Goal: Task Accomplishment & Management: Complete application form

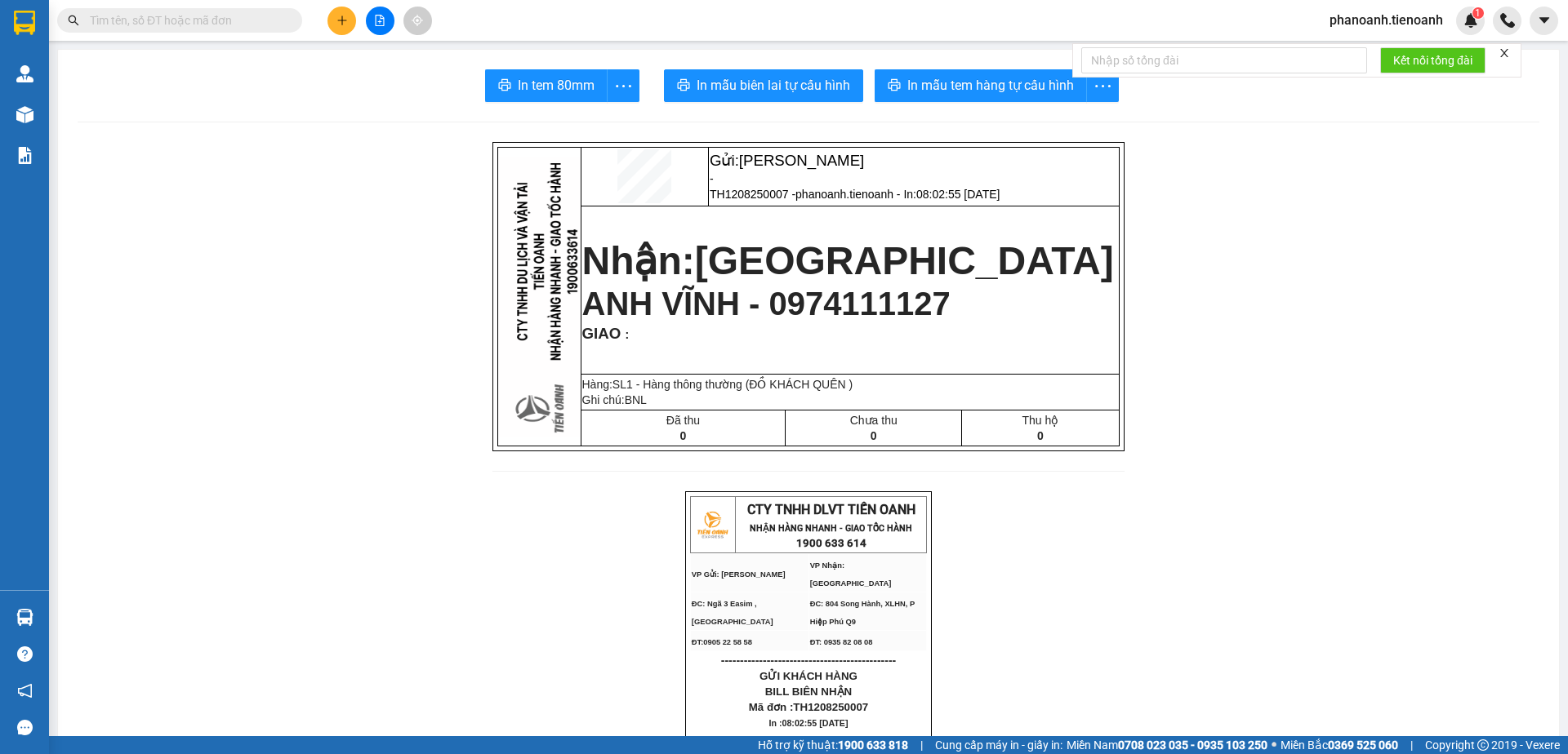
drag, startPoint x: 1241, startPoint y: 285, endPoint x: 748, endPoint y: 557, distance: 563.1
drag, startPoint x: 414, startPoint y: 593, endPoint x: 346, endPoint y: 727, distance: 150.3
drag, startPoint x: 1149, startPoint y: 287, endPoint x: 817, endPoint y: 387, distance: 346.7
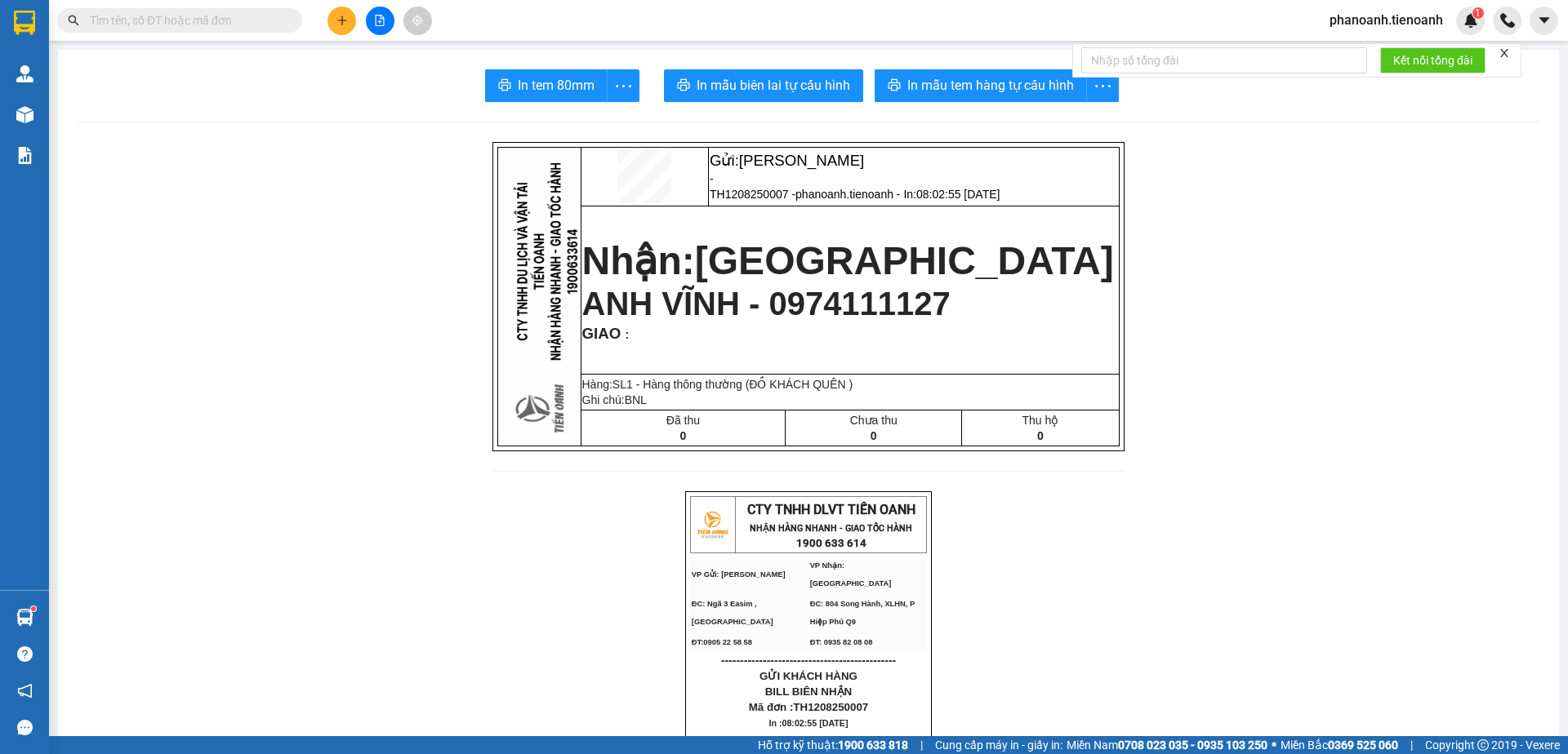
drag, startPoint x: 356, startPoint y: 427, endPoint x: 342, endPoint y: 472, distance: 47.1
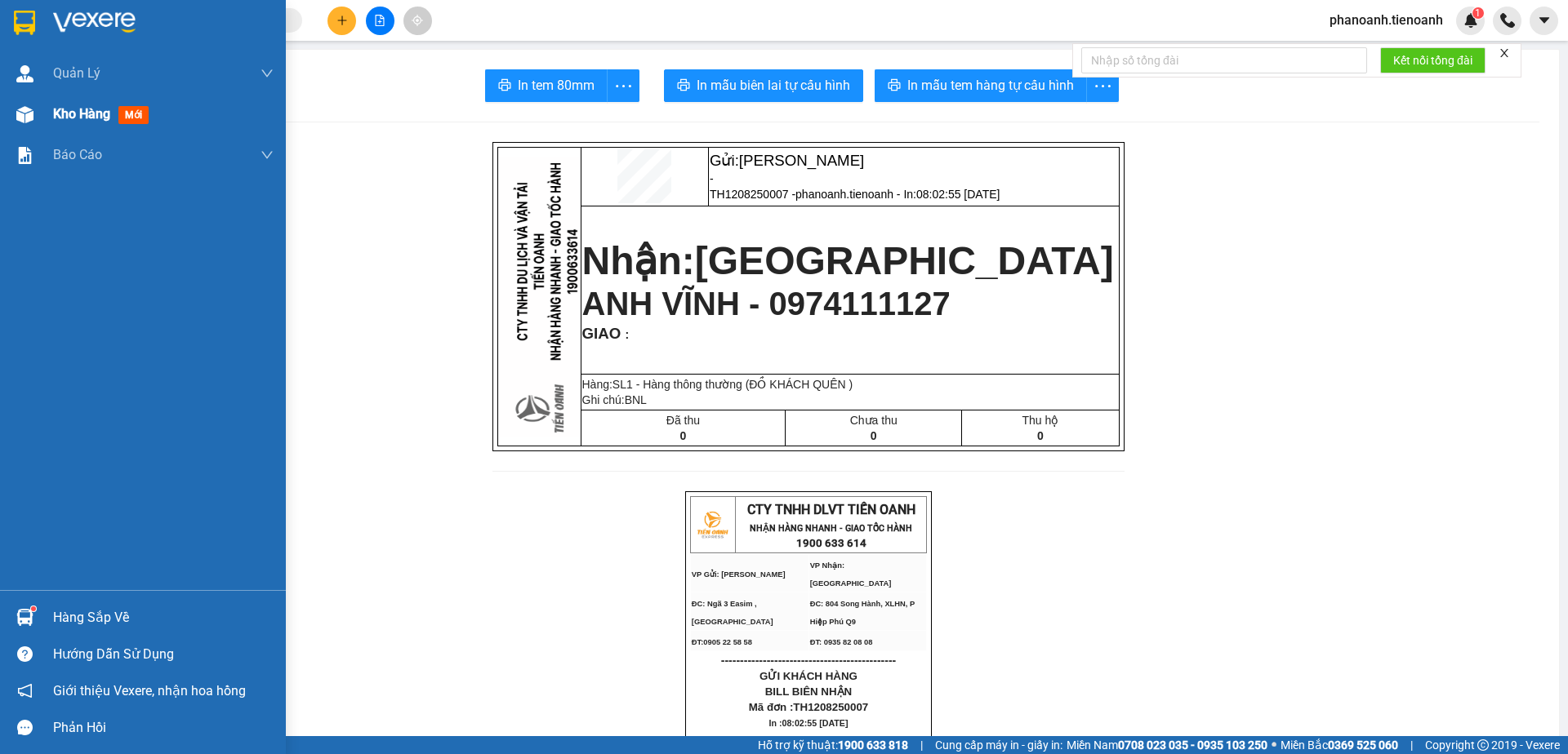
click at [56, 122] on span "Kho hàng" at bounding box center [82, 114] width 57 height 16
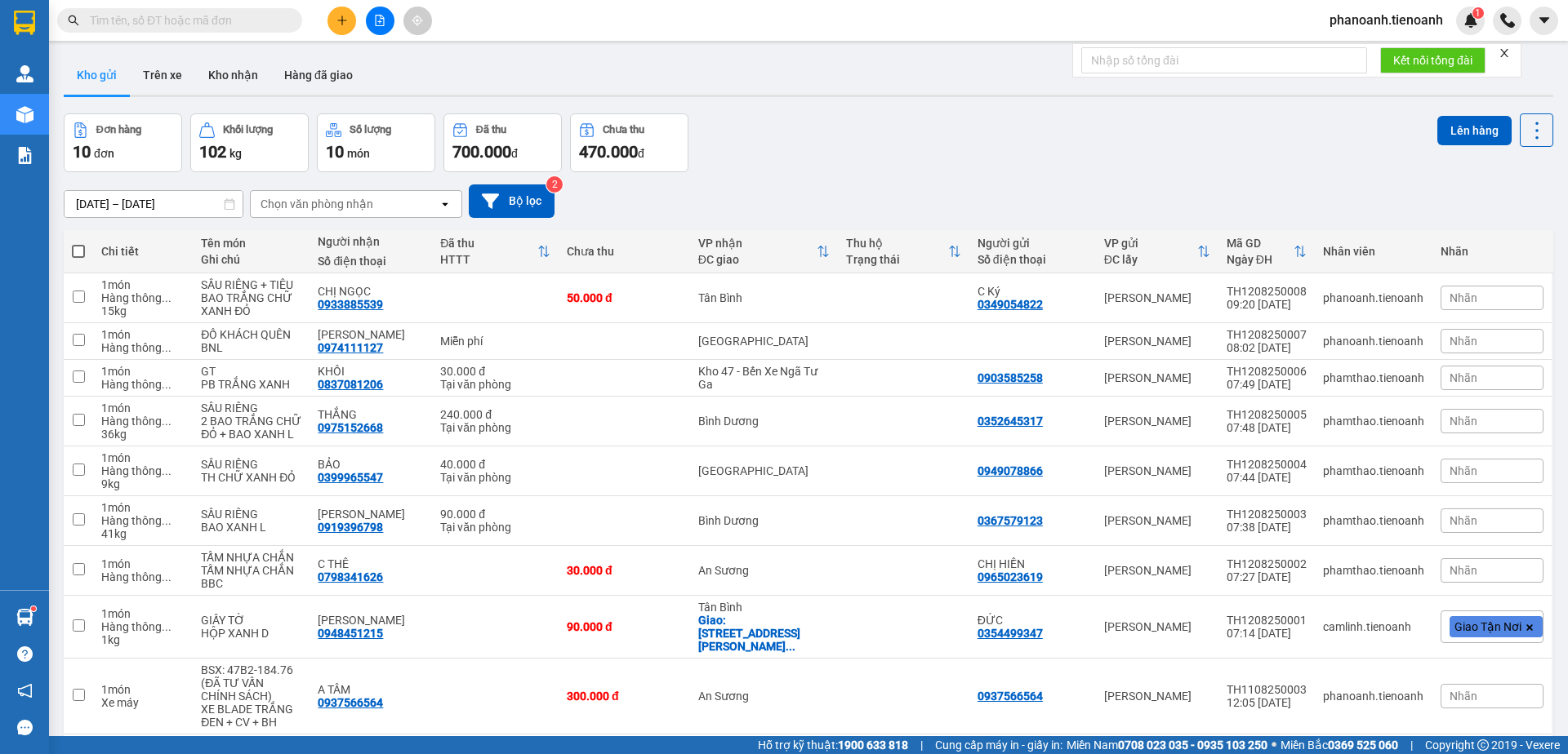
click at [851, 157] on div "Đơn hàng 10 đơn Khối lượng 102 kg Số lượng 10 món Đã thu 700.000 đ Chưa thu 470…" at bounding box center [808, 143] width 1489 height 58
click at [692, 101] on div "ver 1.8.137 Kho gửi Trên xe Kho nhận Hàng đã giao Đơn hàng 10 đơn Khối lượng 10…" at bounding box center [809, 452] width 1503 height 808
click at [986, 117] on div "Đơn hàng 10 đơn Khối lượng 102 kg Số lượng 10 món Đã thu 700.000 đ Chưa thu 470…" at bounding box center [808, 143] width 1489 height 58
drag, startPoint x: 1066, startPoint y: 179, endPoint x: 1035, endPoint y: 197, distance: 35.8
click at [1062, 181] on div "[DATE] – [DATE] Press the down arrow key to interact with the calendar and sele…" at bounding box center [808, 201] width 1489 height 58
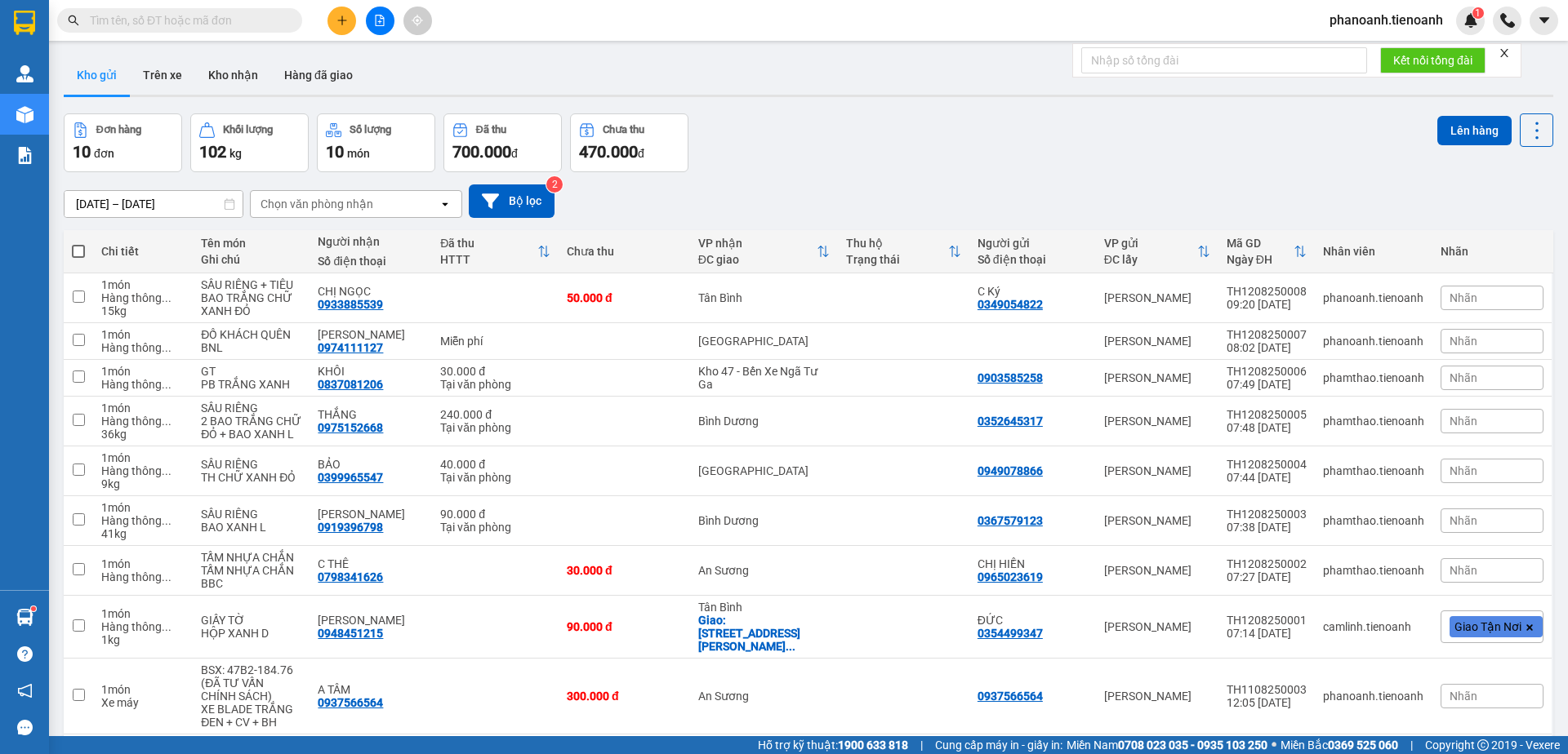
click at [212, 17] on input "text" at bounding box center [186, 20] width 193 height 18
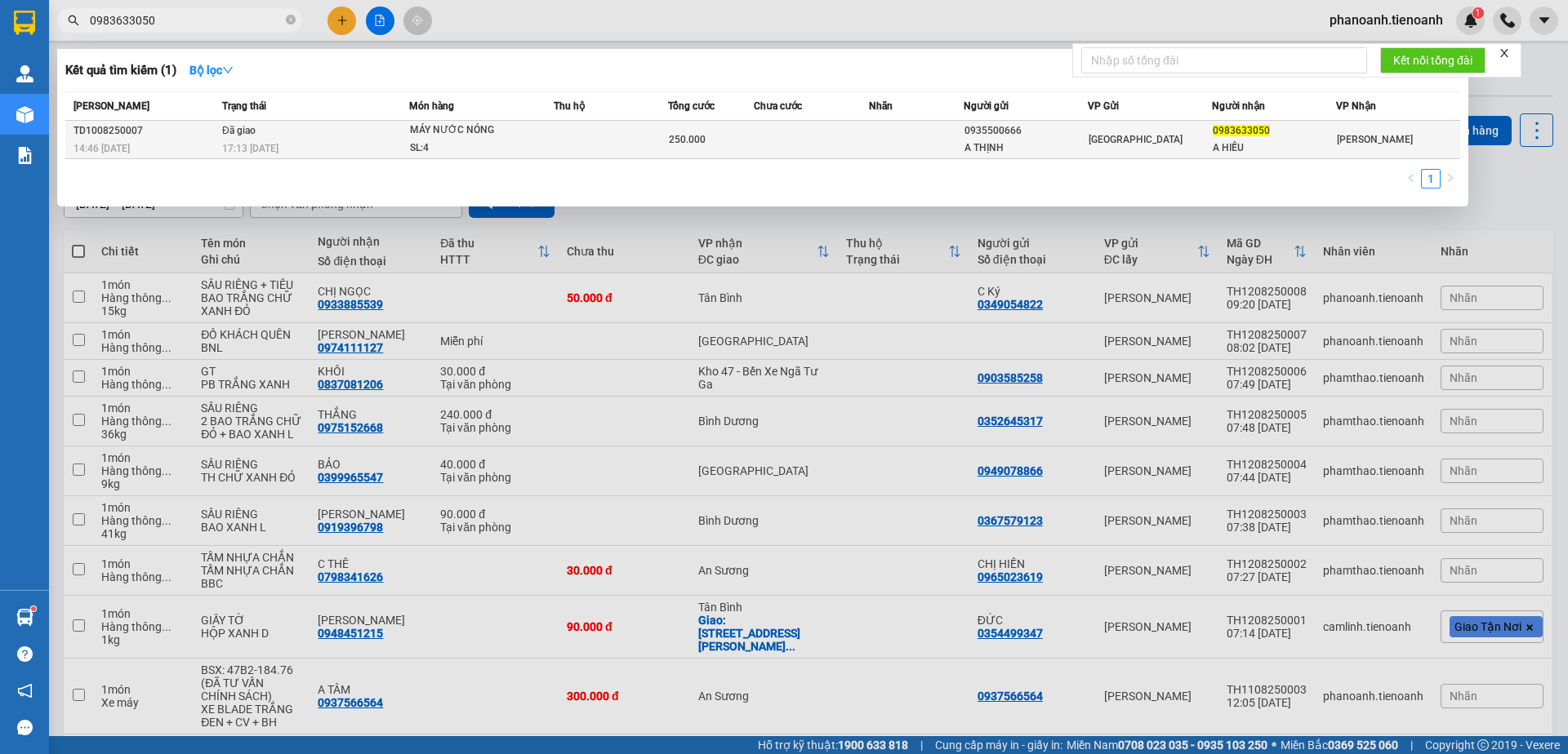
type input "0983633050"
click at [855, 146] on td at bounding box center [810, 139] width 114 height 38
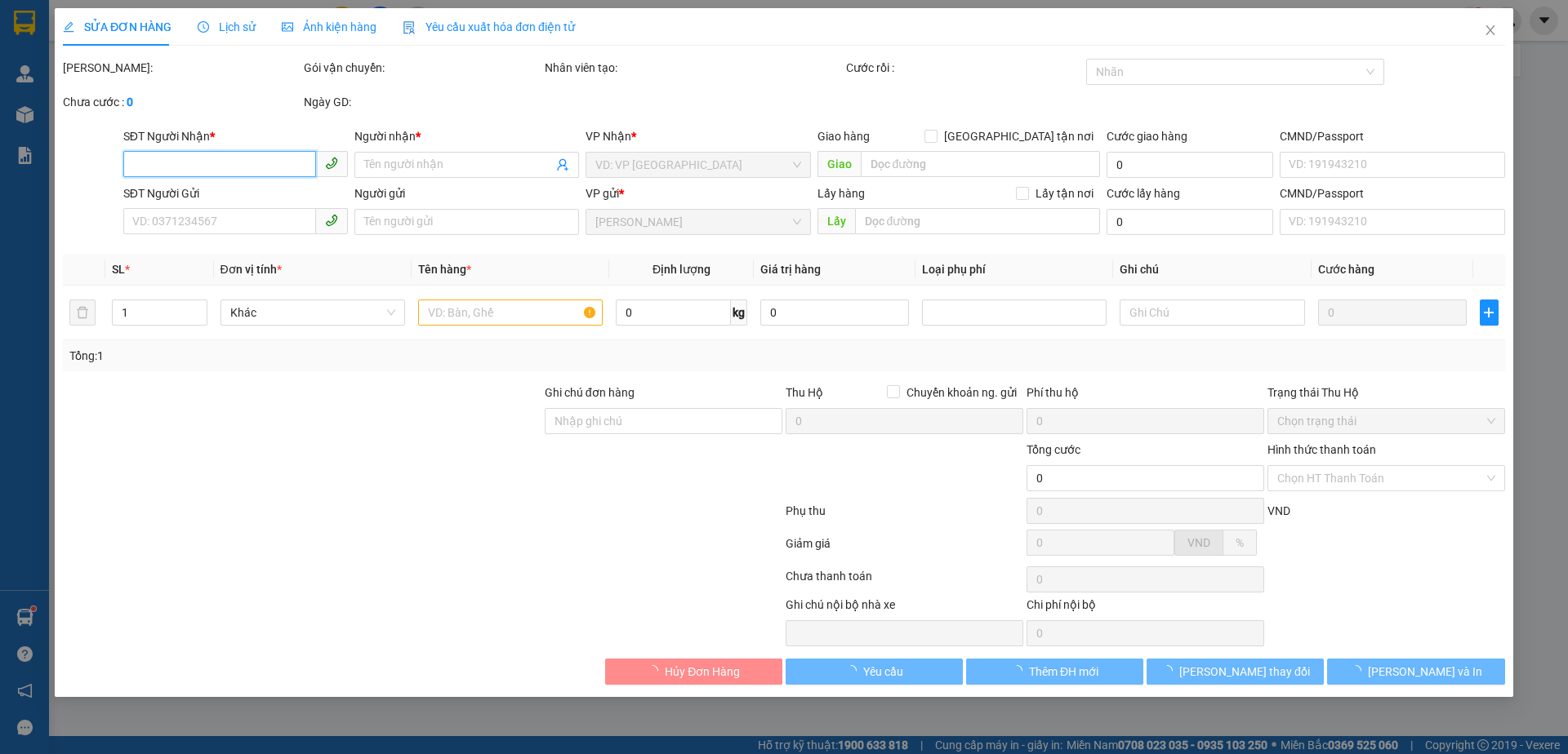
type input "0983633050"
type input "A HIẾU"
type input "0935500666"
type input "A THỊNH"
type input "250.000"
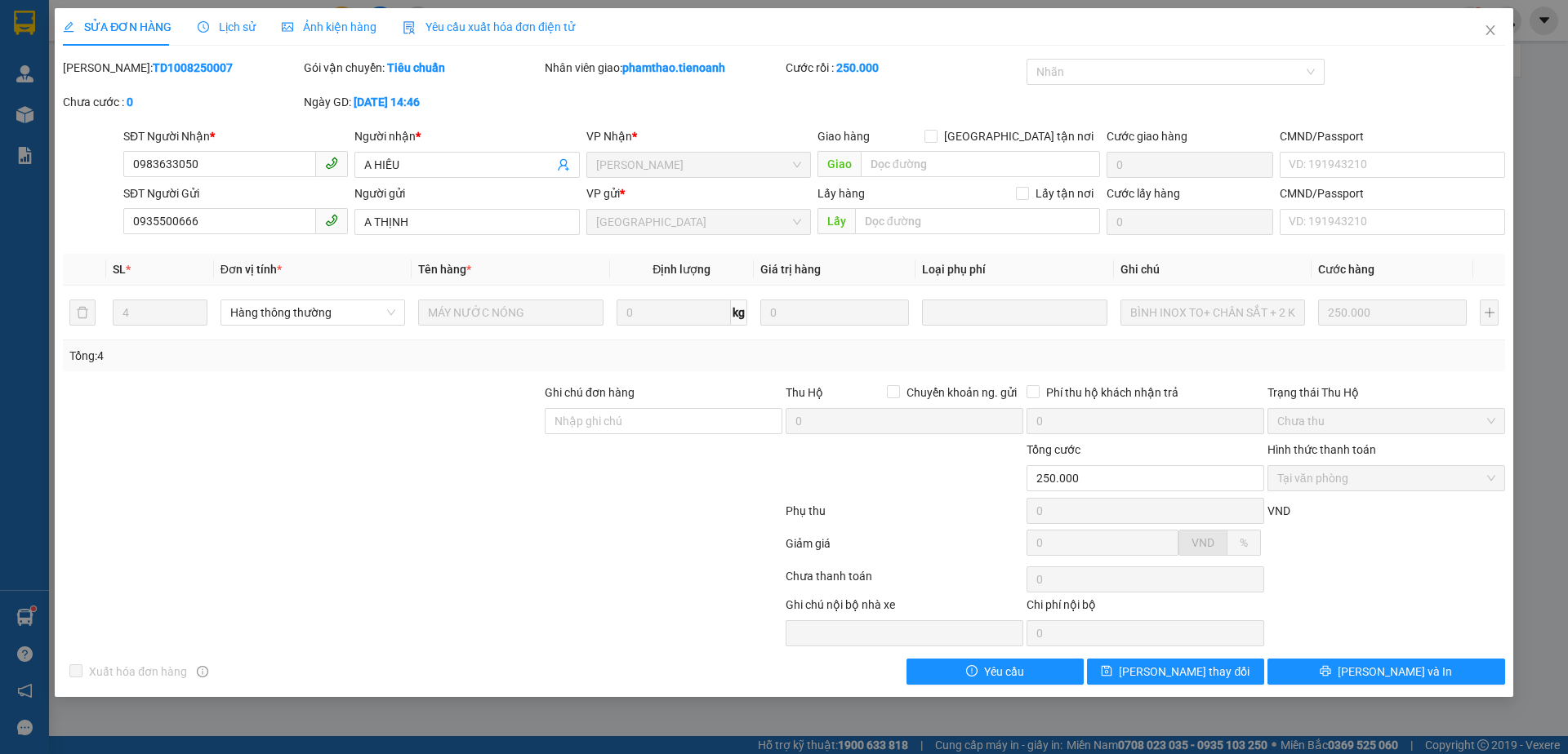
click at [203, 28] on icon "clock-circle" at bounding box center [203, 27] width 12 height 12
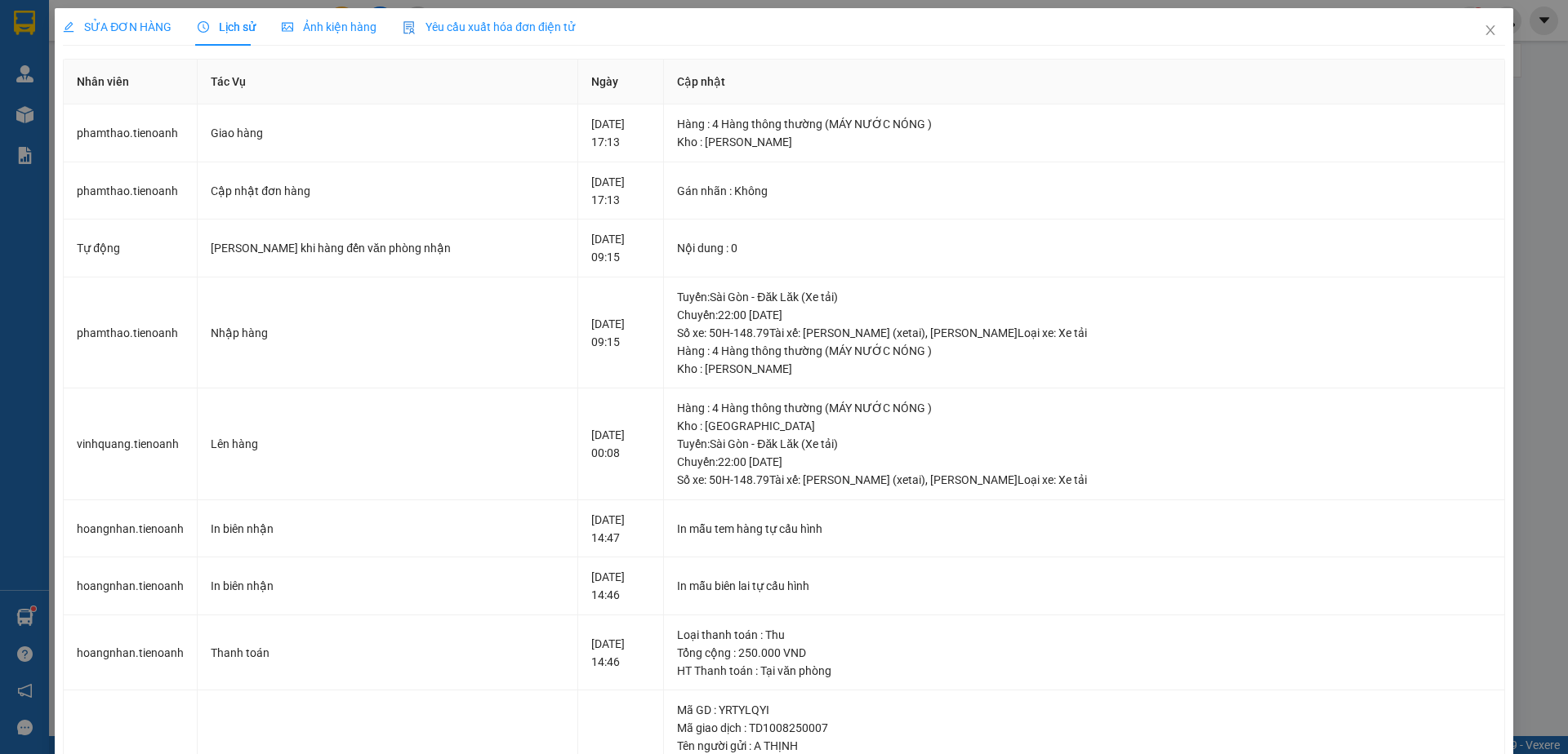
click at [156, 33] on span "SỬA ĐƠN HÀNG" at bounding box center [118, 26] width 109 height 13
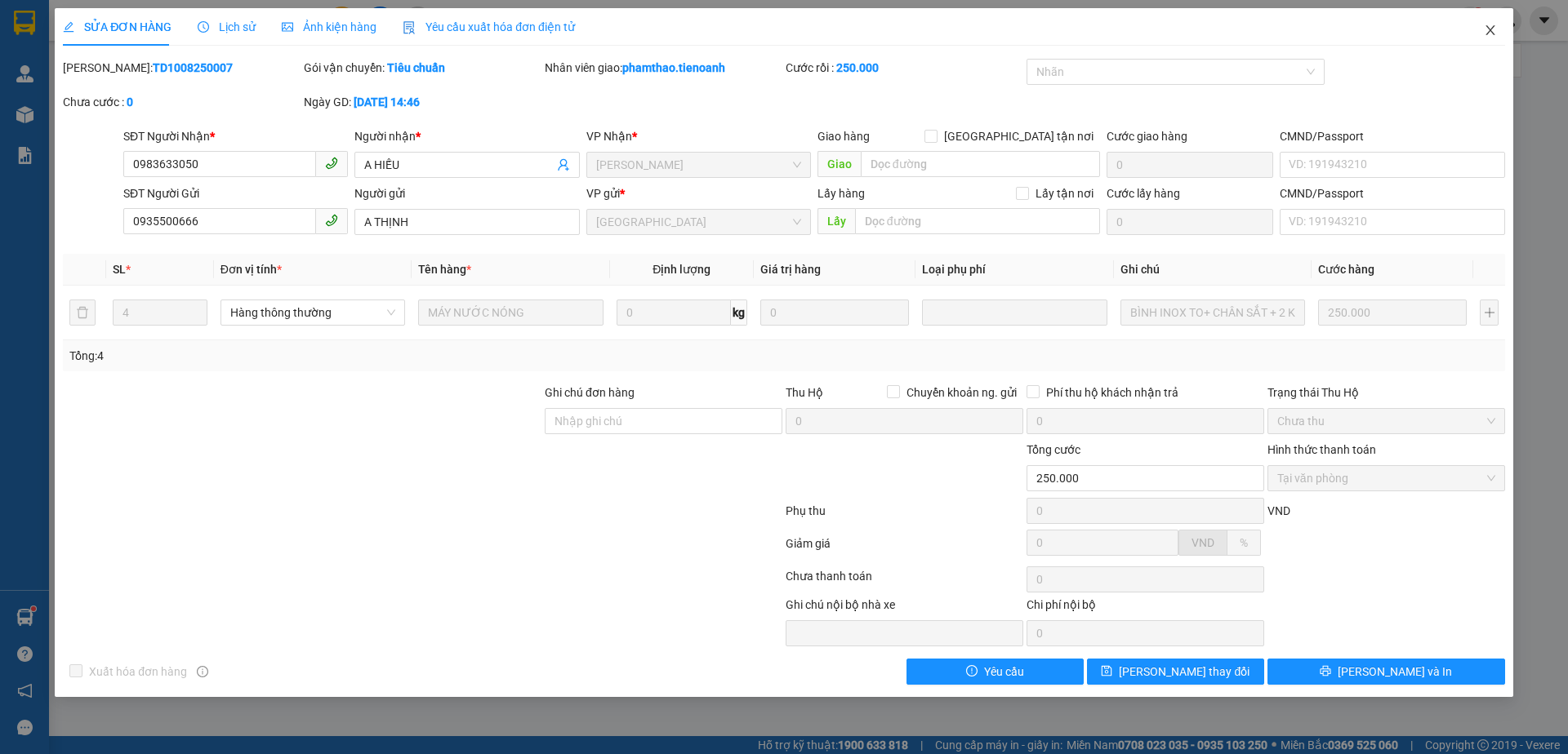
click at [1489, 26] on icon "close" at bounding box center [1489, 29] width 13 height 13
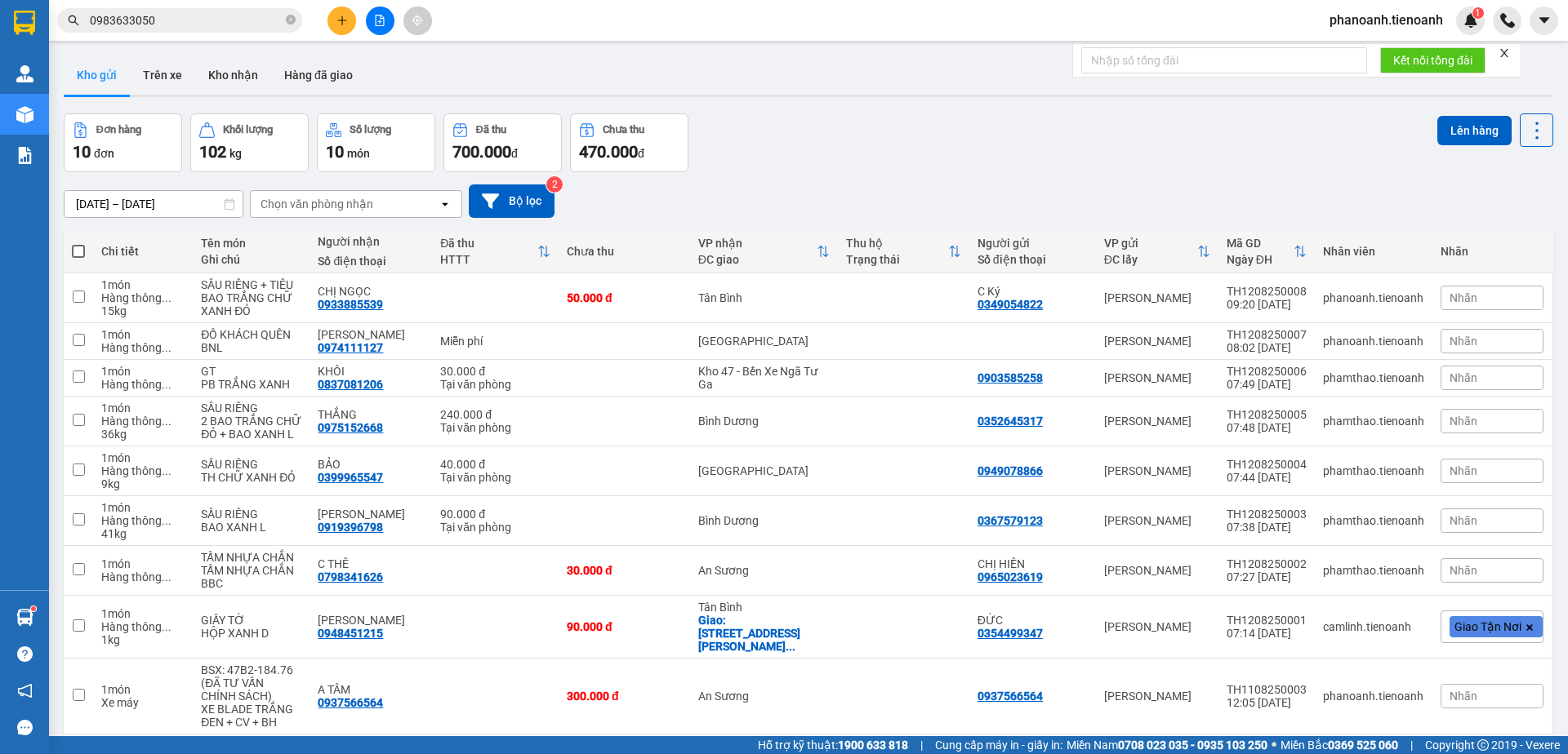
click at [223, 27] on input "0983633050" at bounding box center [186, 20] width 193 height 18
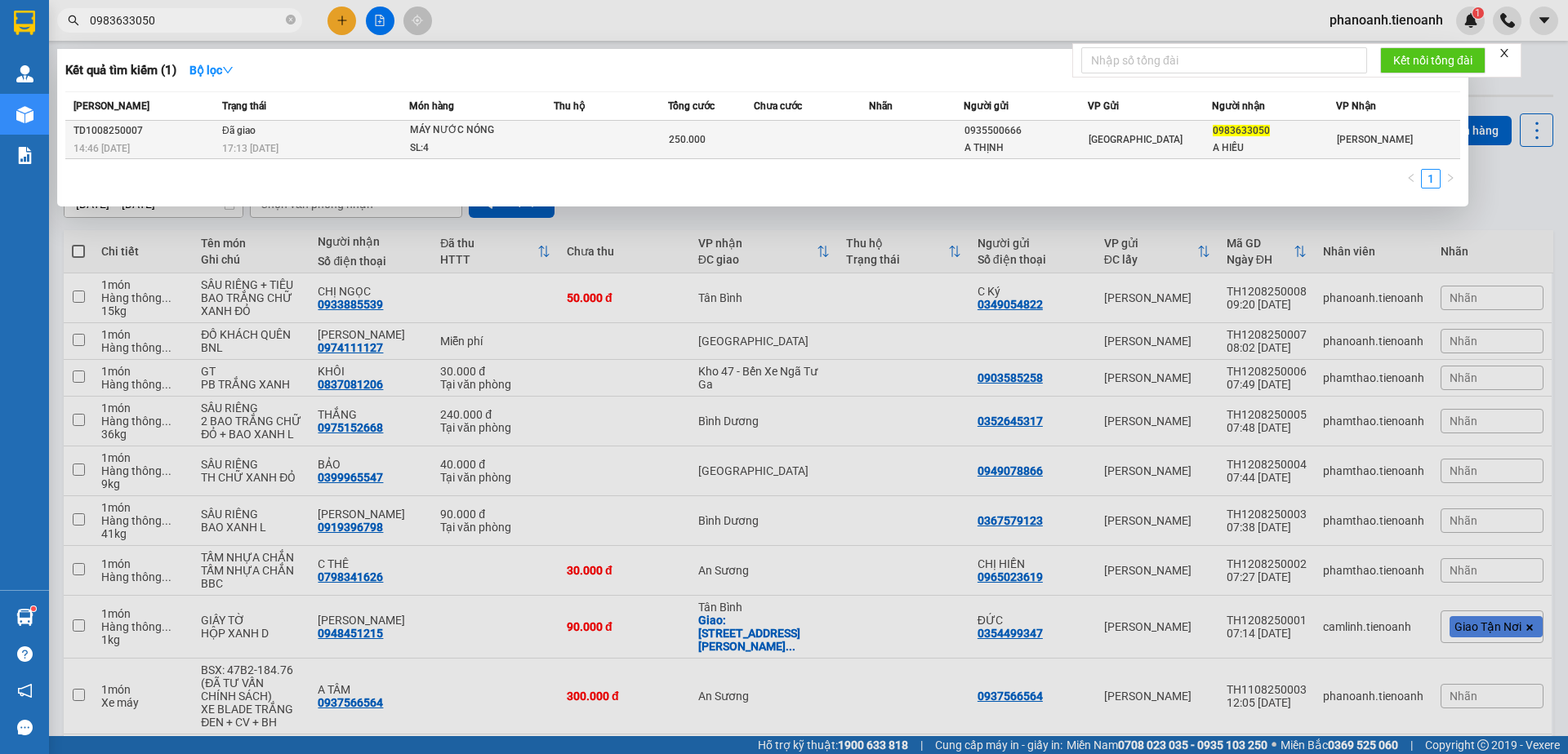
click at [841, 134] on td at bounding box center [810, 139] width 114 height 38
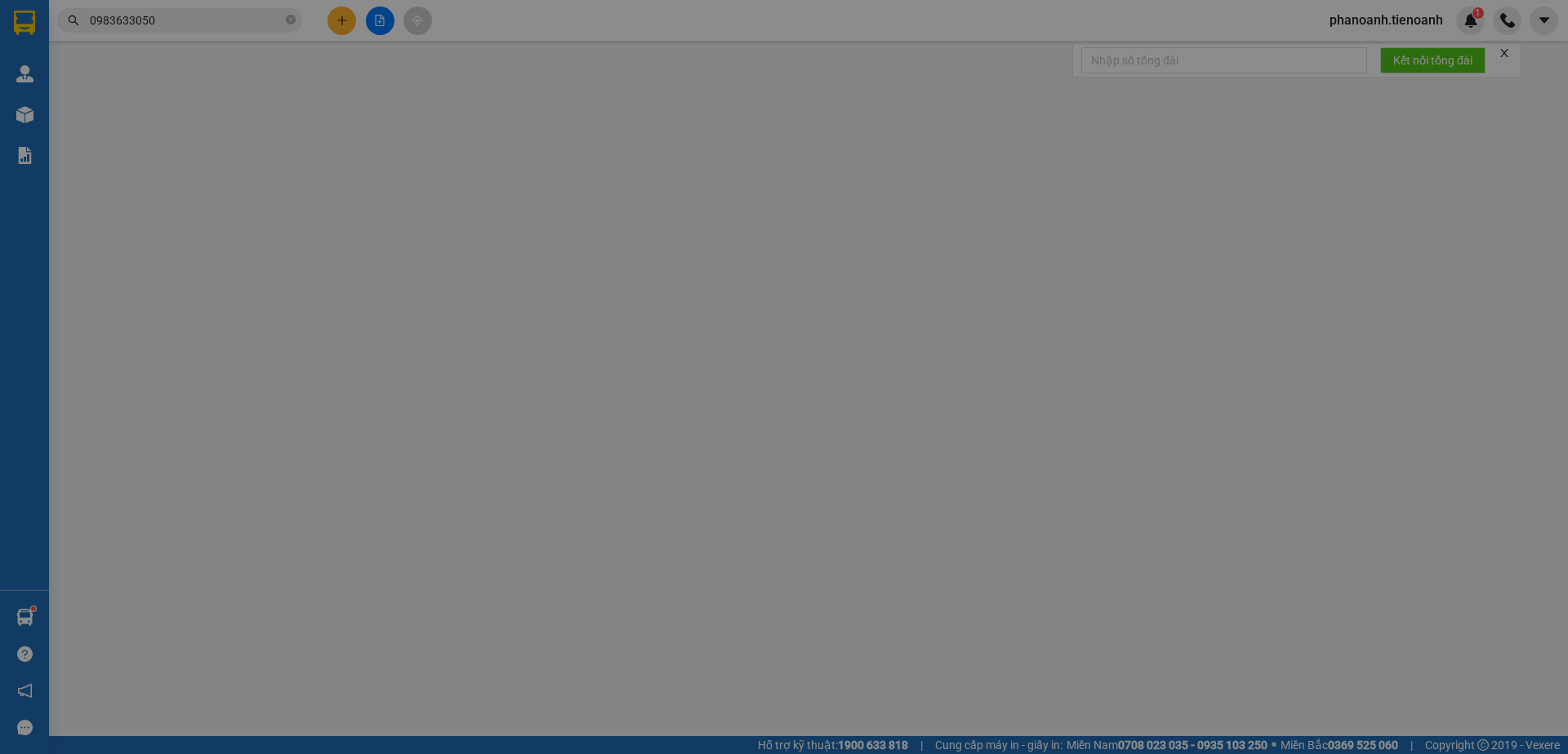
type input "0983633050"
type input "A HIẾU"
type input "0935500666"
type input "A THỊNH"
type input "250.000"
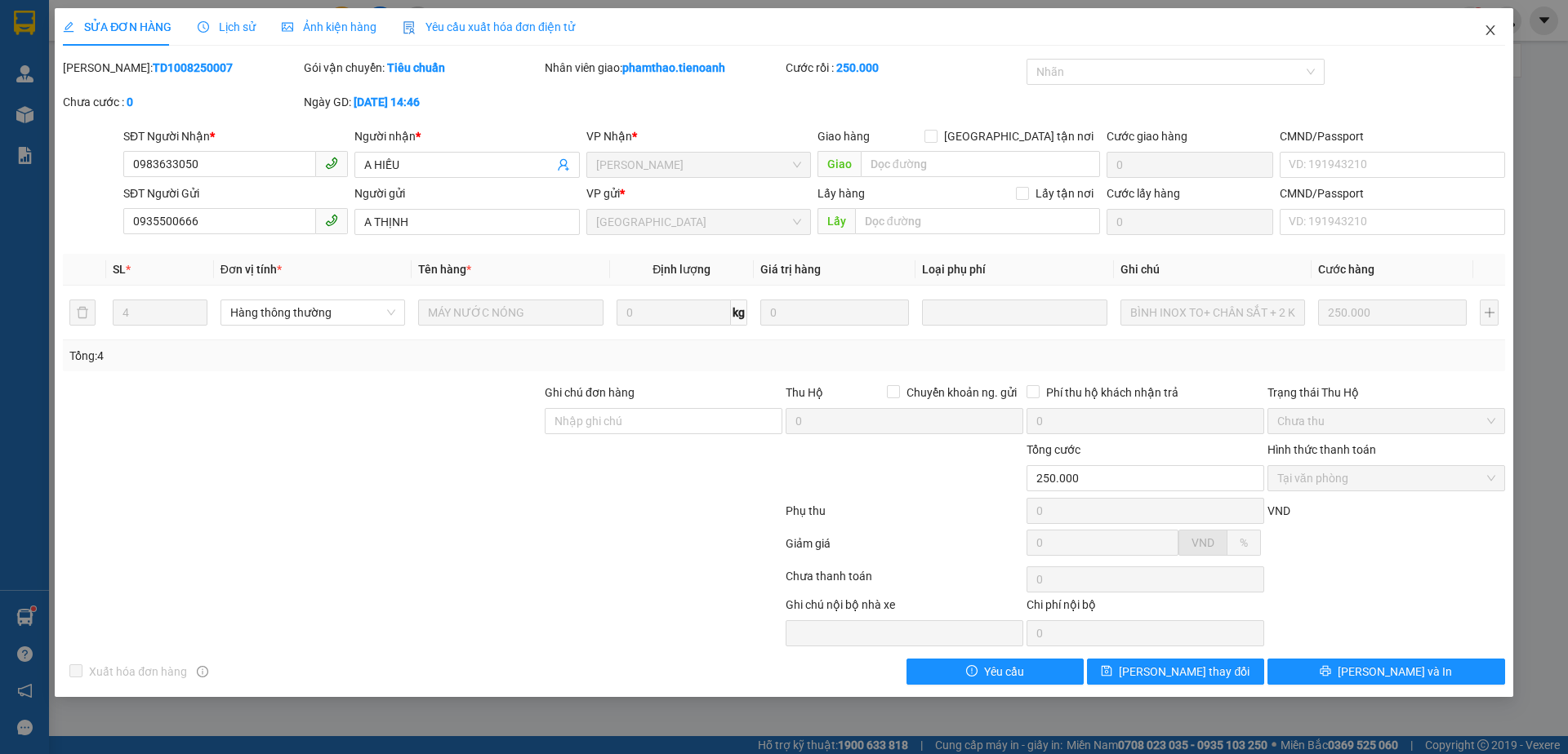
click at [1491, 33] on icon "close" at bounding box center [1489, 29] width 13 height 13
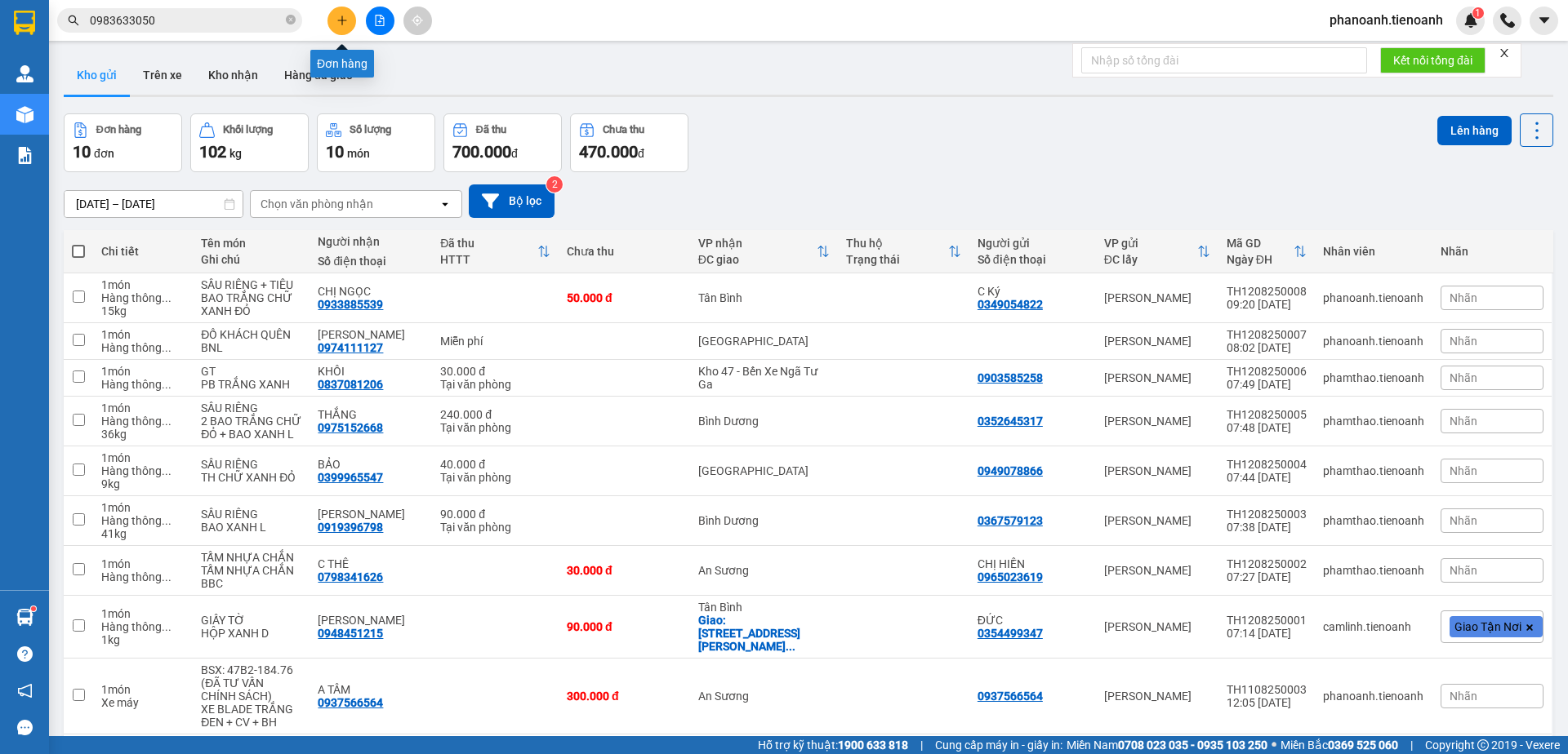
click at [340, 18] on icon "plus" at bounding box center [343, 20] width 12 height 12
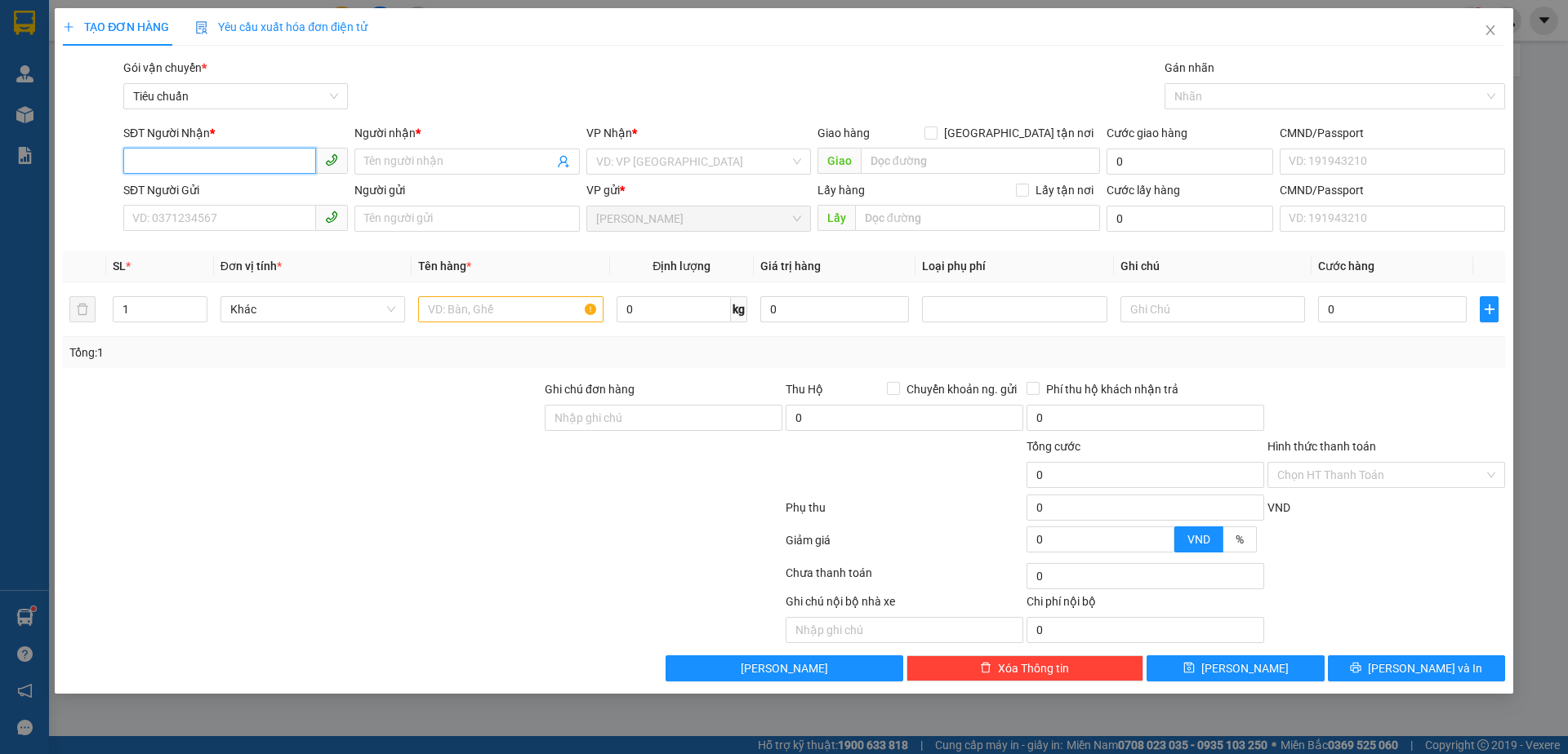
click at [240, 161] on input "SĐT Người Nhận *" at bounding box center [220, 161] width 193 height 26
click at [249, 187] on div "0876180197 - PHÚ" at bounding box center [236, 194] width 205 height 18
type input "0876180197"
type input "PHÚ"
type input "CẦU ÔNG BỐ"
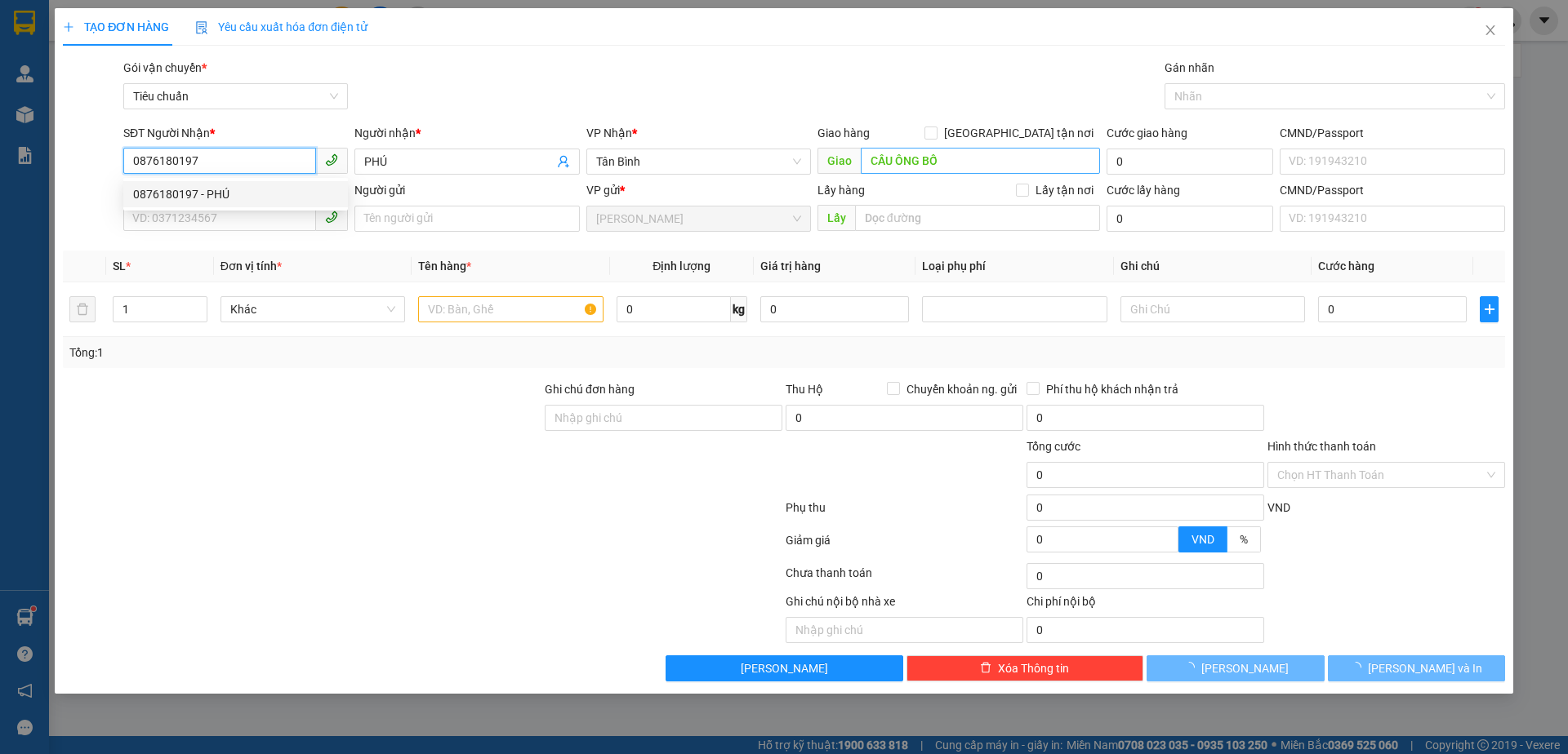
type input "60.000"
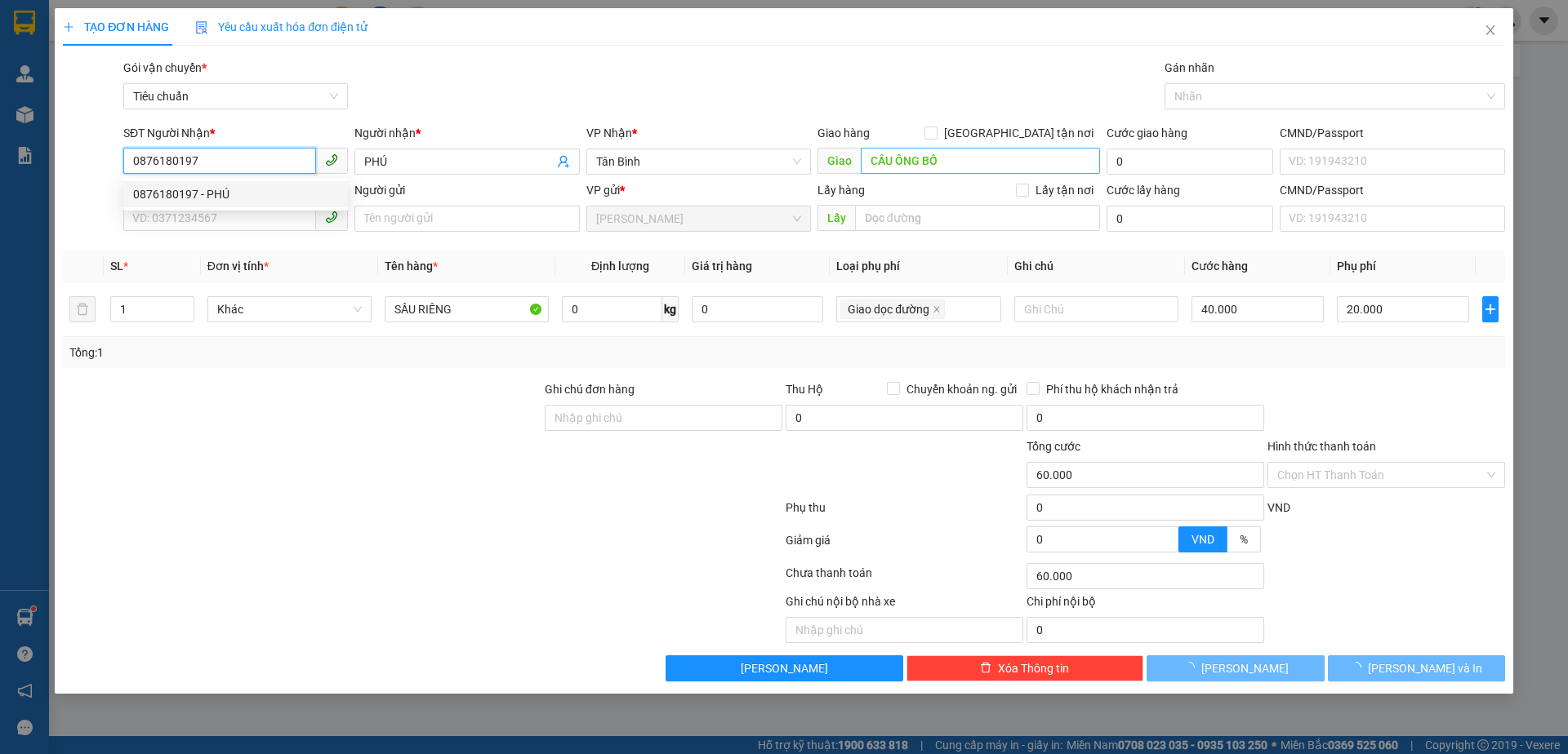
type input "0876180197"
click at [1011, 162] on input "CẦU ÔNG BỐ" at bounding box center [980, 161] width 239 height 26
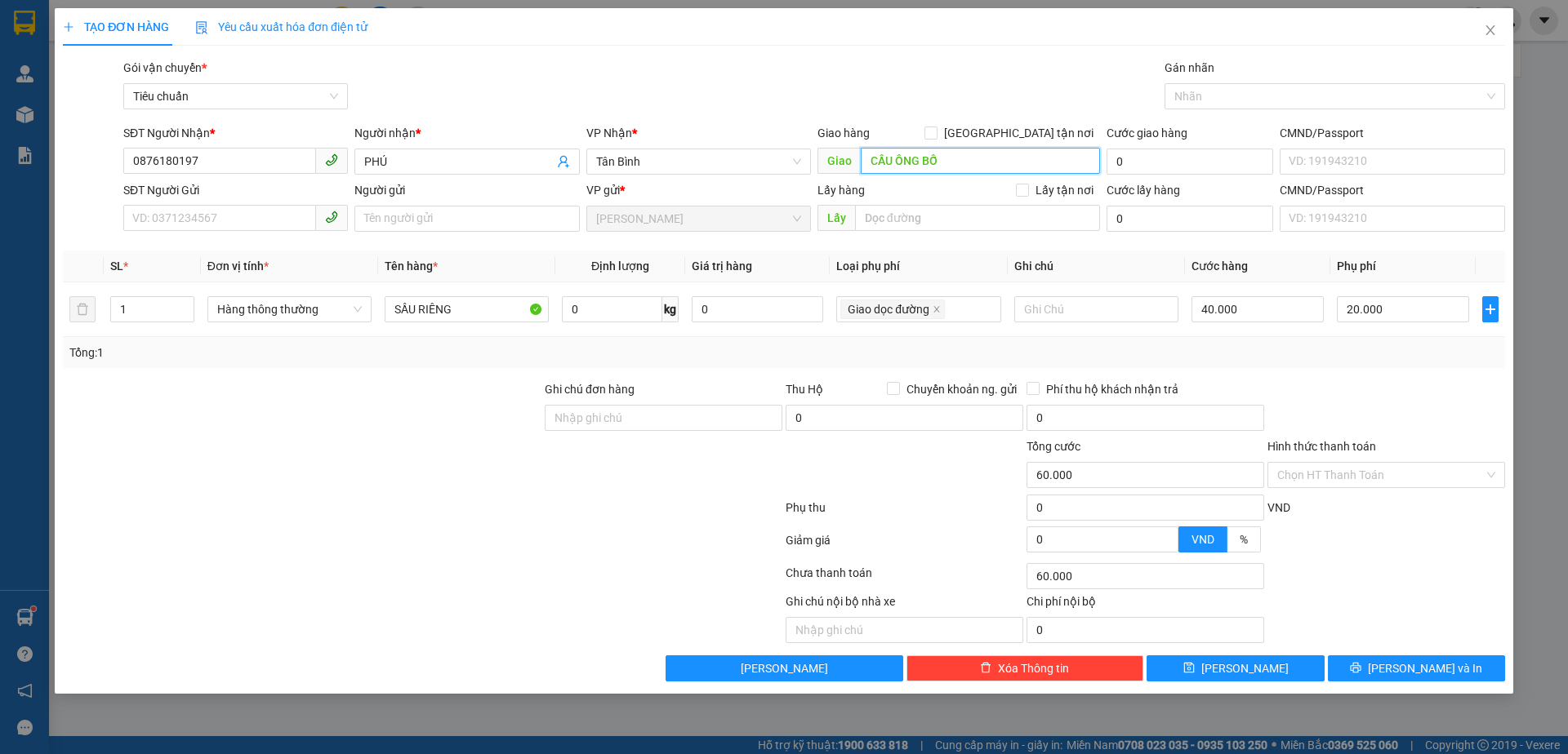
click at [1011, 162] on input "CẦU ÔNG BỐ" at bounding box center [980, 161] width 239 height 26
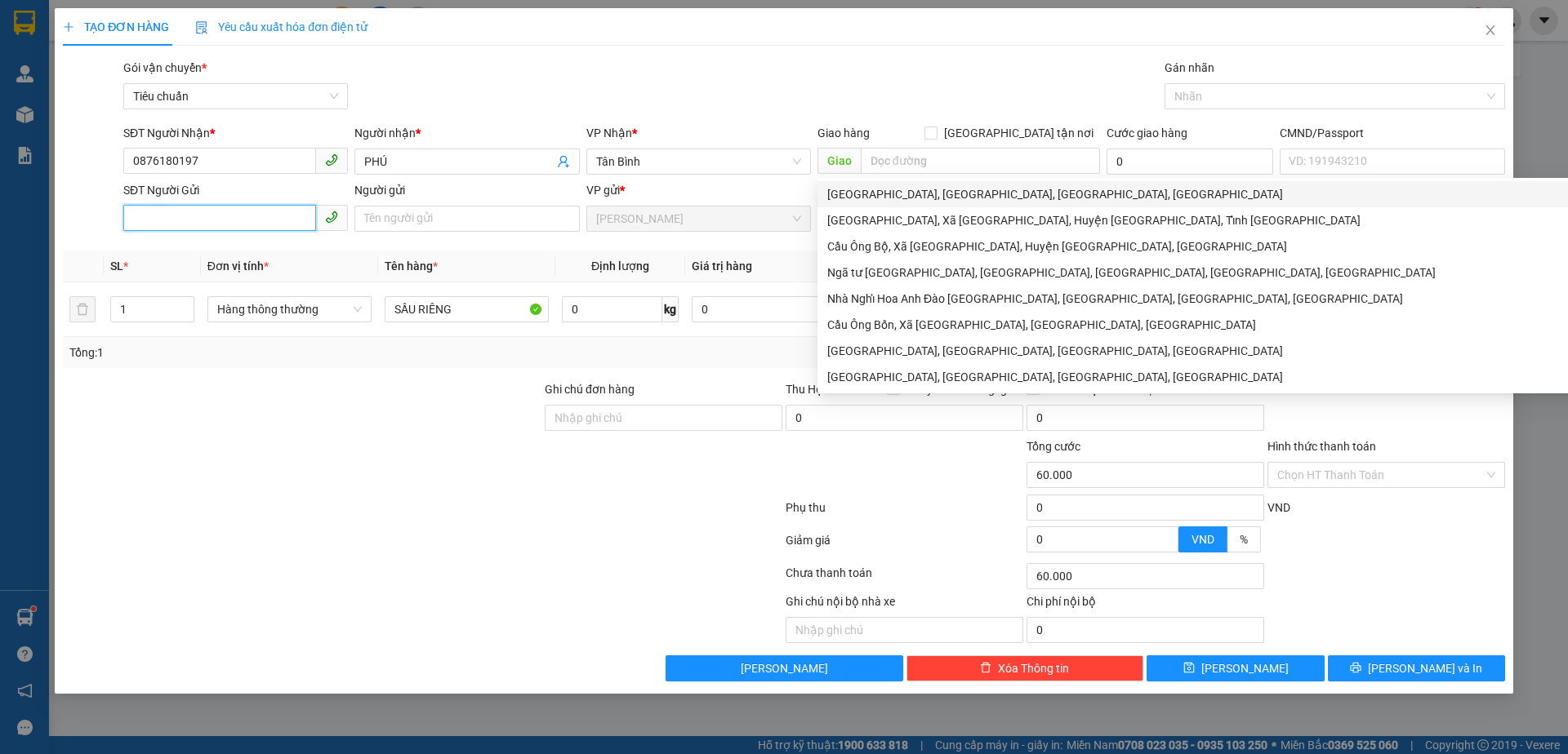
click at [284, 212] on input "SĐT Người Gửi" at bounding box center [220, 218] width 193 height 26
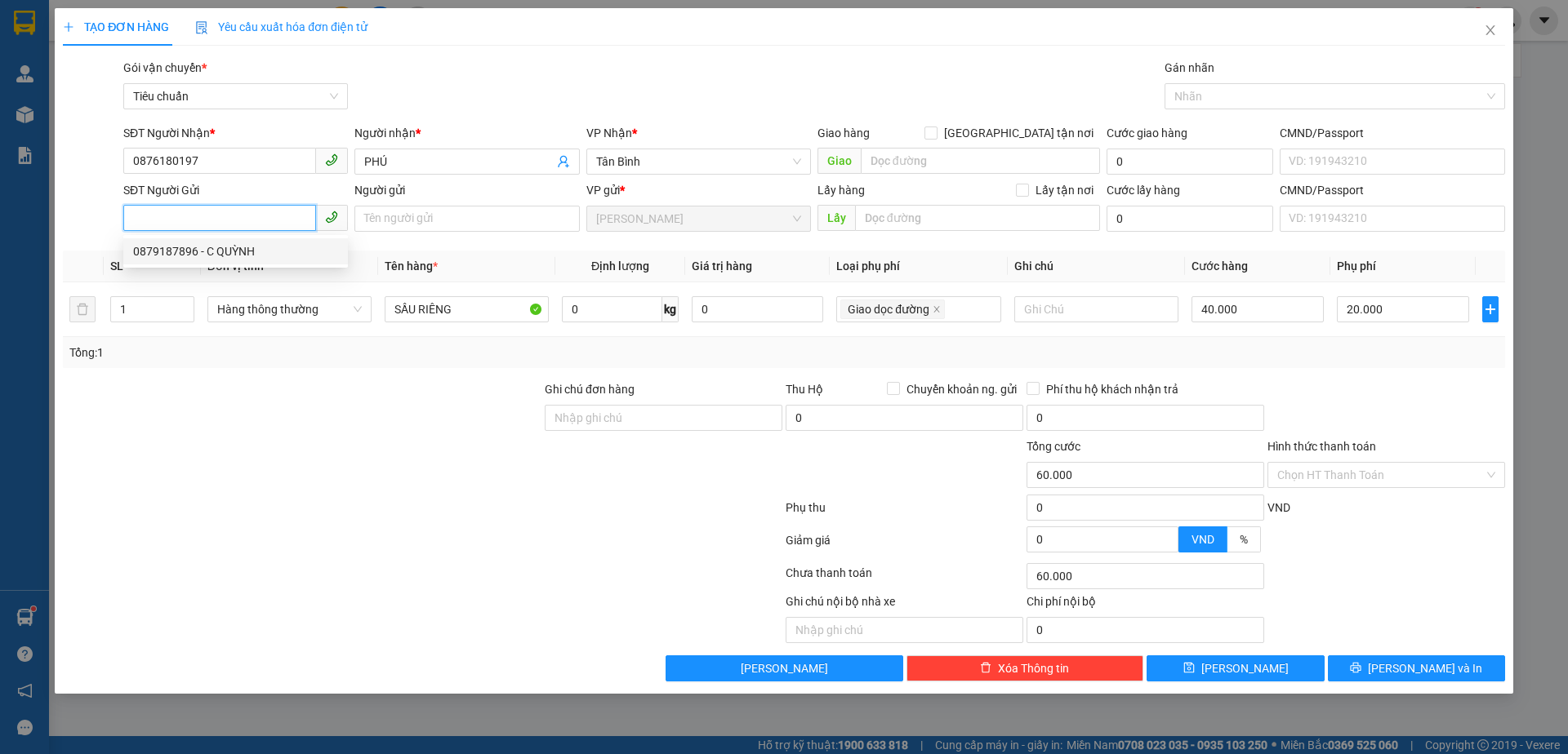
click at [268, 212] on input "SĐT Người Gửi" at bounding box center [220, 218] width 193 height 26
click at [580, 446] on div at bounding box center [663, 466] width 240 height 57
click at [935, 307] on icon "close" at bounding box center [936, 309] width 8 height 8
type input "40.000"
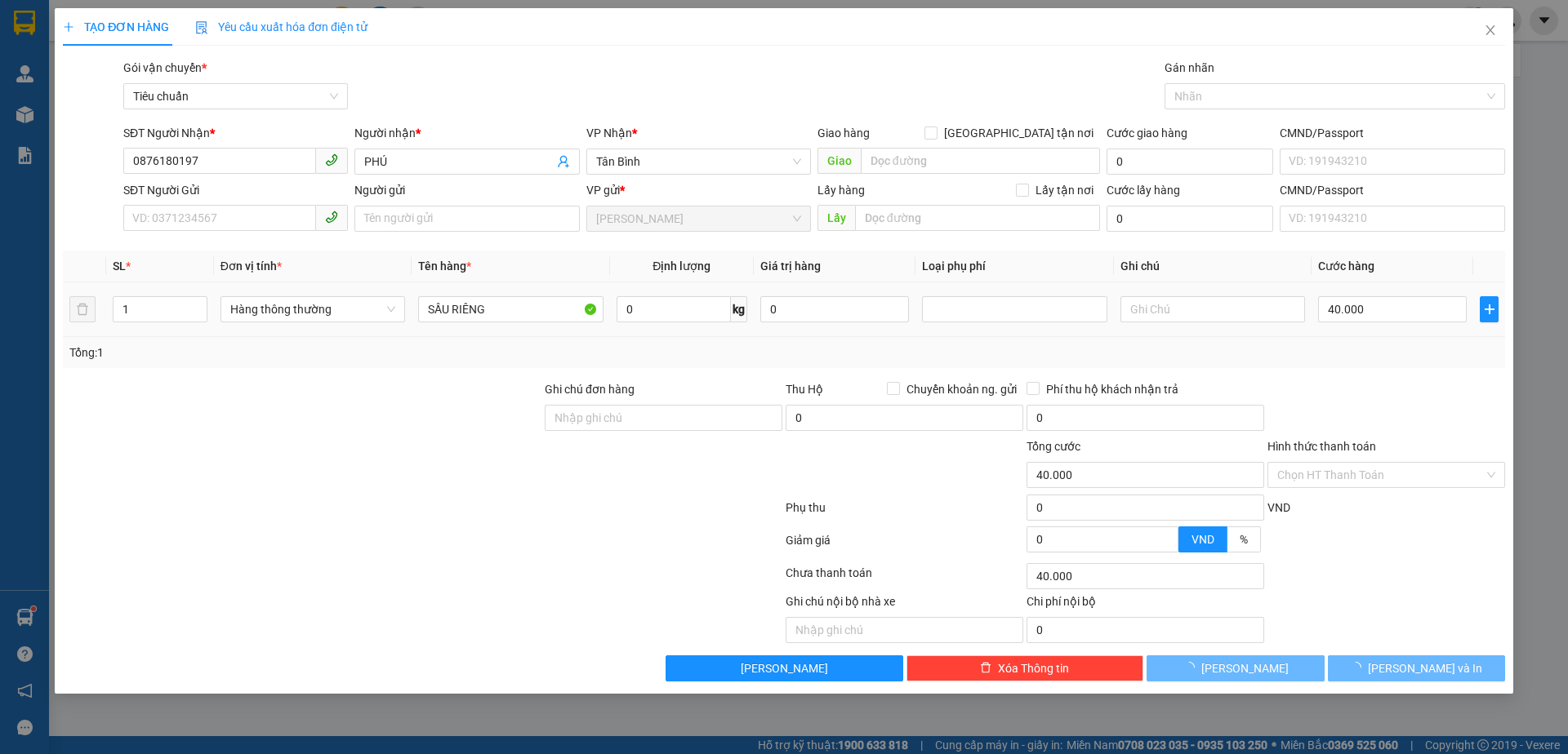
click at [283, 488] on div at bounding box center [302, 466] width 482 height 57
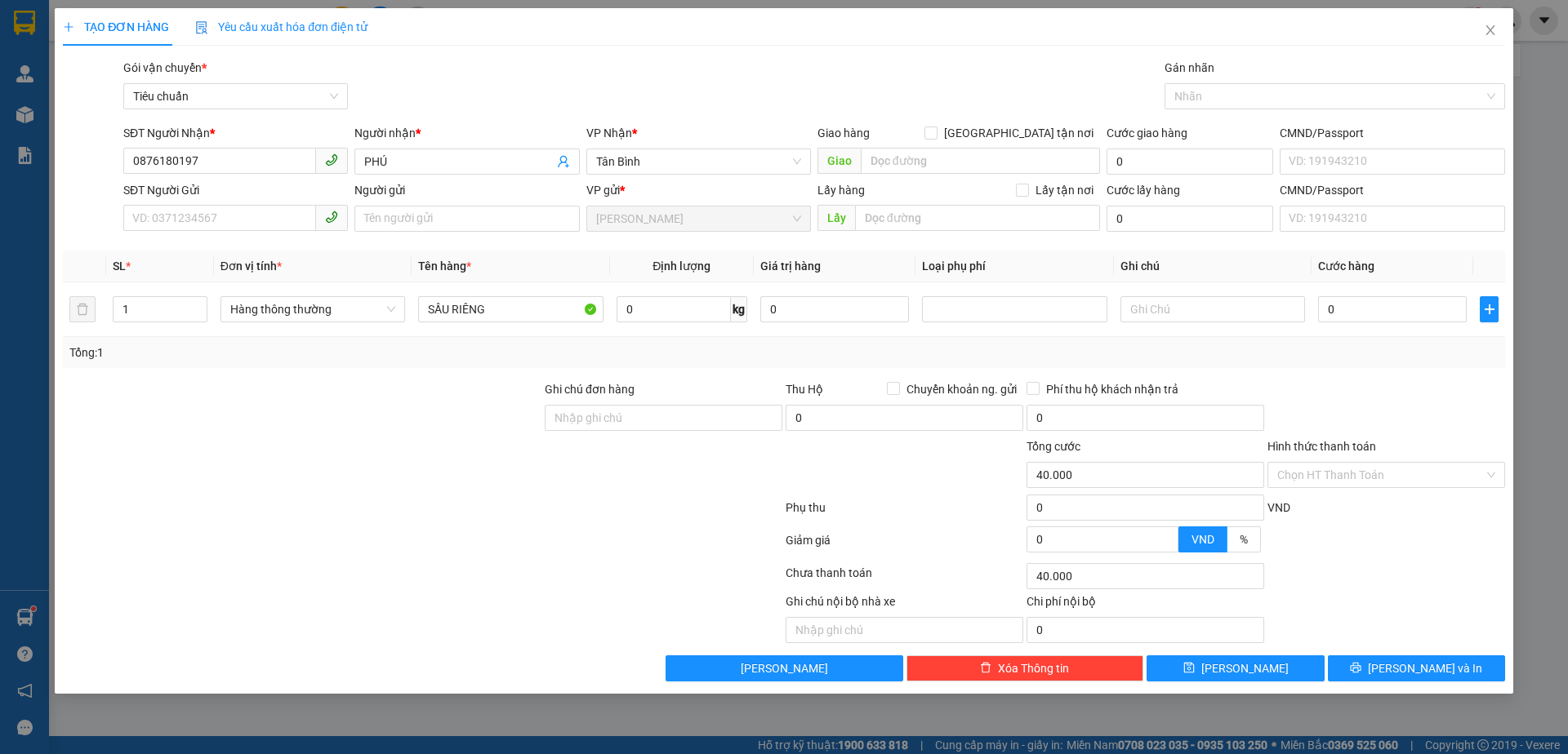
type input "0"
click at [281, 210] on input "SĐT Người Gửi" at bounding box center [220, 218] width 193 height 26
click at [280, 256] on div "0879187896 - C QUỲNH" at bounding box center [236, 251] width 205 height 18
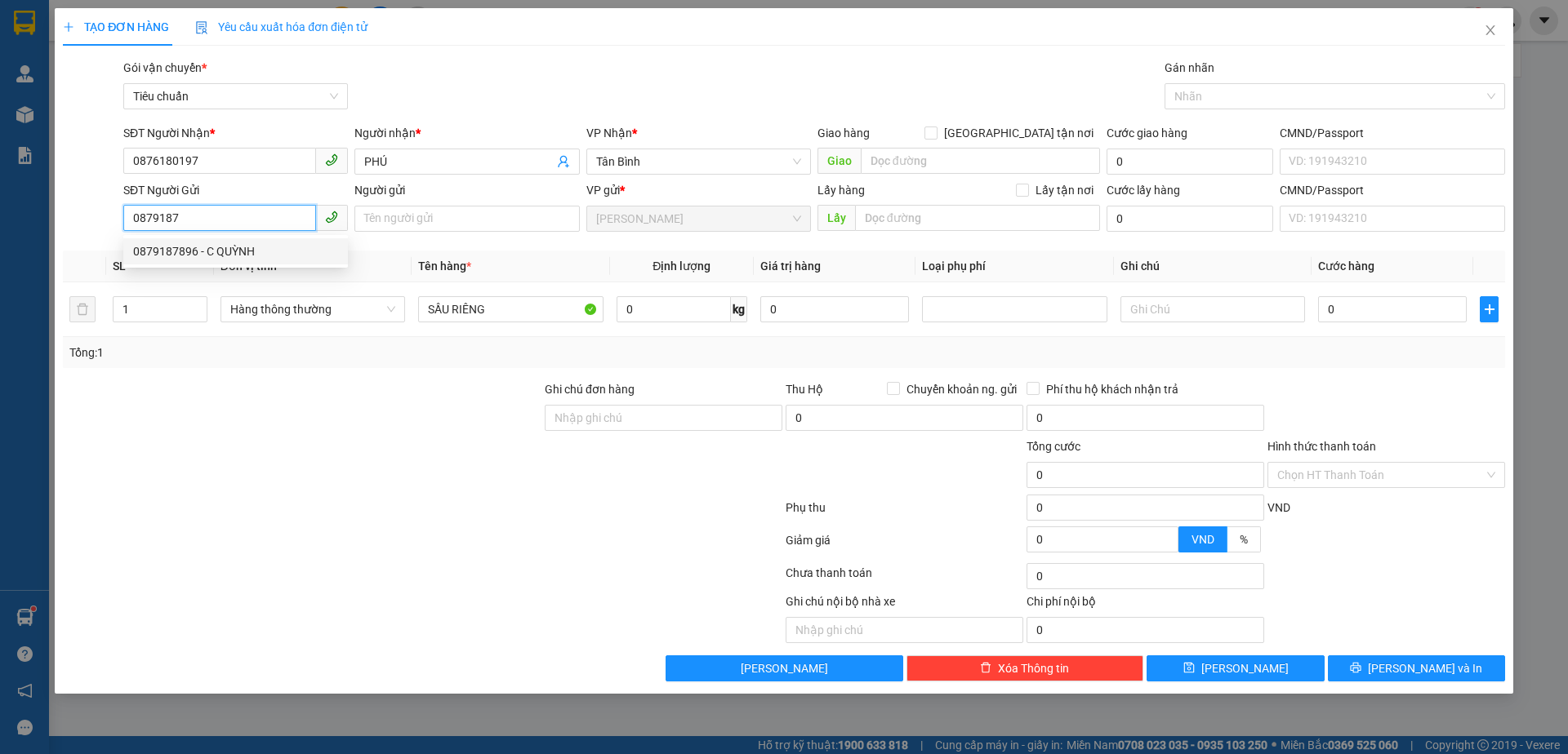
type input "0879187896"
type input "C QUỲNH"
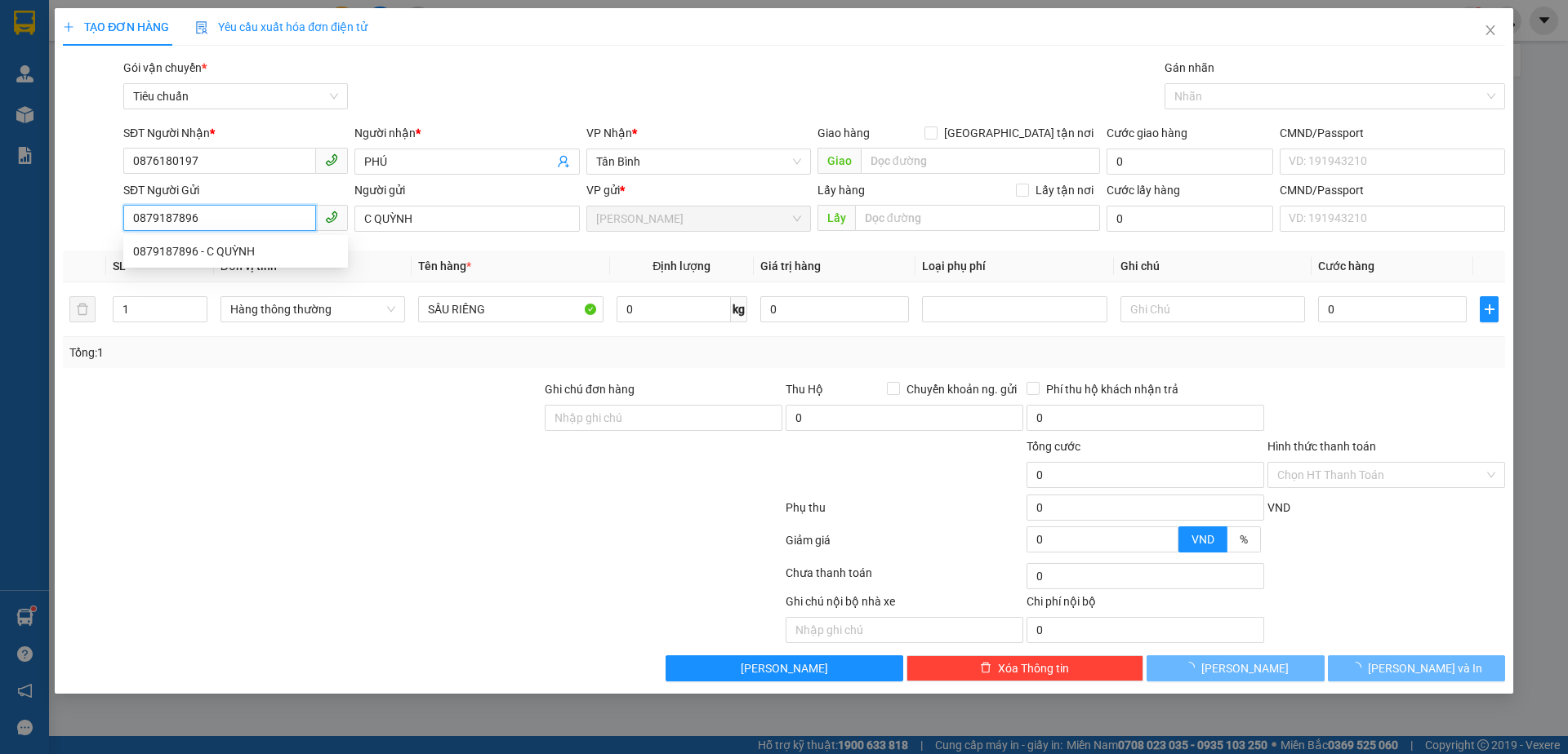
type input "0879187896"
click at [377, 402] on div at bounding box center [302, 409] width 482 height 57
type input "60.000"
type input "40.000"
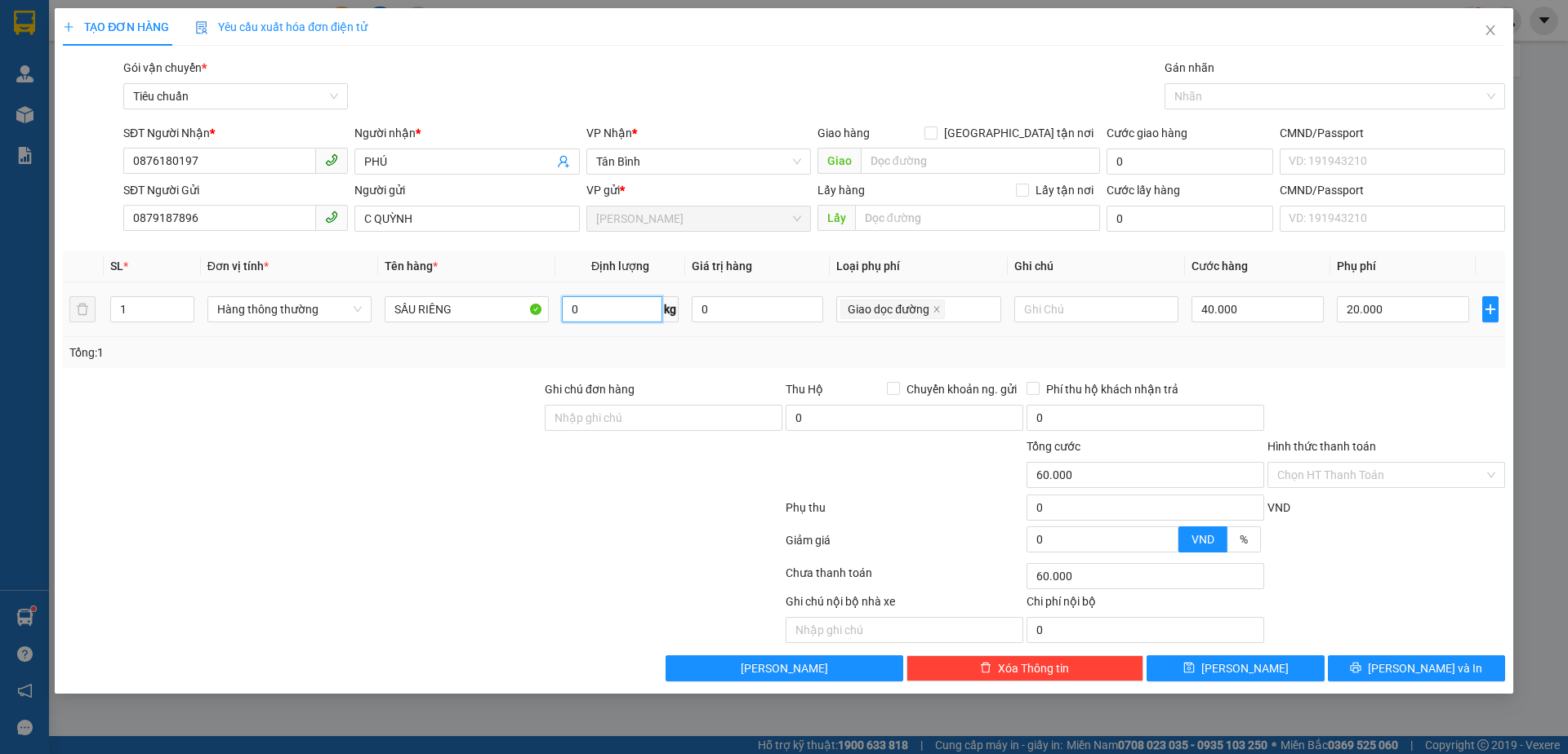
click at [605, 307] on input "0" at bounding box center [611, 309] width 99 height 26
type input "26"
click at [475, 396] on div at bounding box center [302, 409] width 482 height 57
type input "85.000"
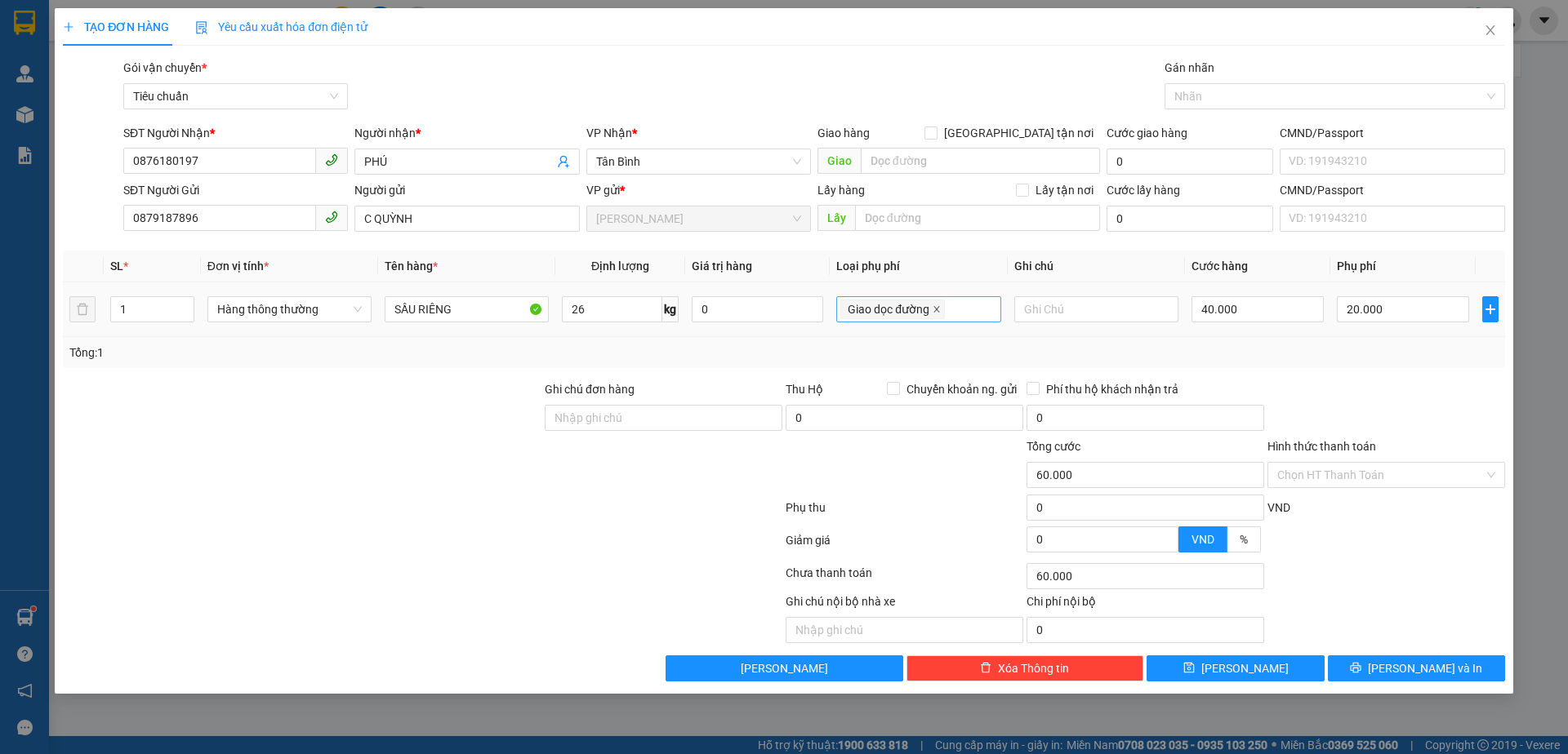
type input "65.000"
click at [936, 306] on icon "close" at bounding box center [936, 309] width 8 height 8
type input "65.000"
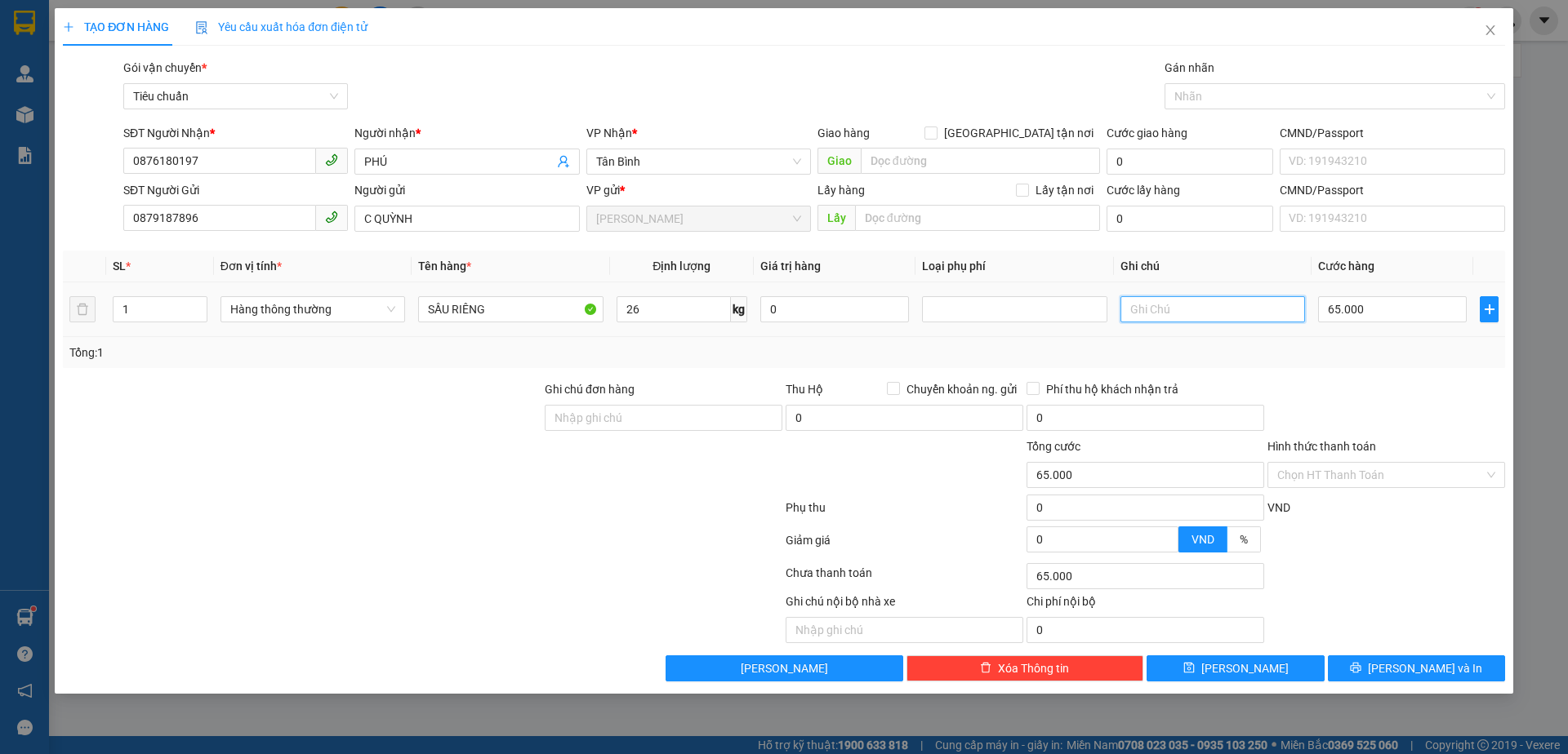
click at [1230, 312] on input "text" at bounding box center [1213, 309] width 185 height 26
type input "TH CHỮ ĐEN"
click at [1345, 300] on input "65.000" at bounding box center [1392, 309] width 149 height 26
type input "7"
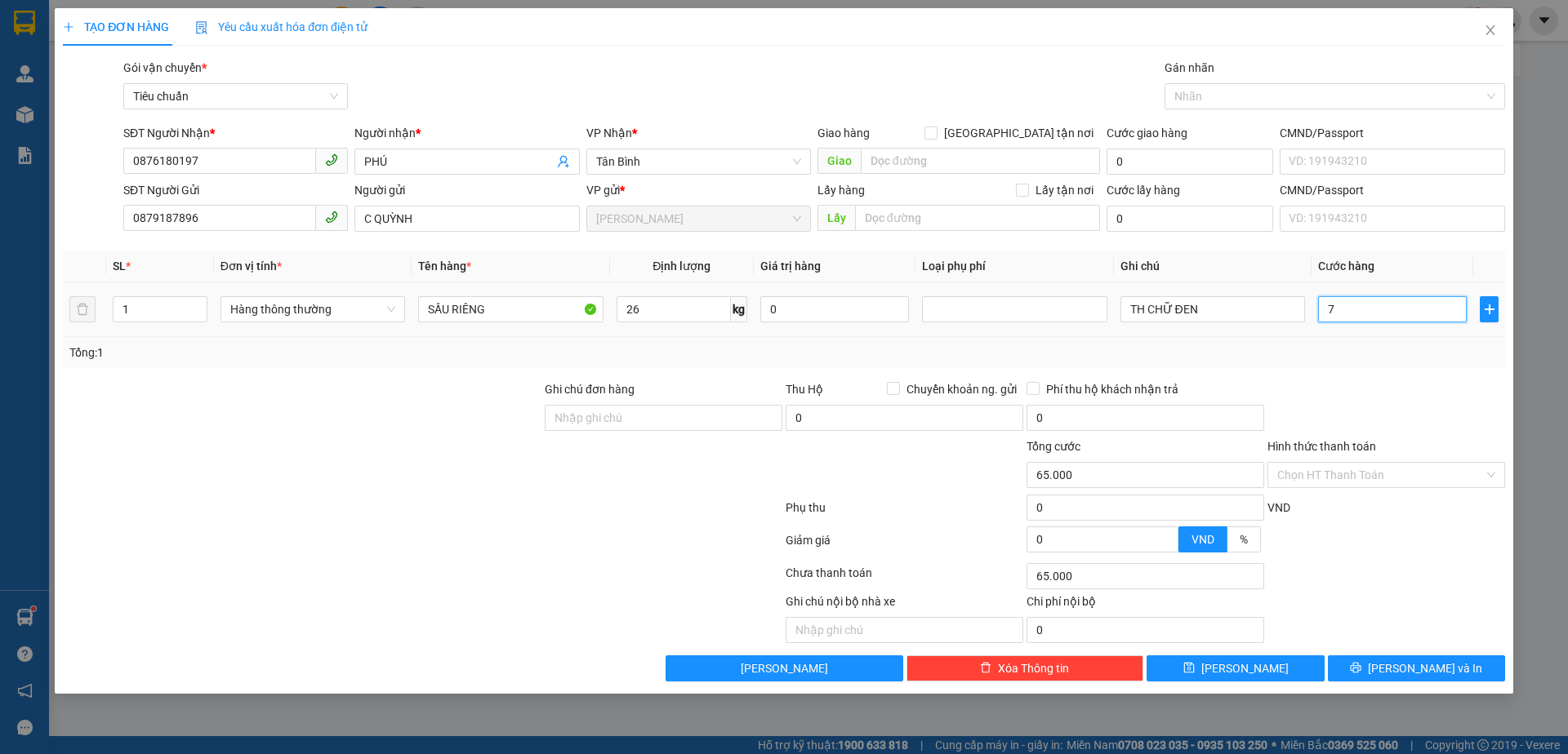
type input "7"
type input "70"
type input "70.000"
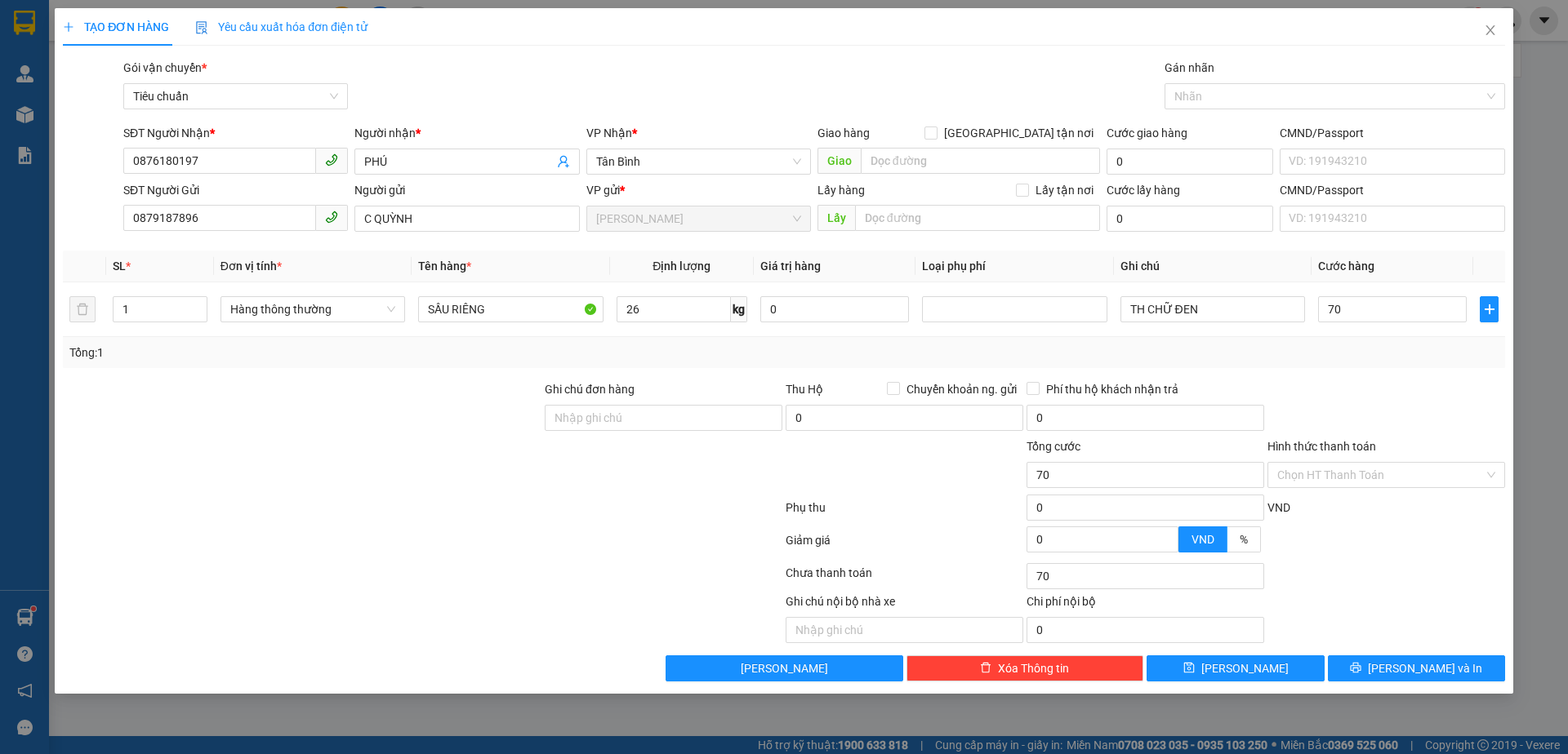
type input "70.000"
click at [451, 480] on div at bounding box center [302, 466] width 482 height 57
click at [1331, 474] on input "Hình thức thanh toán" at bounding box center [1380, 475] width 206 height 24
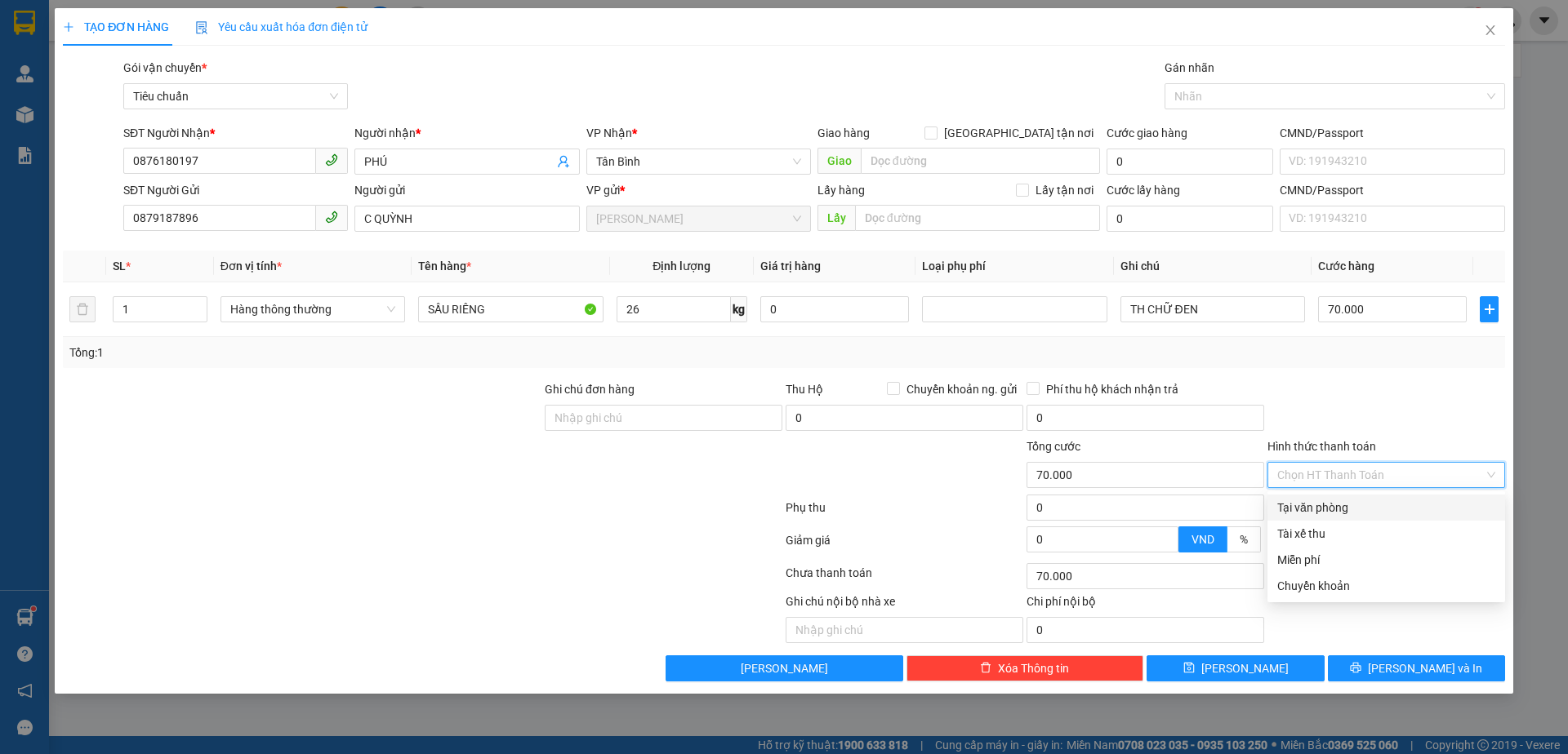
click at [1326, 508] on div "Tại văn phòng" at bounding box center [1386, 508] width 218 height 18
type input "0"
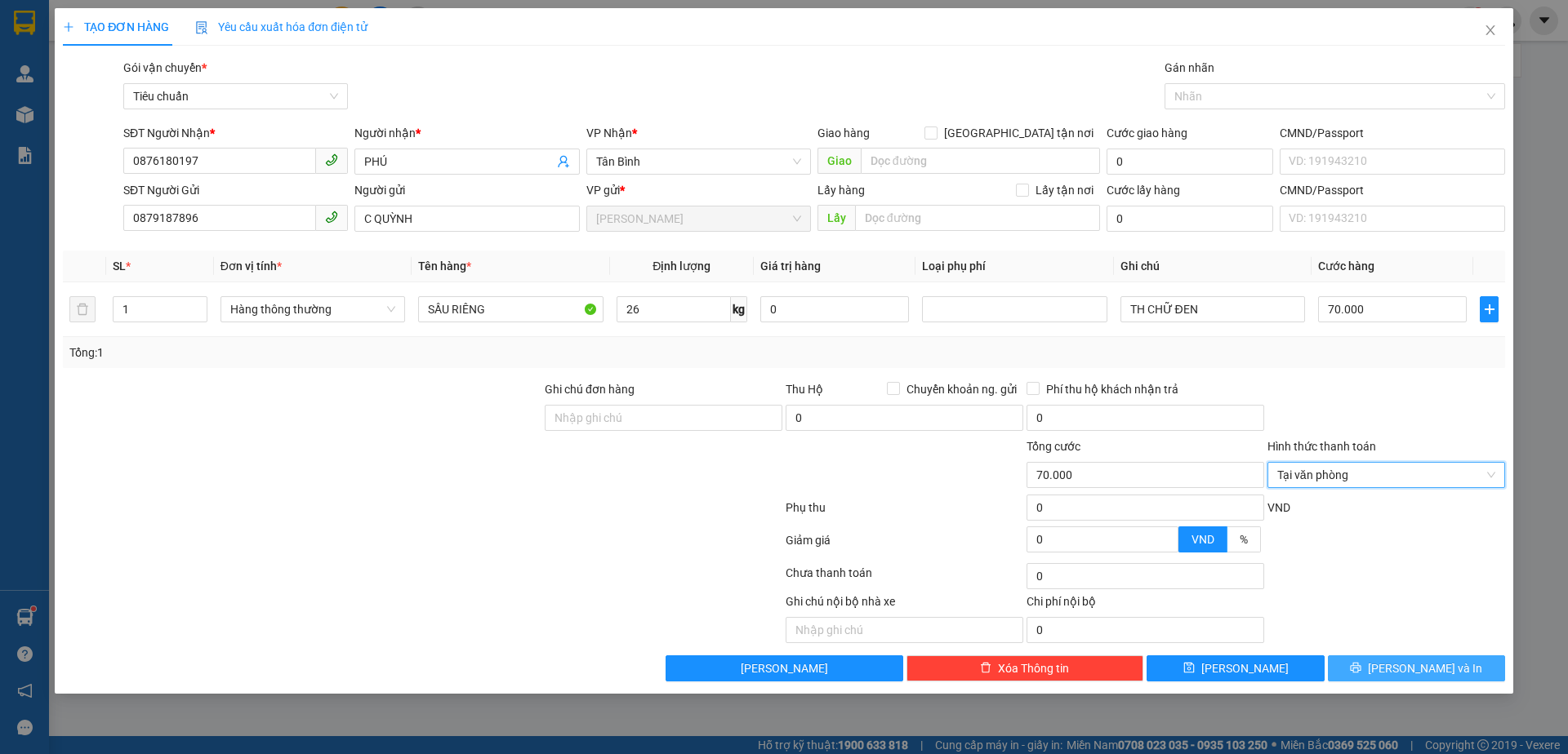
click at [1419, 658] on button "[PERSON_NAME] và In" at bounding box center [1416, 668] width 177 height 26
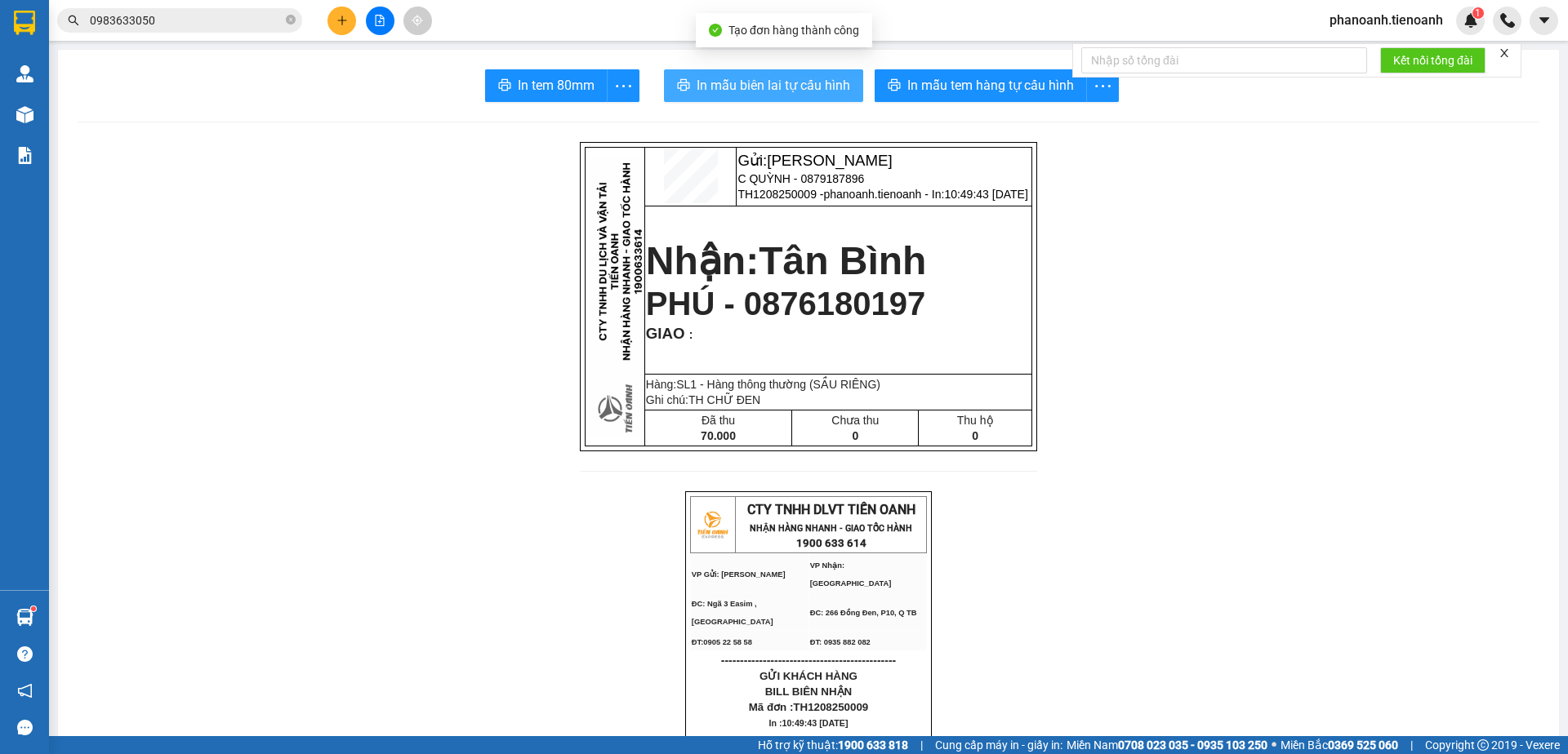
click at [714, 86] on span "In mẫu biên lai tự cấu hình" at bounding box center [774, 85] width 154 height 20
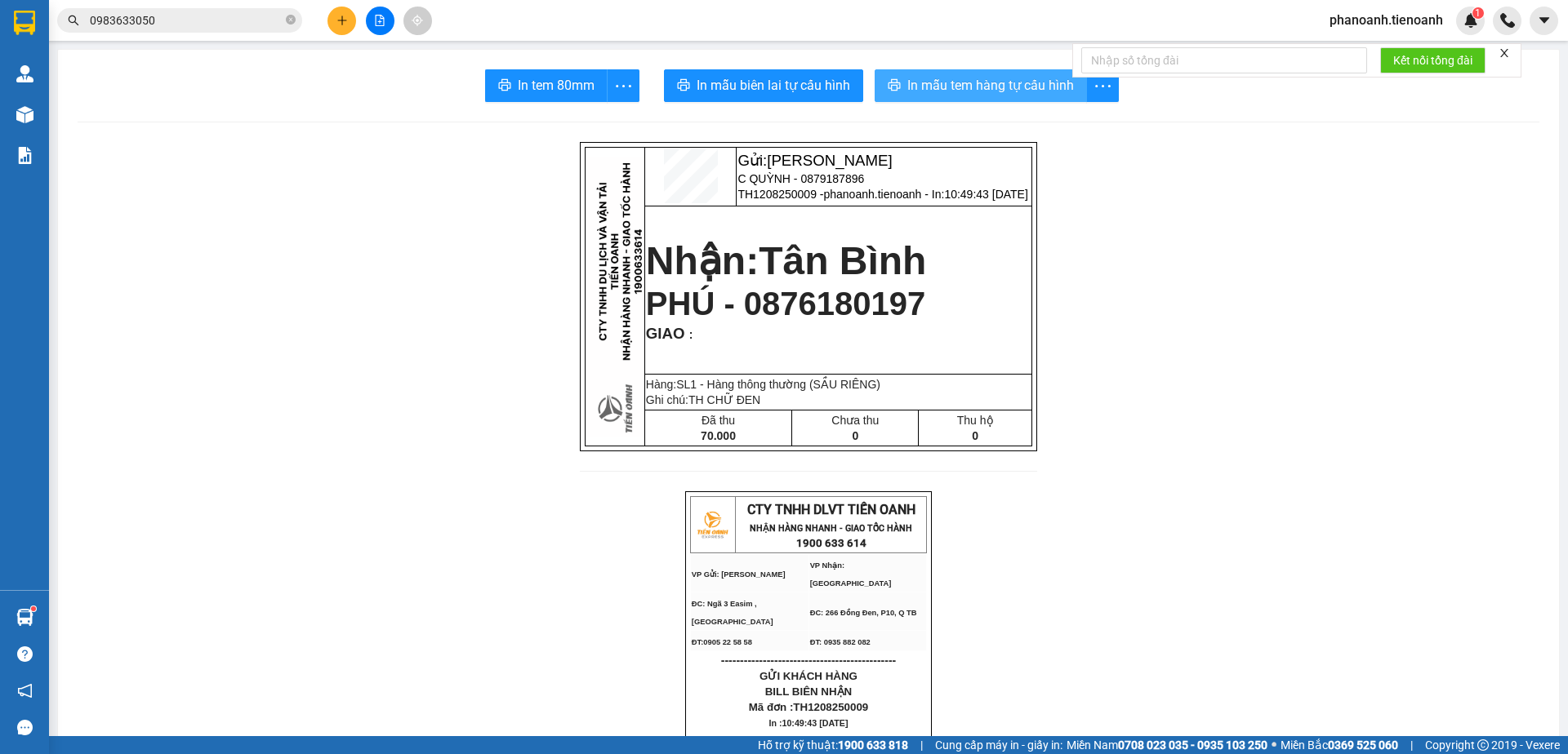
click at [966, 87] on span "In mẫu tem hàng tự cấu hình" at bounding box center [990, 85] width 166 height 20
click at [341, 28] on button at bounding box center [341, 20] width 28 height 28
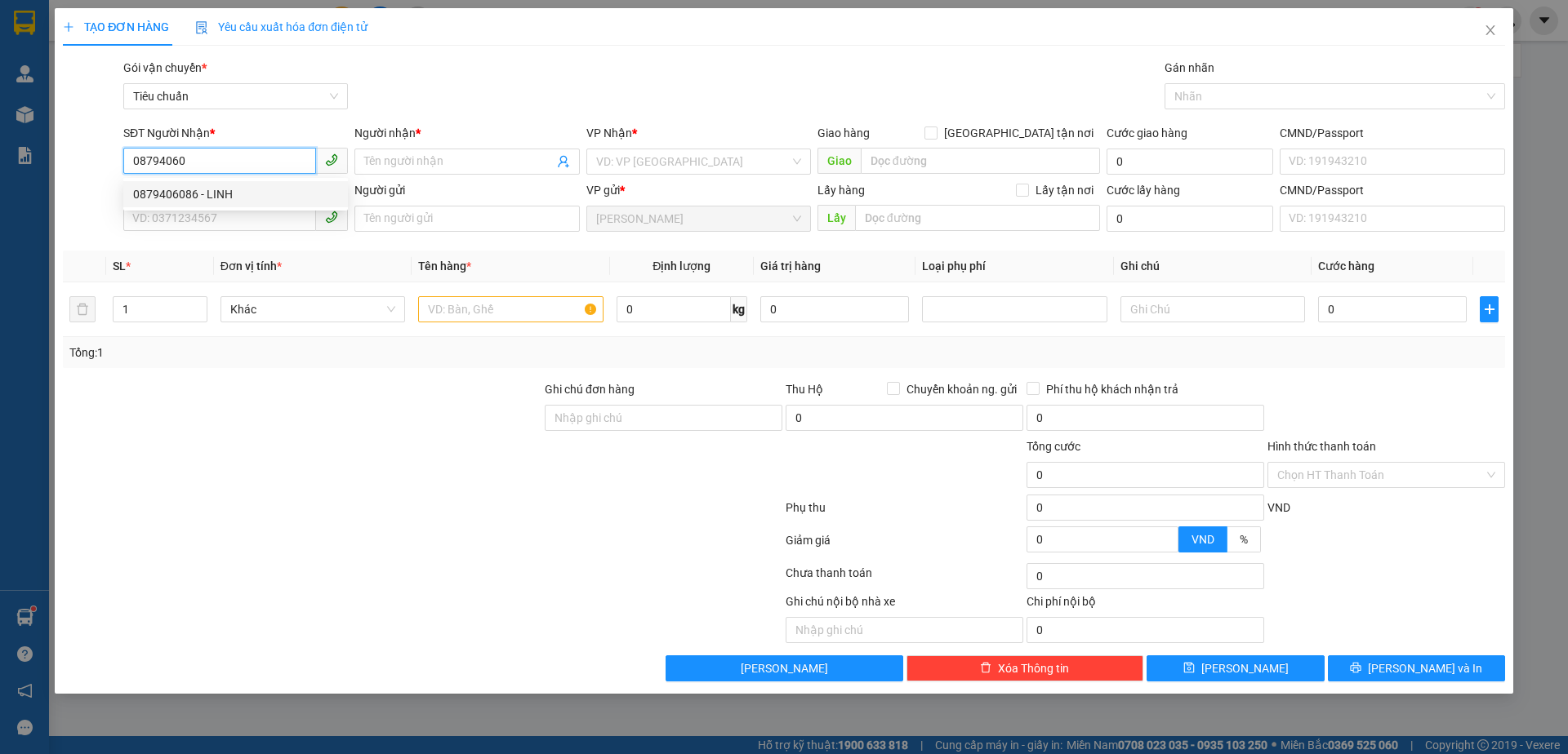
click at [218, 194] on div "0879406086 - LINH" at bounding box center [236, 194] width 205 height 18
type input "0879406086"
type input "LINH"
type input "SỞ SAO"
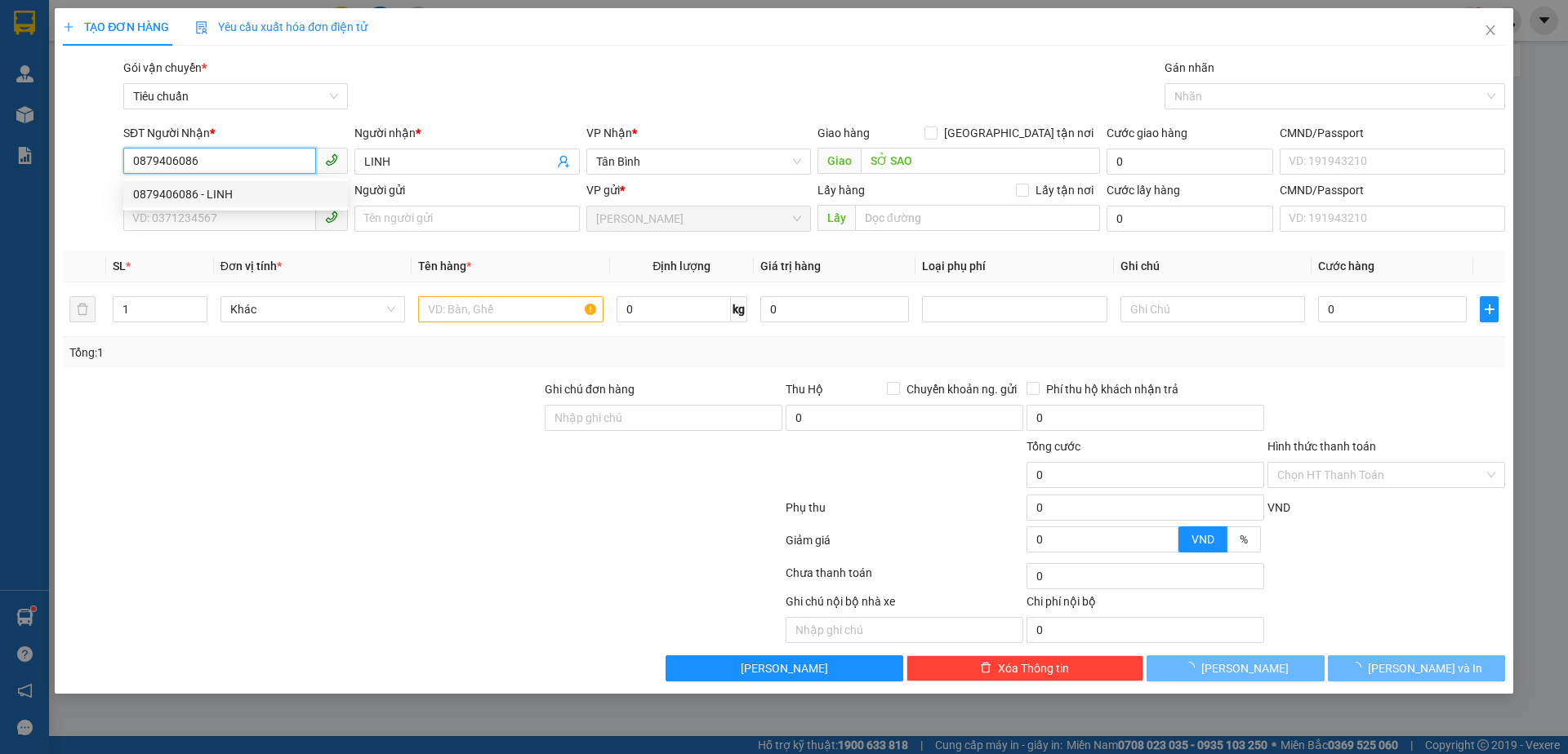
type input "150.000"
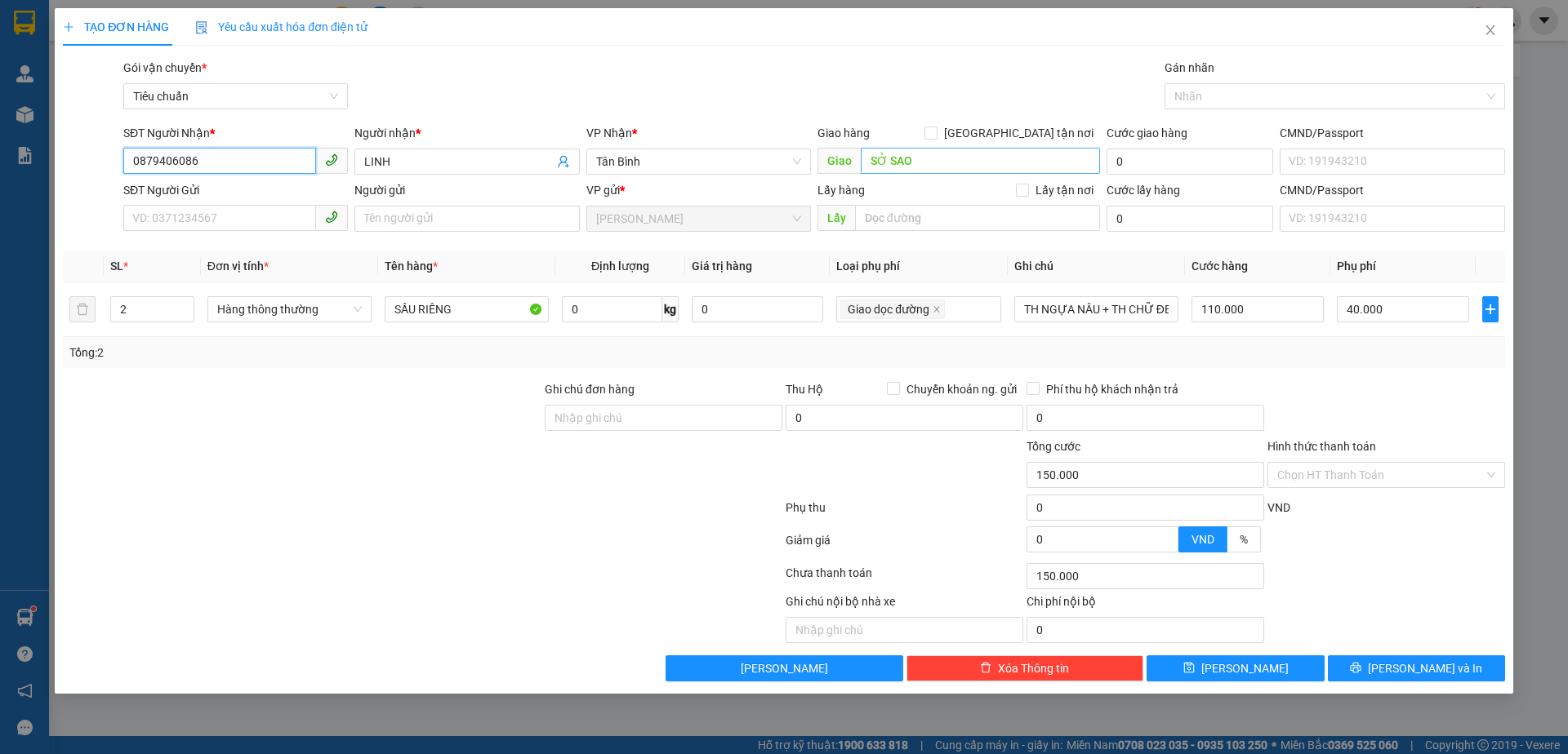
type input "0879406086"
click at [900, 164] on input "SỞ SAO" at bounding box center [980, 161] width 239 height 26
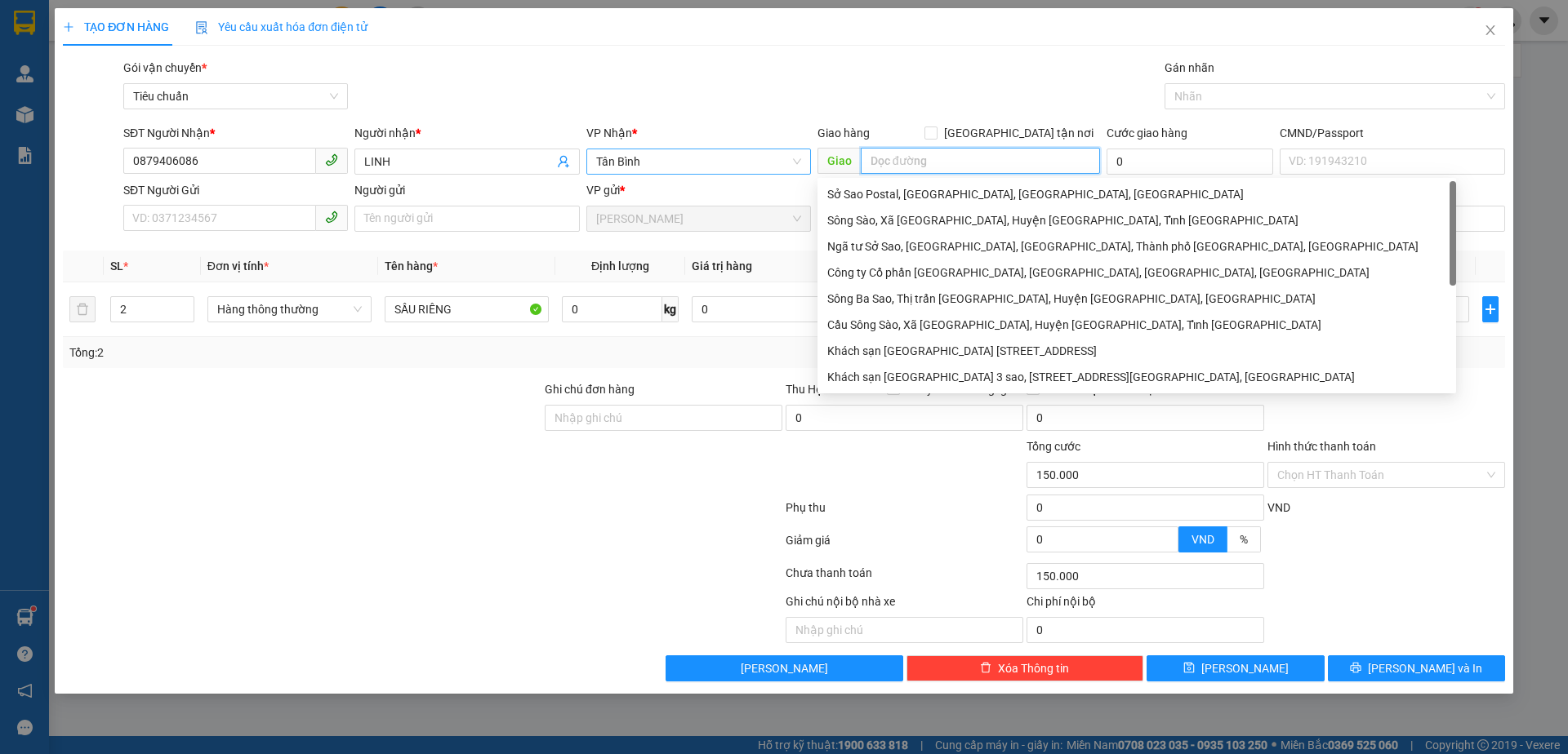
click at [722, 157] on span "Tân Bình" at bounding box center [698, 162] width 205 height 24
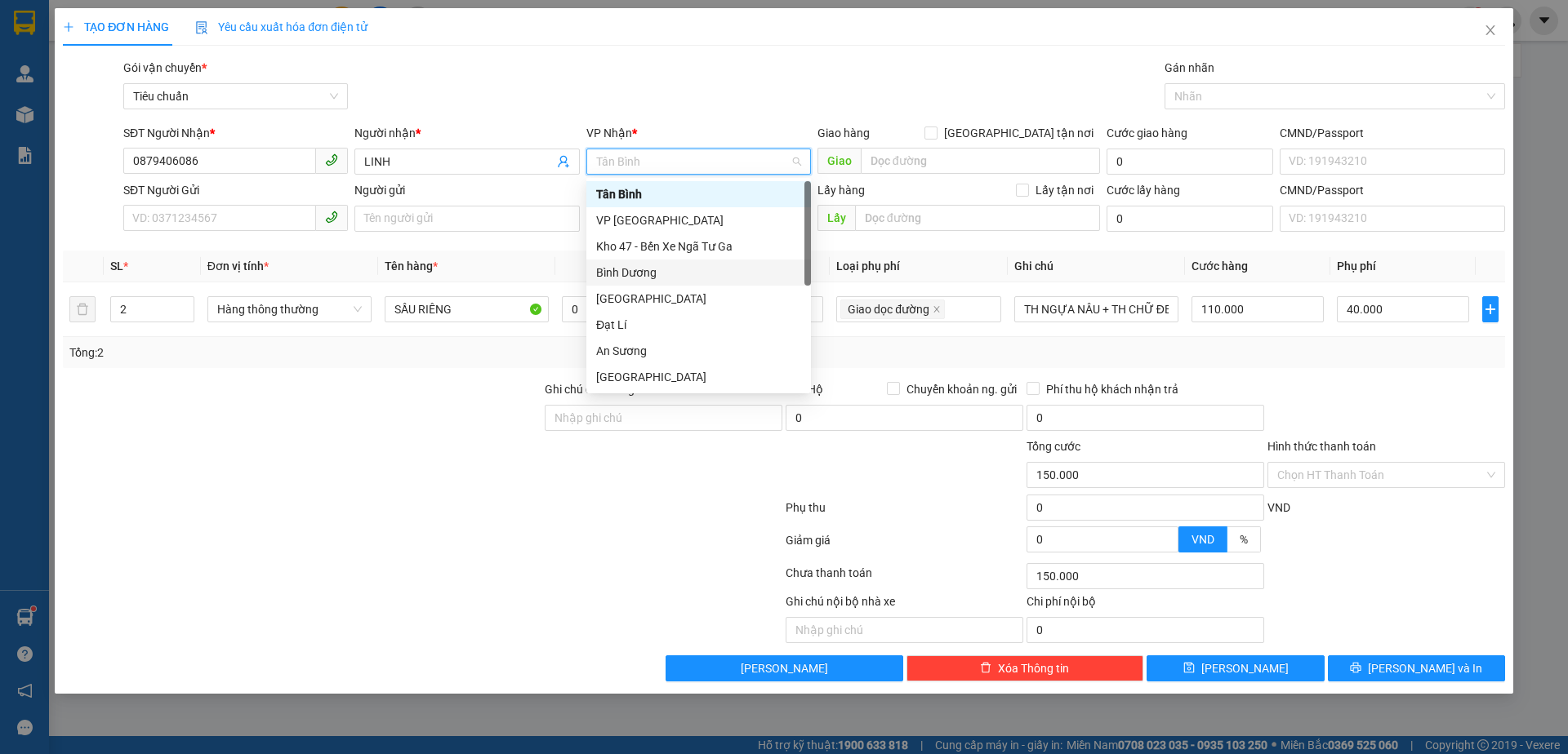
click at [631, 273] on div "Bình Dương" at bounding box center [698, 272] width 205 height 18
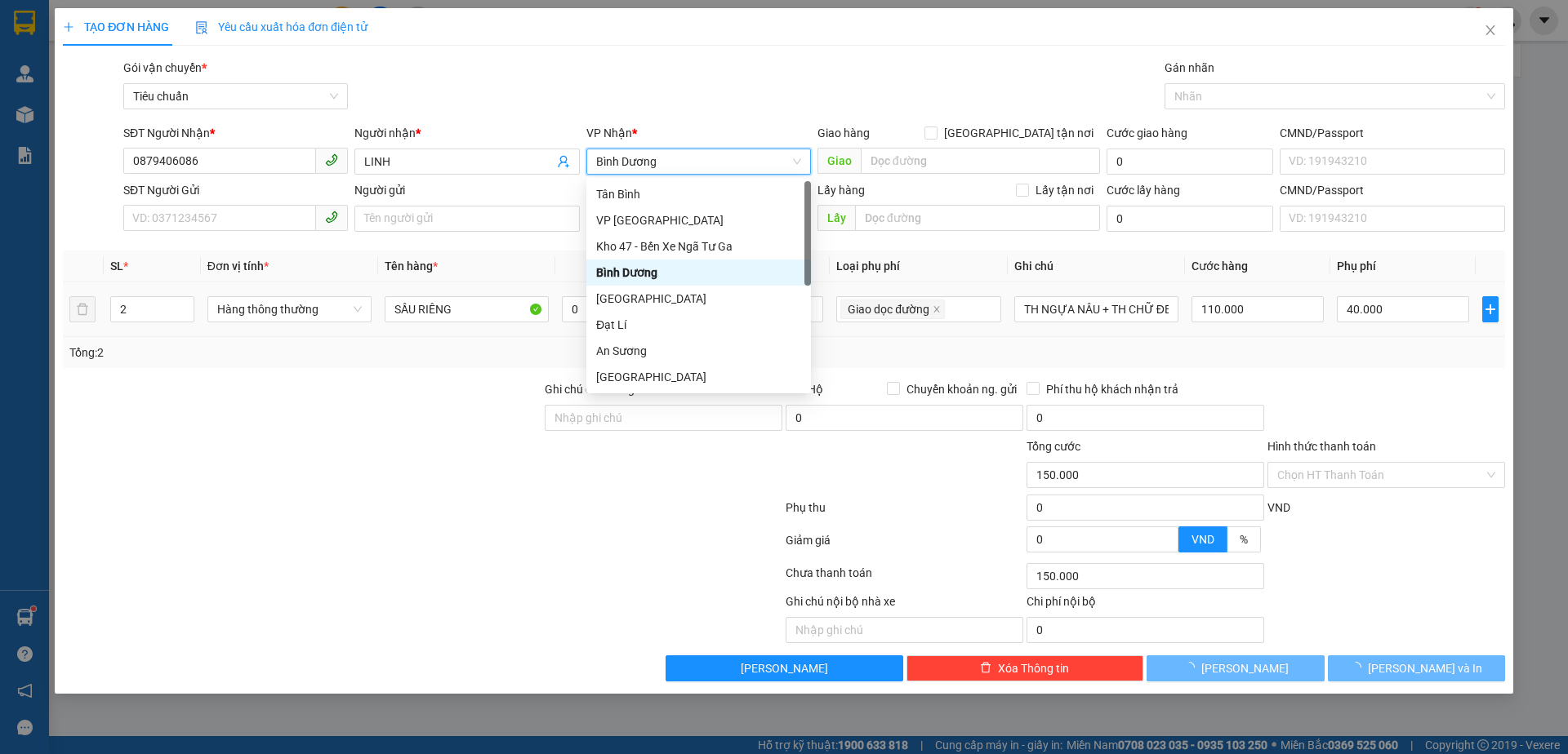
click at [403, 426] on div at bounding box center [302, 409] width 482 height 57
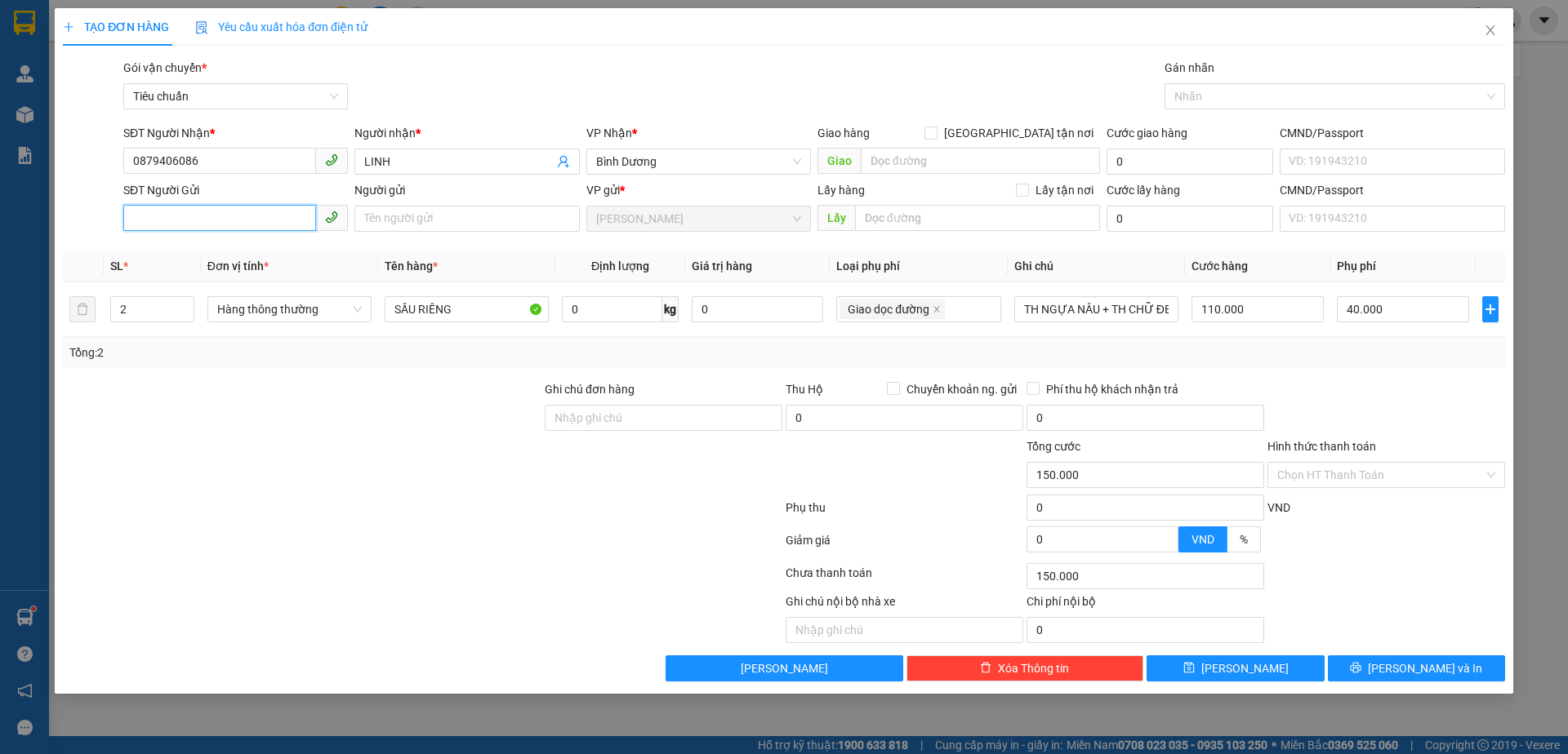
click at [241, 224] on input "SĐT Người Gửi" at bounding box center [220, 218] width 193 height 26
click at [242, 253] on div "0906411848 - C MAI" at bounding box center [236, 251] width 205 height 18
type input "0906411848"
type input "C MAI"
click at [286, 408] on div at bounding box center [302, 409] width 482 height 57
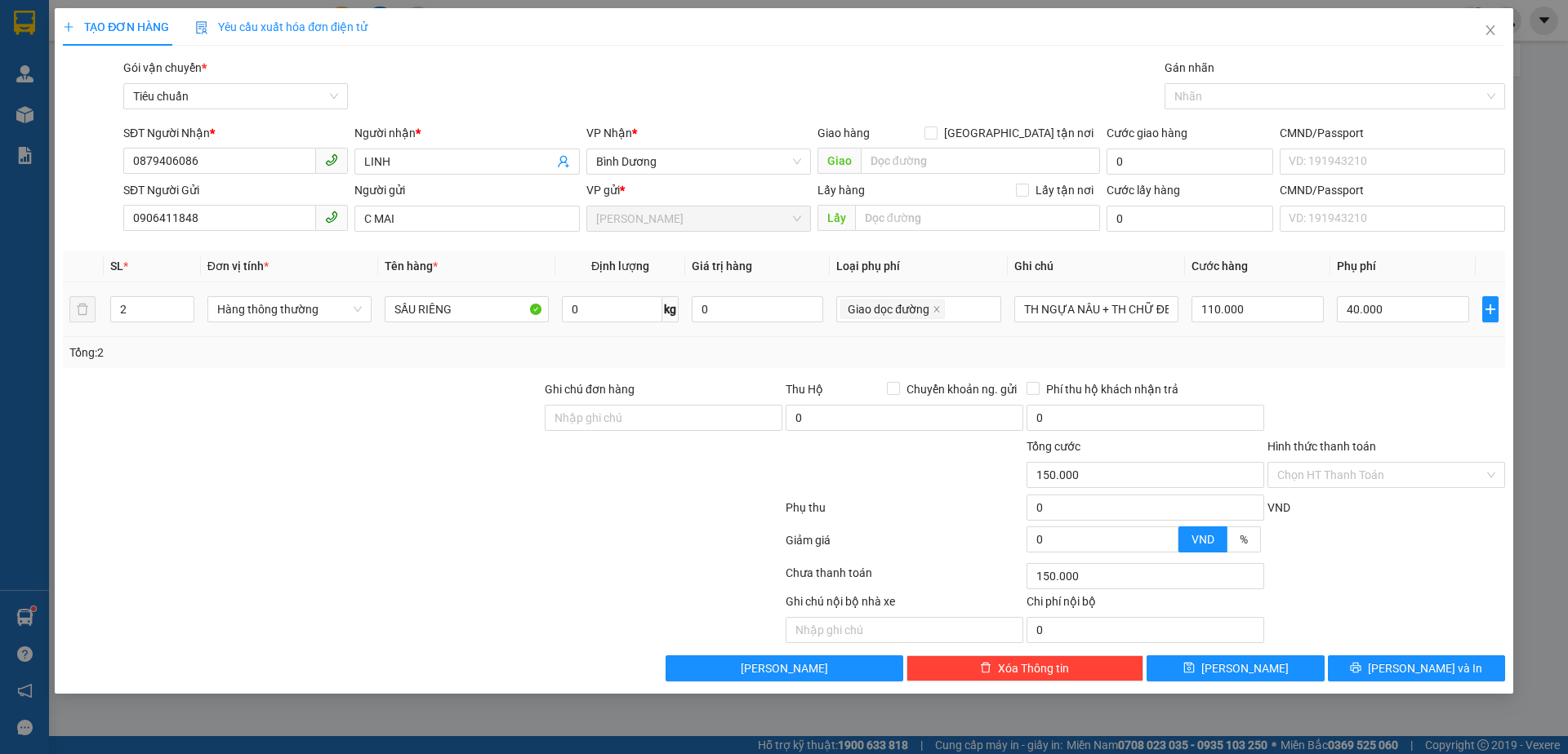
click at [184, 317] on span "down" at bounding box center [185, 316] width 10 height 10
type input "1"
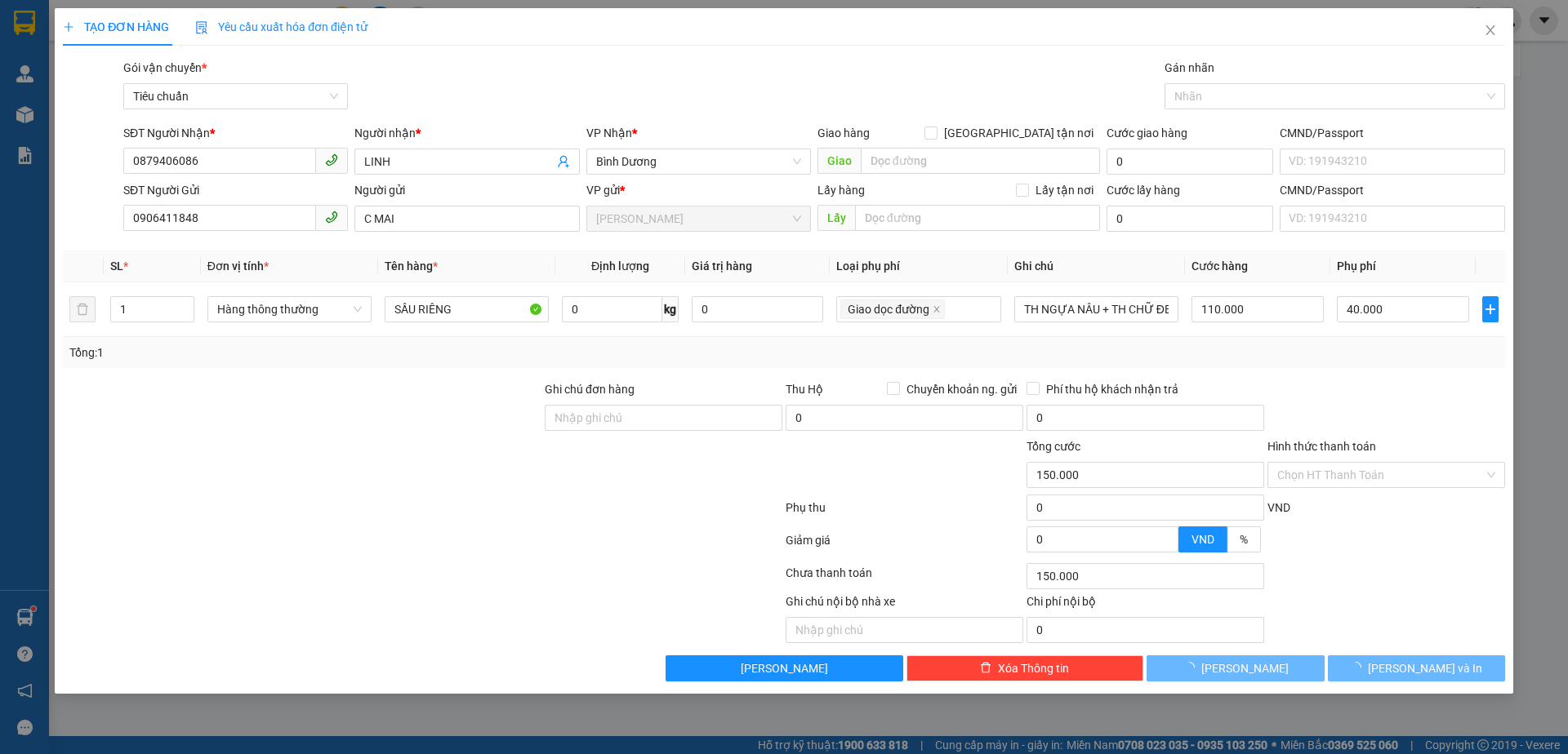
click at [231, 402] on div at bounding box center [302, 409] width 482 height 57
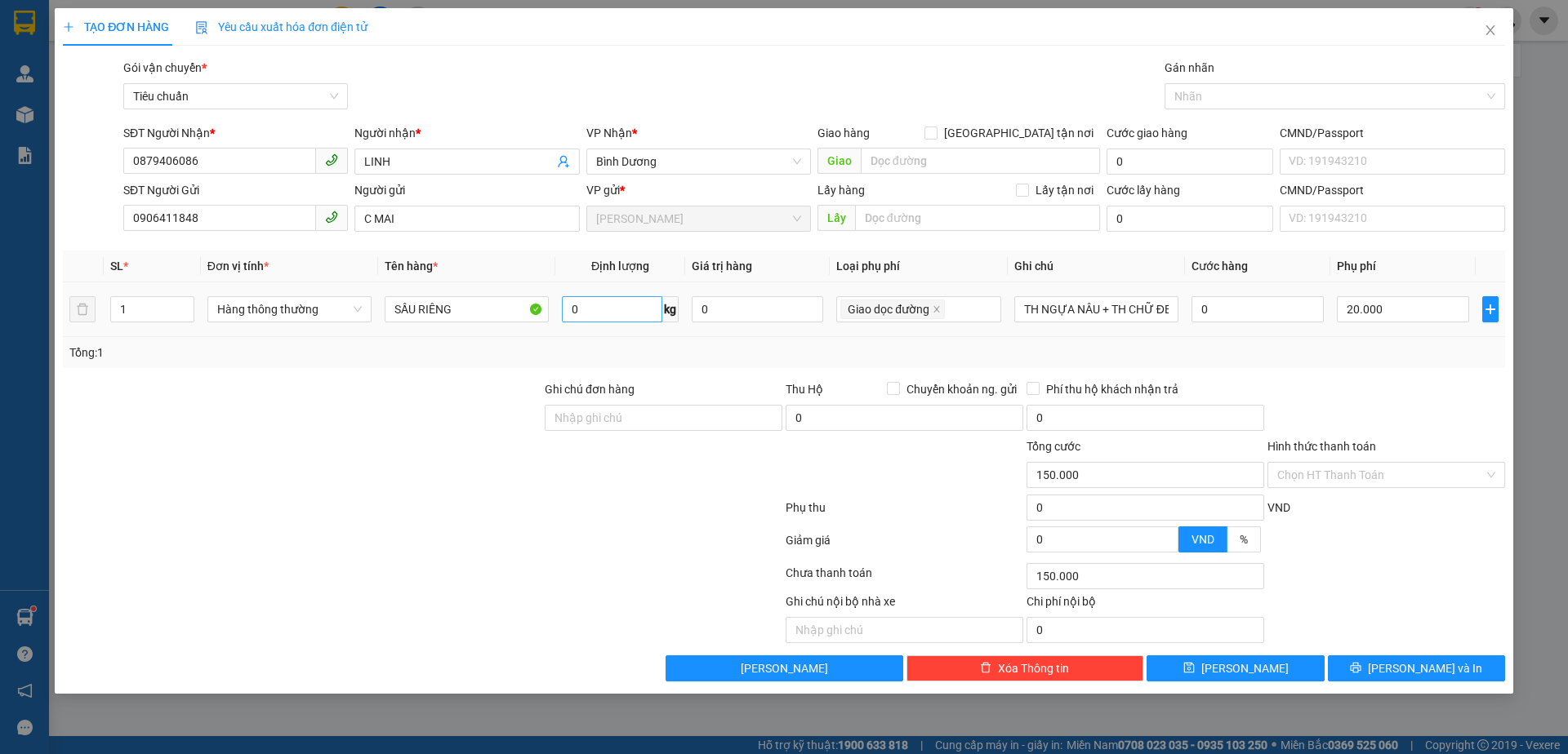
type input "20.000"
type input "0"
type input "20.000"
click at [617, 302] on input "0" at bounding box center [611, 309] width 99 height 26
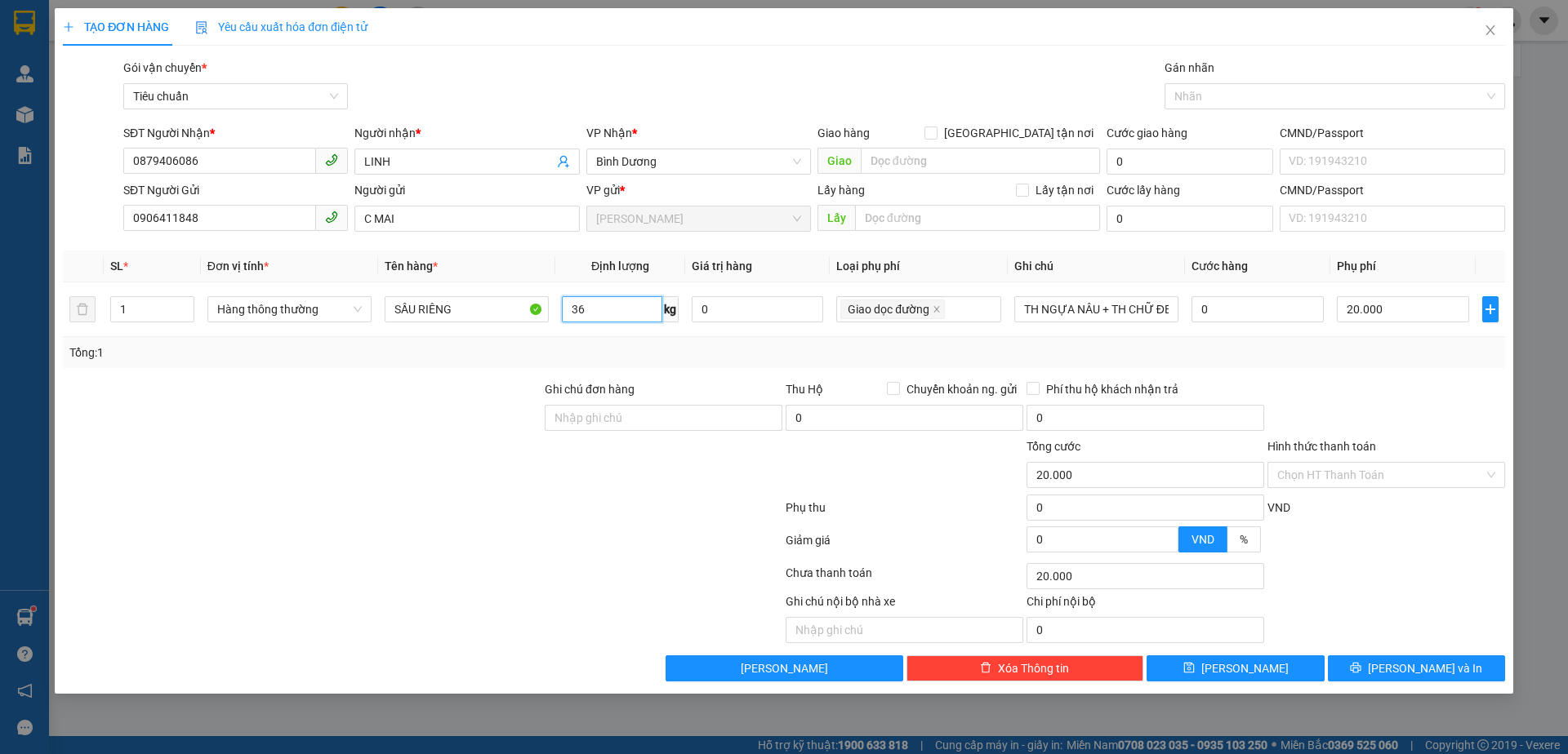
type input "36"
click at [212, 539] on div at bounding box center [422, 544] width 722 height 33
type input "100.000"
type input "80.000"
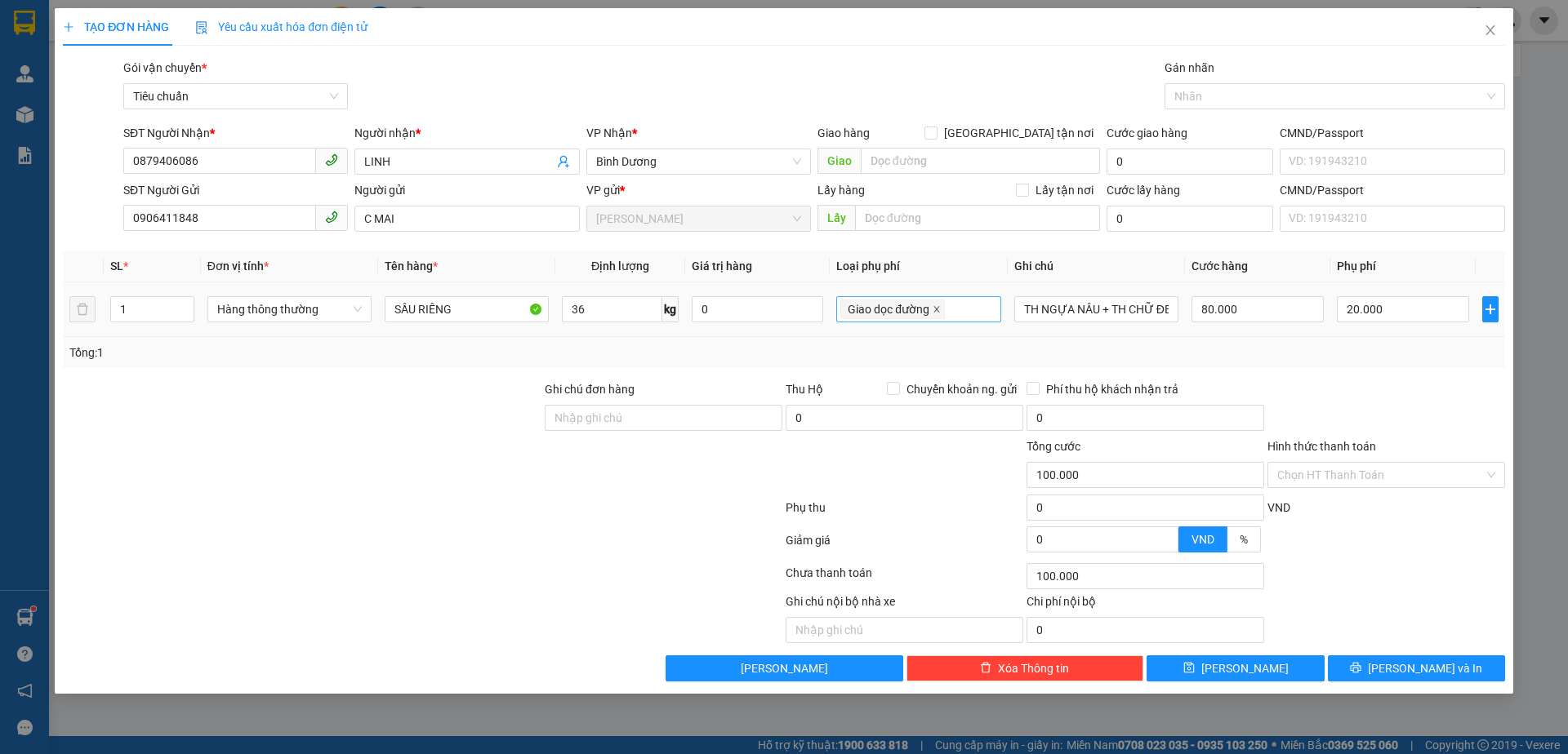
click at [937, 310] on icon "close" at bounding box center [936, 309] width 8 height 8
type input "80.000"
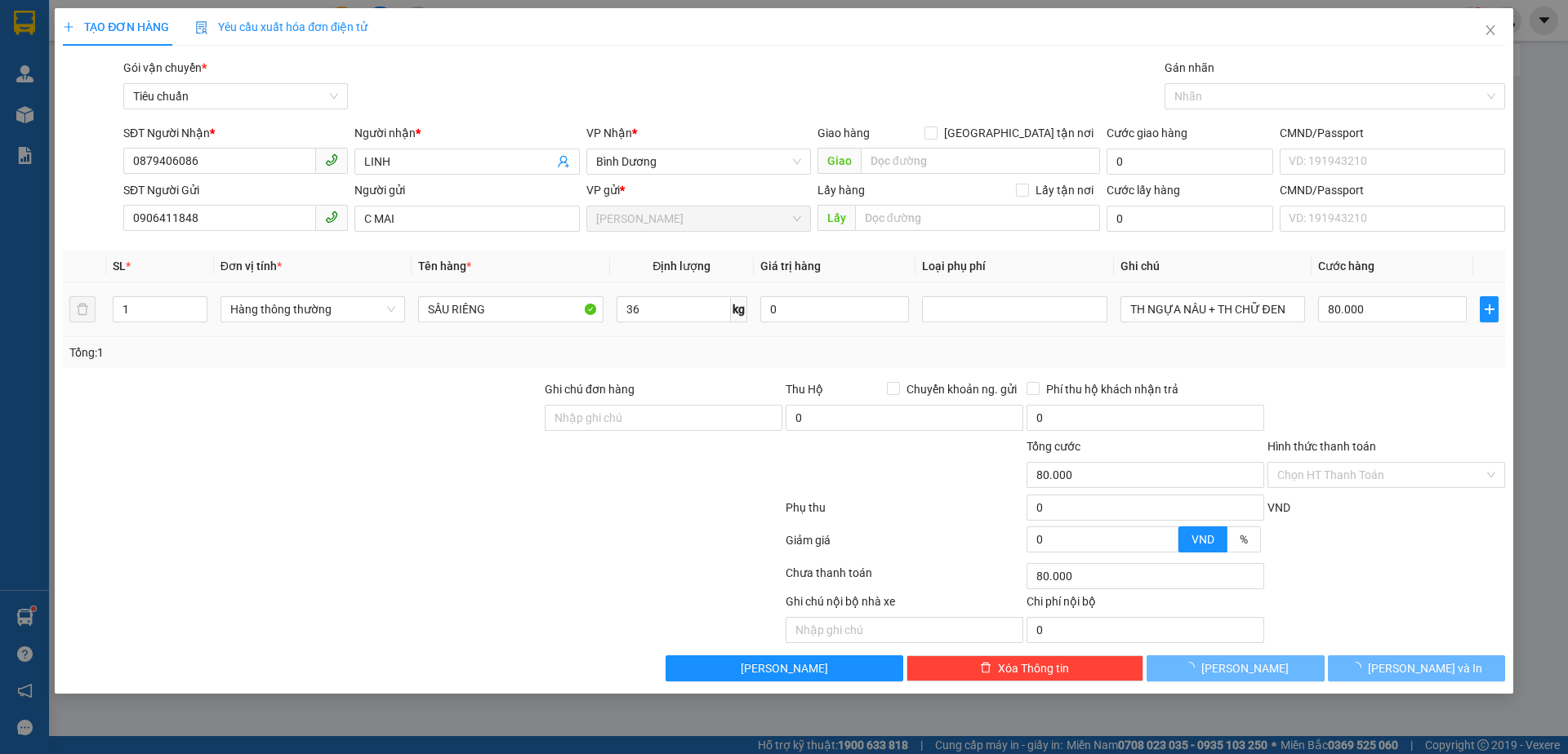
click at [1228, 373] on div "Transit Pickup Surcharge Ids Transit Deliver Surcharge Ids Transit Deliver Surc…" at bounding box center [784, 370] width 1441 height 623
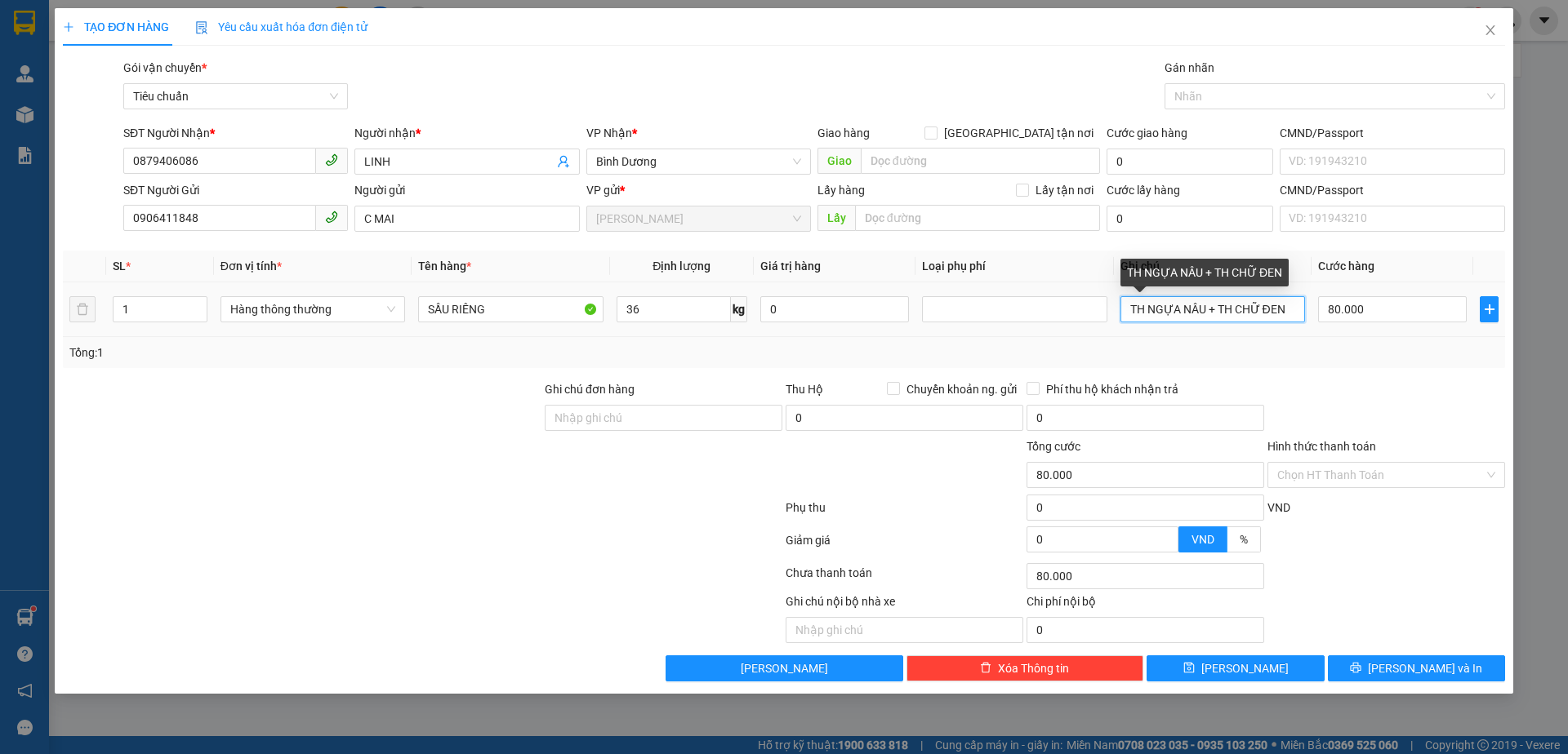
click at [1184, 311] on input "TH NGỰA NÂU + TH CHỮ ĐEN" at bounding box center [1213, 309] width 185 height 26
type input "TH CHỮ ĐEN"
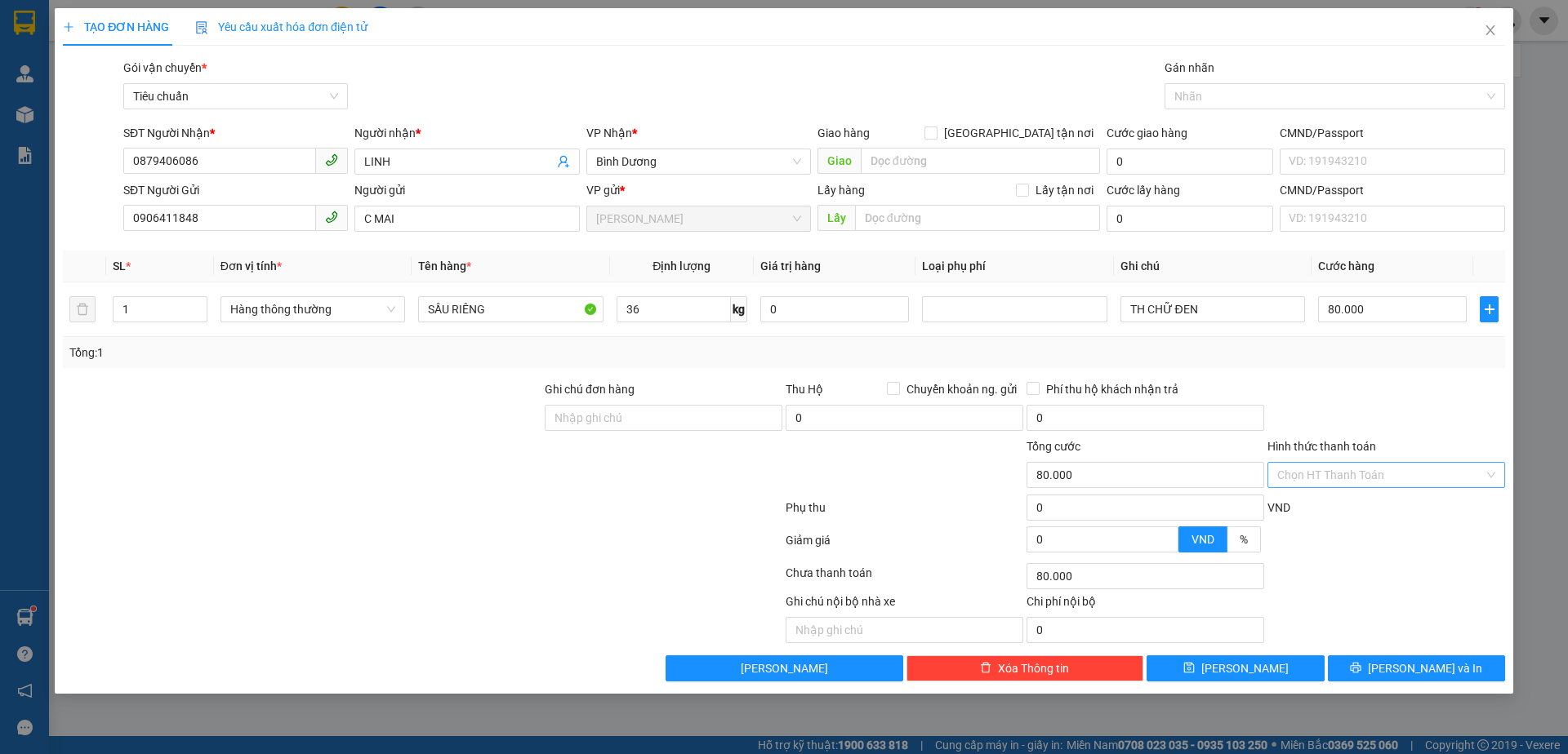
click at [1313, 481] on input "Hình thức thanh toán" at bounding box center [1380, 475] width 206 height 24
click at [1310, 499] on div "Tại văn phòng" at bounding box center [1386, 508] width 218 height 18
type input "0"
click at [1422, 660] on span "[PERSON_NAME] và In" at bounding box center [1424, 668] width 114 height 18
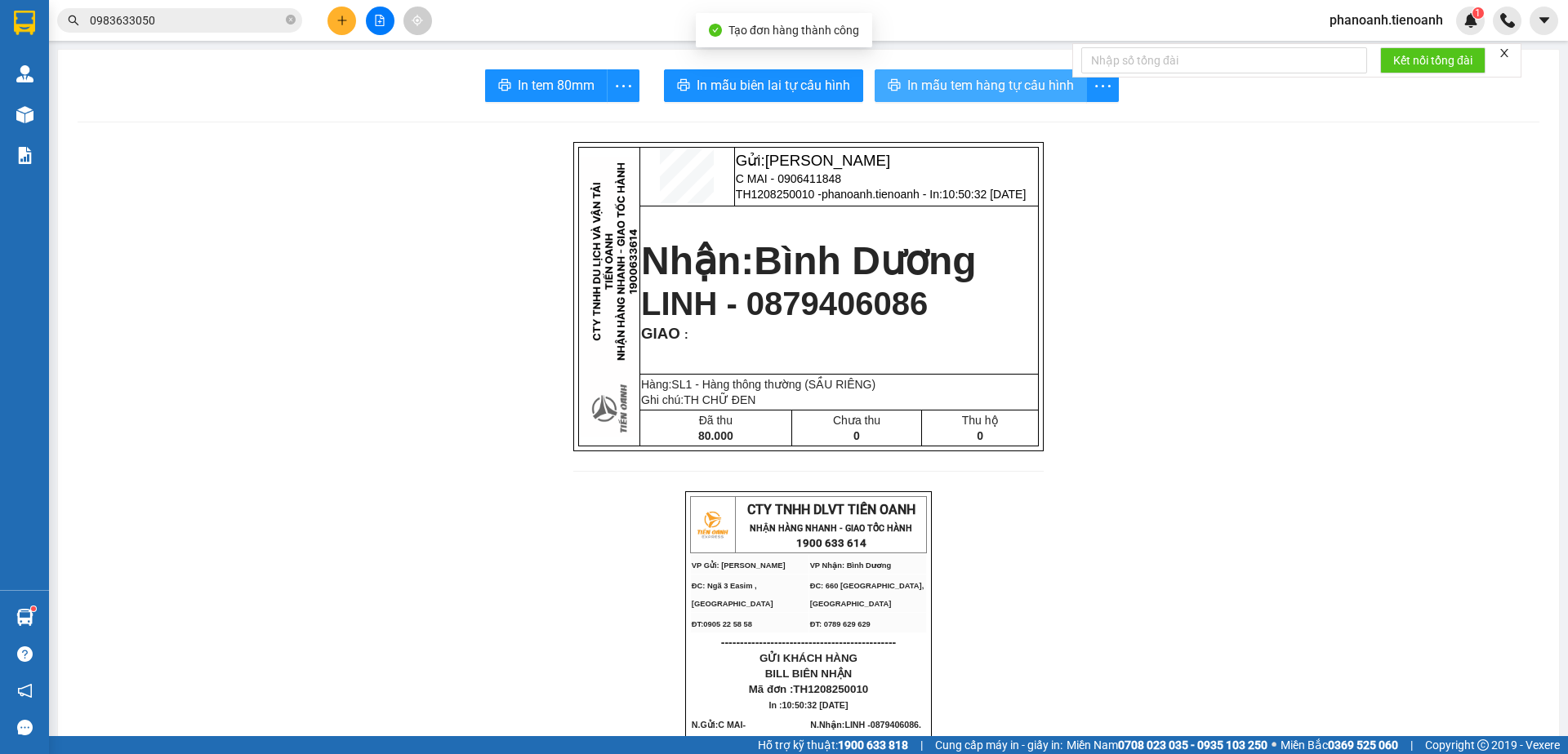
click at [934, 91] on span "In mẫu tem hàng tự cấu hình" at bounding box center [990, 85] width 166 height 20
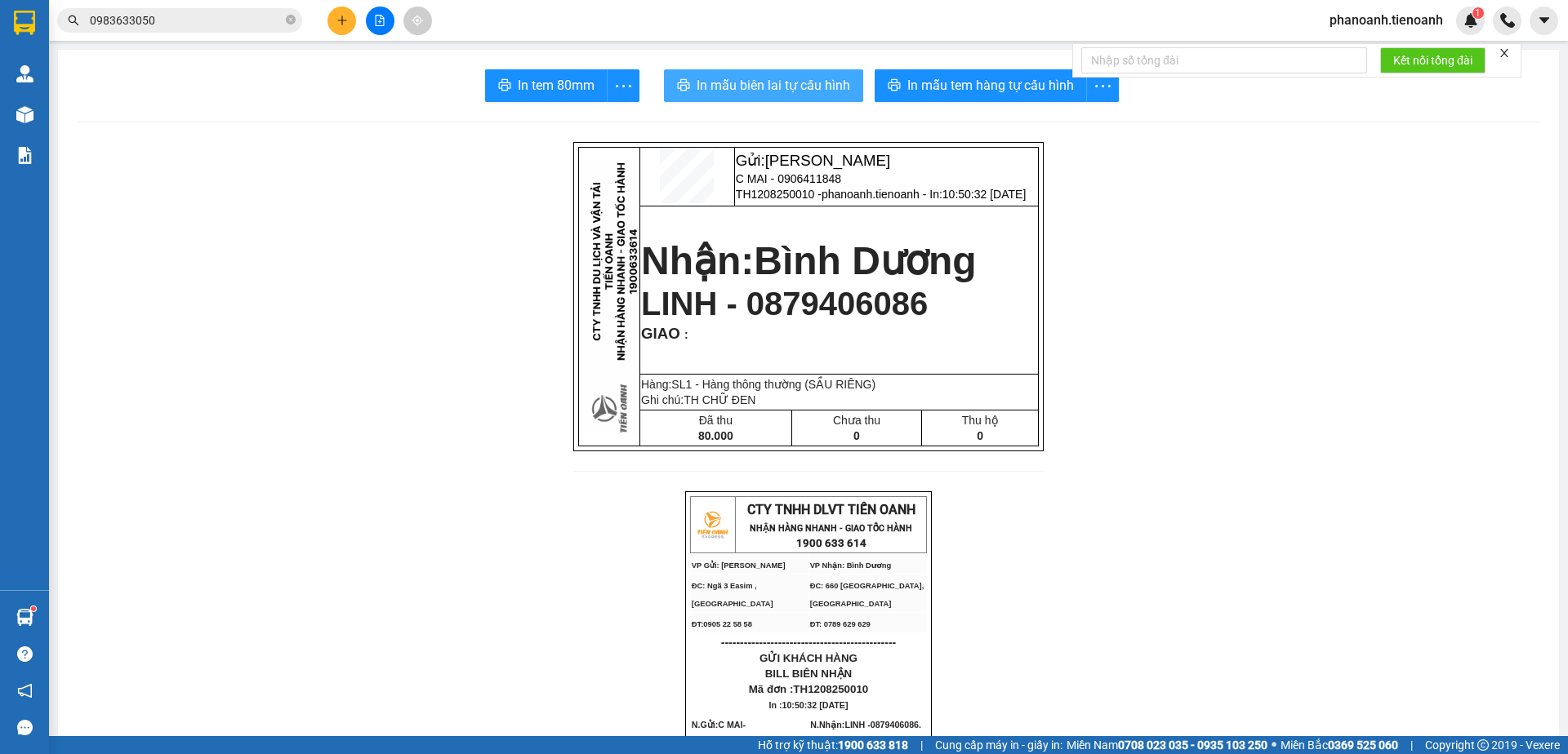
drag, startPoint x: 760, startPoint y: 76, endPoint x: 970, endPoint y: 291, distance: 300.5
click at [761, 76] on span "In mẫu biên lai tự cấu hình" at bounding box center [774, 85] width 154 height 20
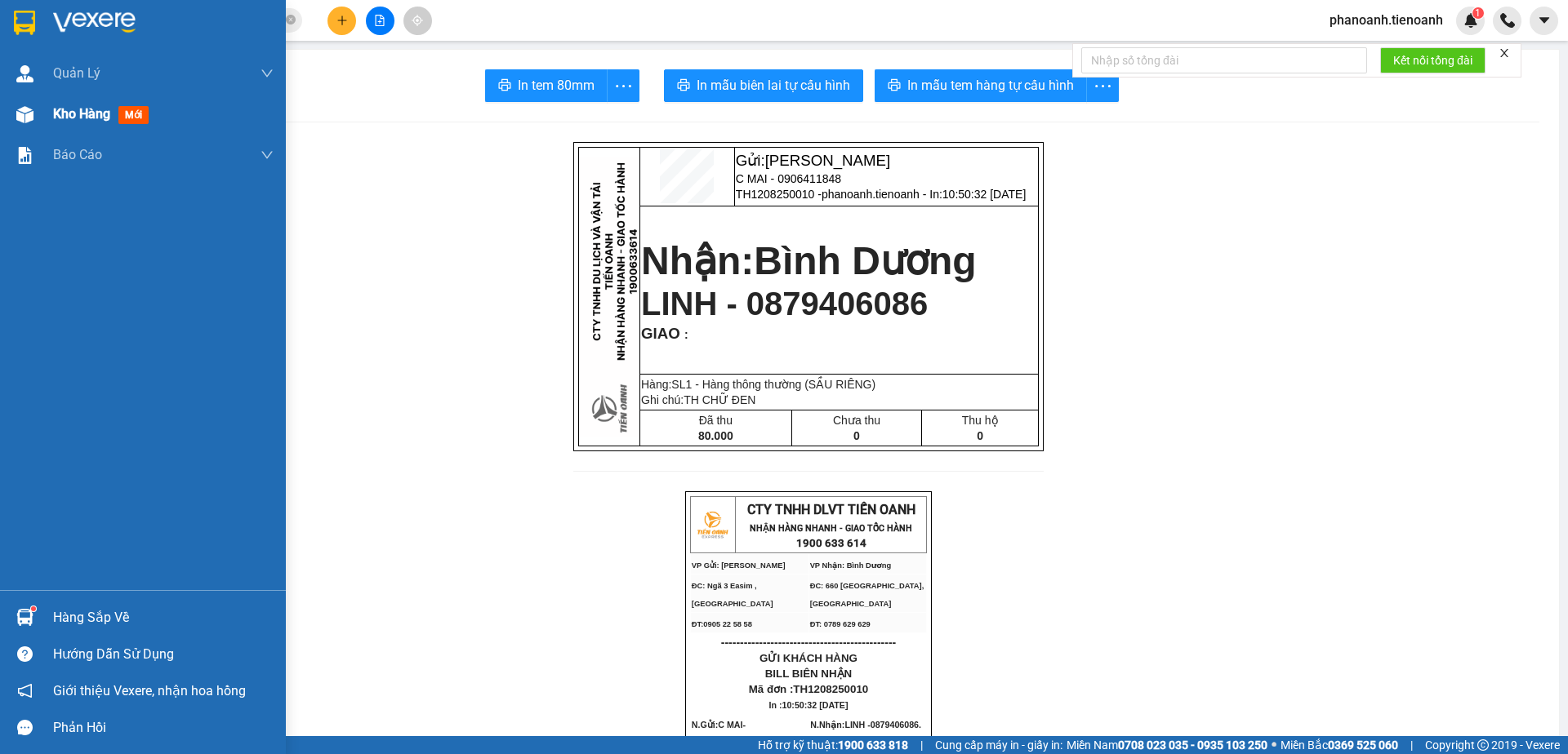
click at [68, 114] on span "Kho hàng" at bounding box center [82, 114] width 57 height 16
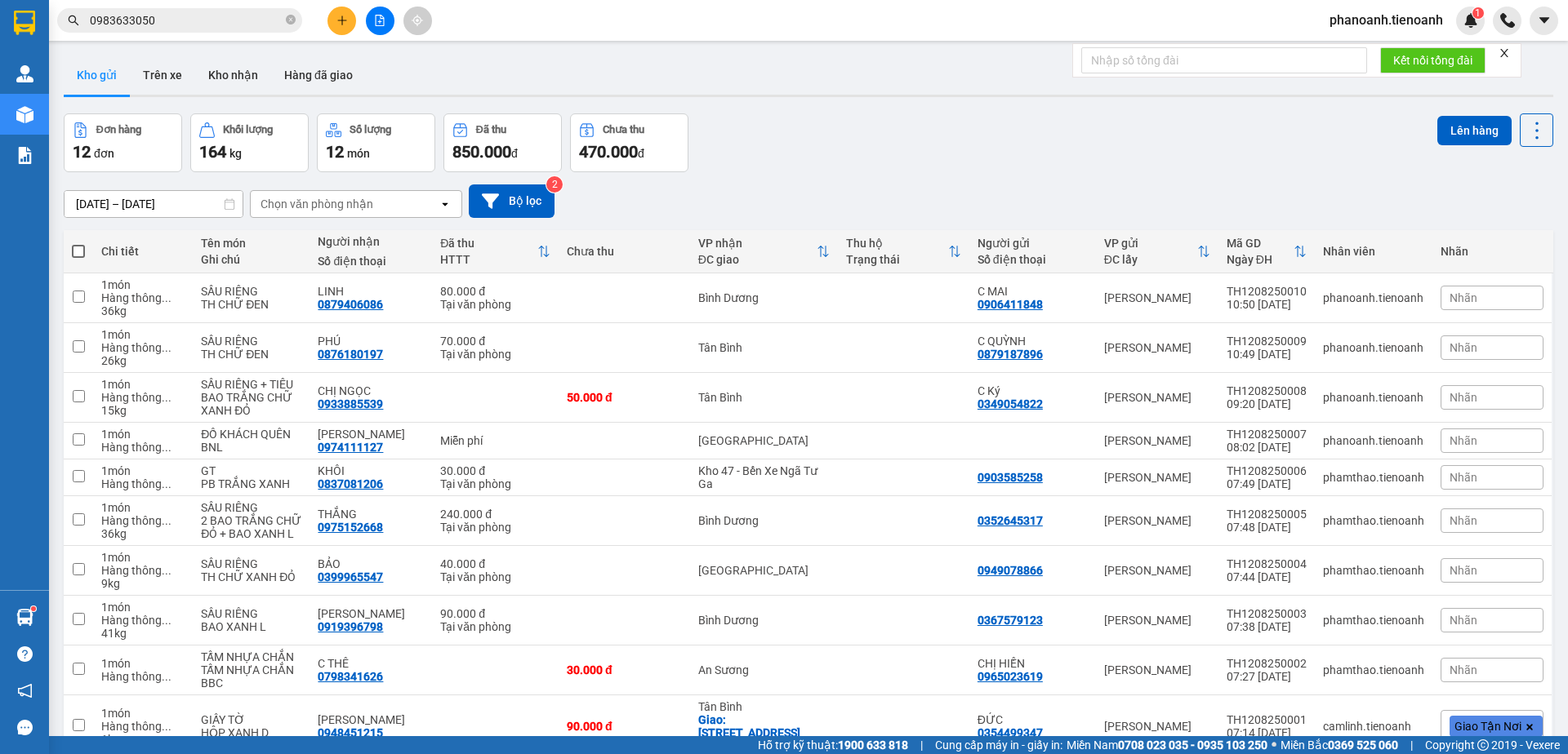
click at [1054, 137] on div "Đơn hàng 12 đơn Khối lượng 164 kg Số lượng 12 món Đã thu 850.000 đ Chưa thu 470…" at bounding box center [808, 143] width 1489 height 58
click at [1412, 354] on button at bounding box center [1423, 347] width 22 height 28
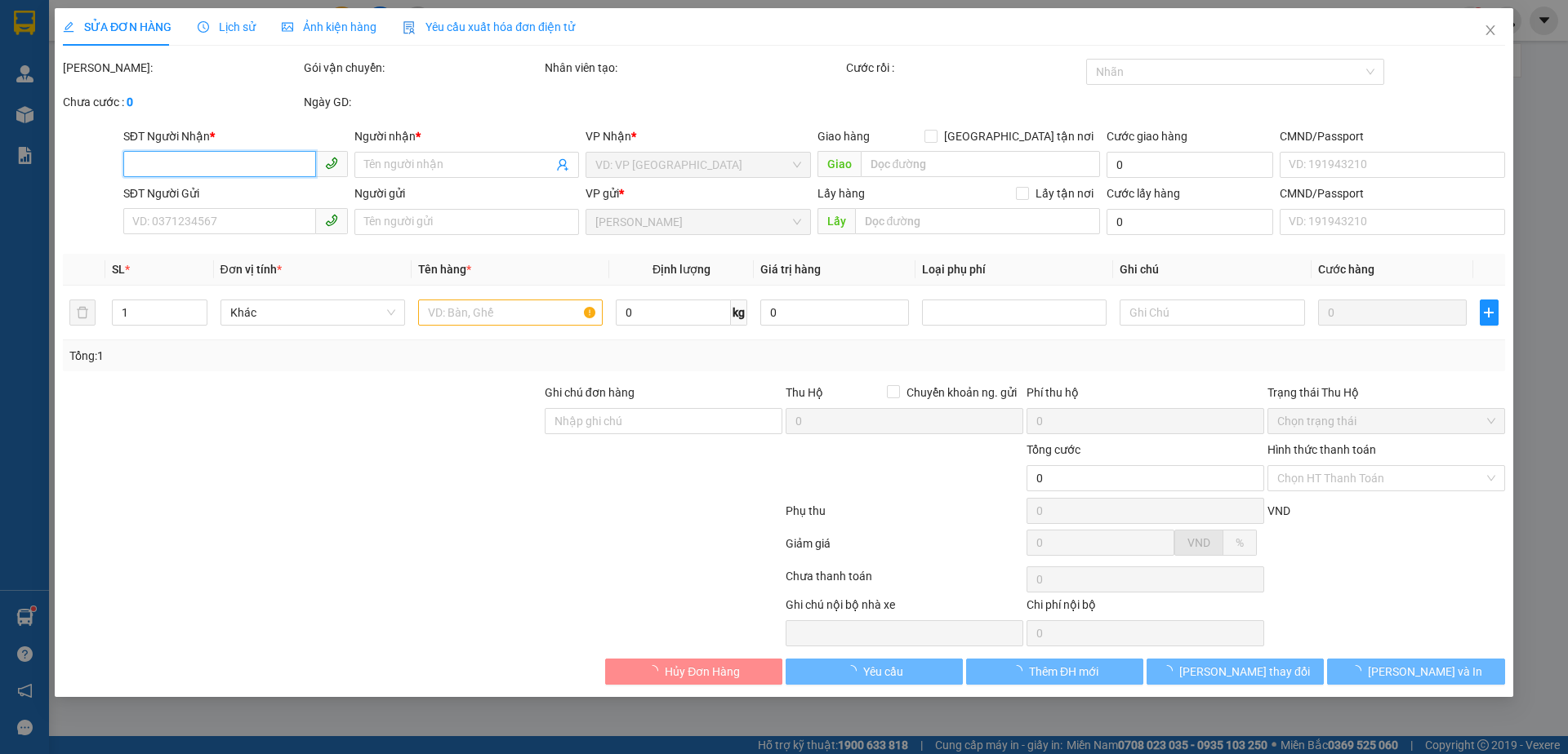
type input "0876180197"
type input "PHÚ"
type input "0879187896"
type input "C QUỲNH"
type input "70.000"
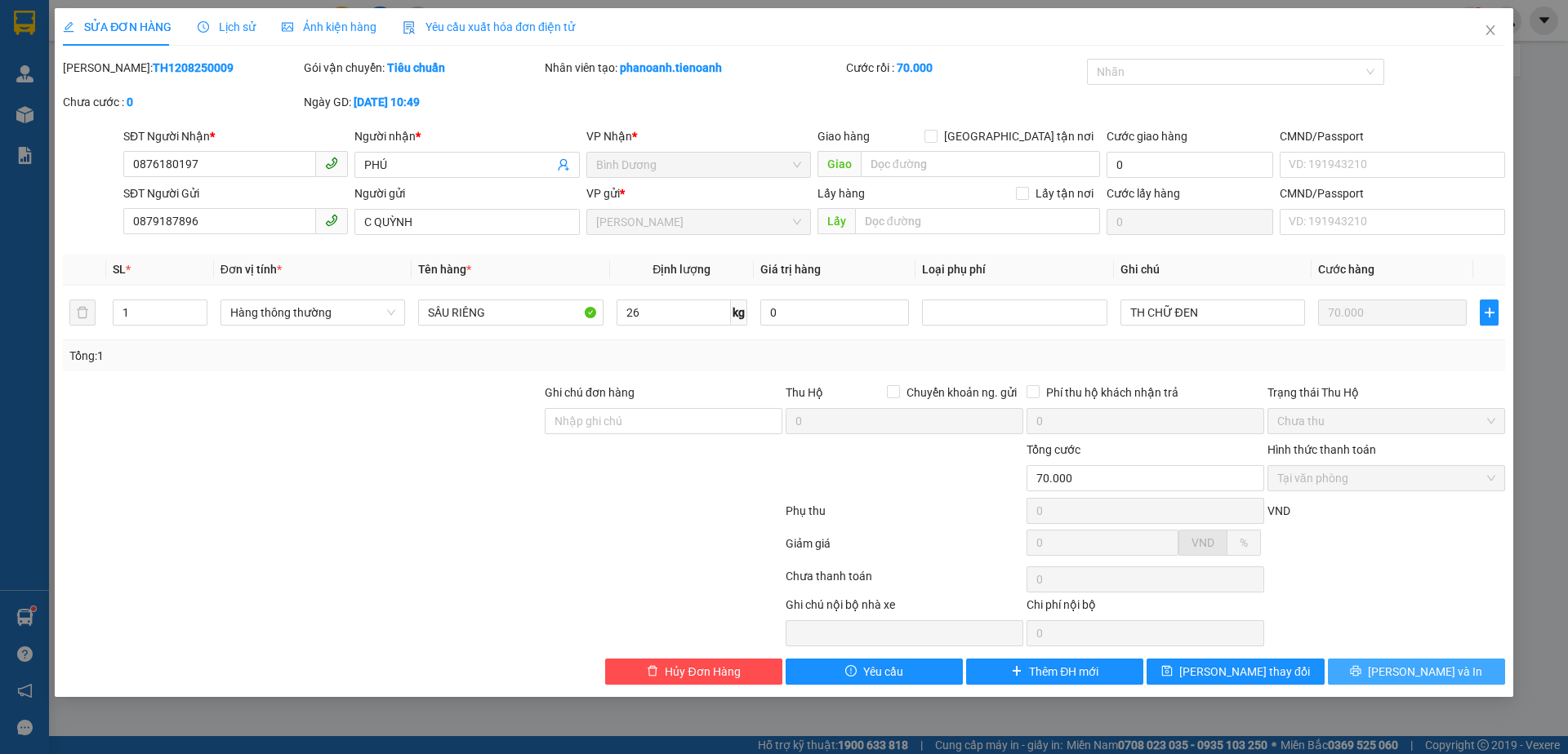
click at [1432, 676] on span "[PERSON_NAME] và In" at bounding box center [1424, 671] width 114 height 18
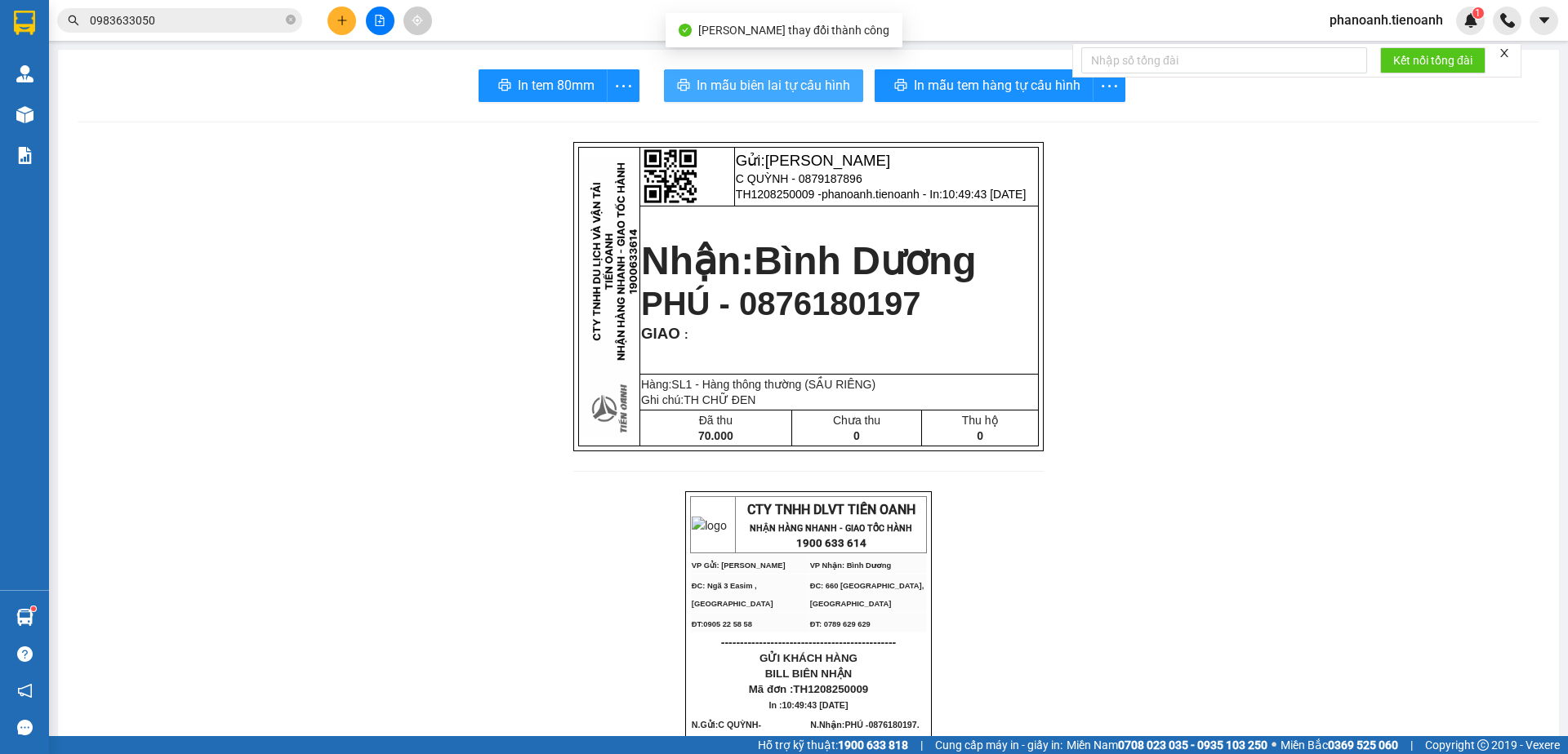
click at [803, 89] on span "In mẫu biên lai tự cấu hình" at bounding box center [774, 85] width 154 height 20
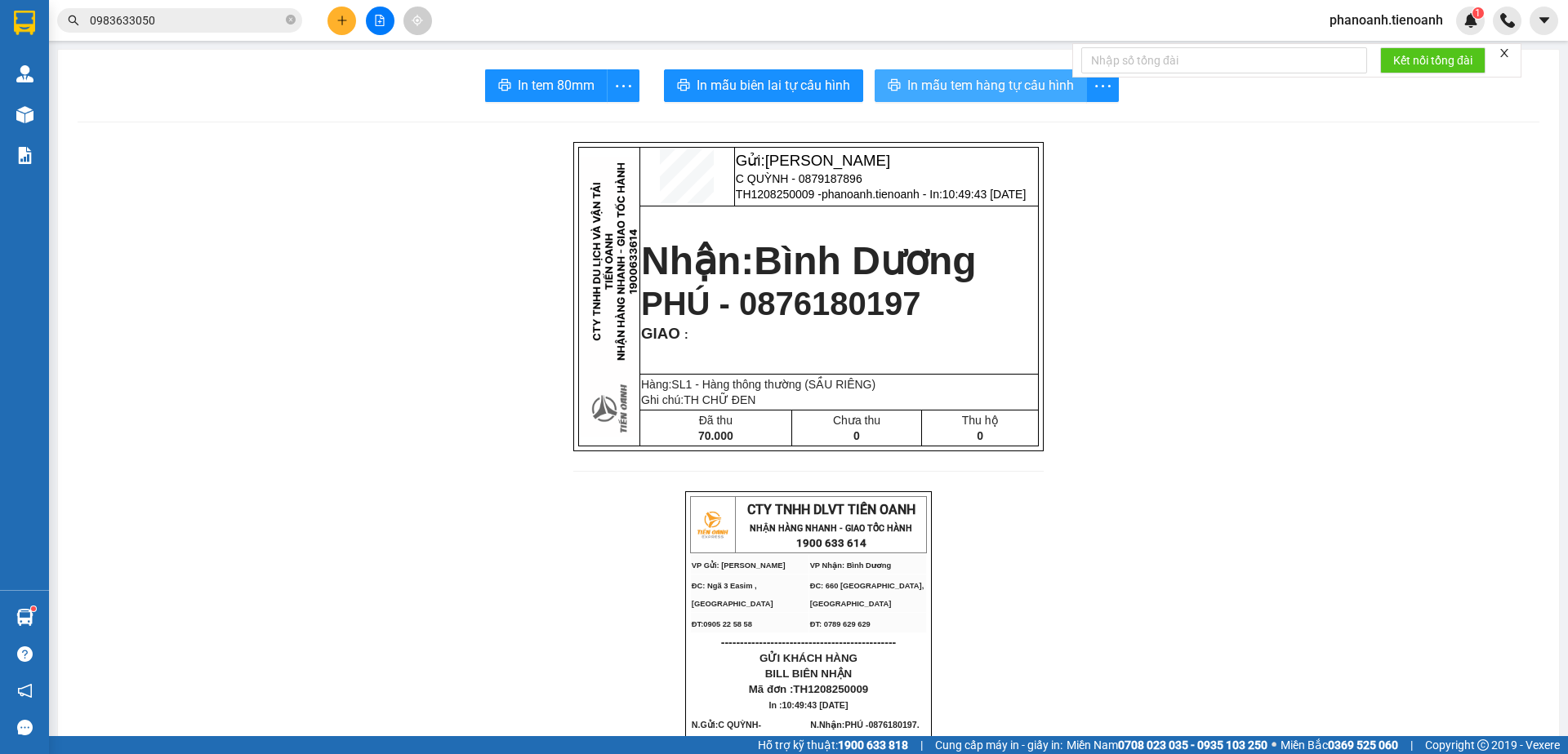
click at [966, 78] on span "In mẫu tem hàng tự cấu hình" at bounding box center [990, 85] width 166 height 20
click at [1382, 13] on span "phanoanh.tienoanh" at bounding box center [1385, 19] width 139 height 20
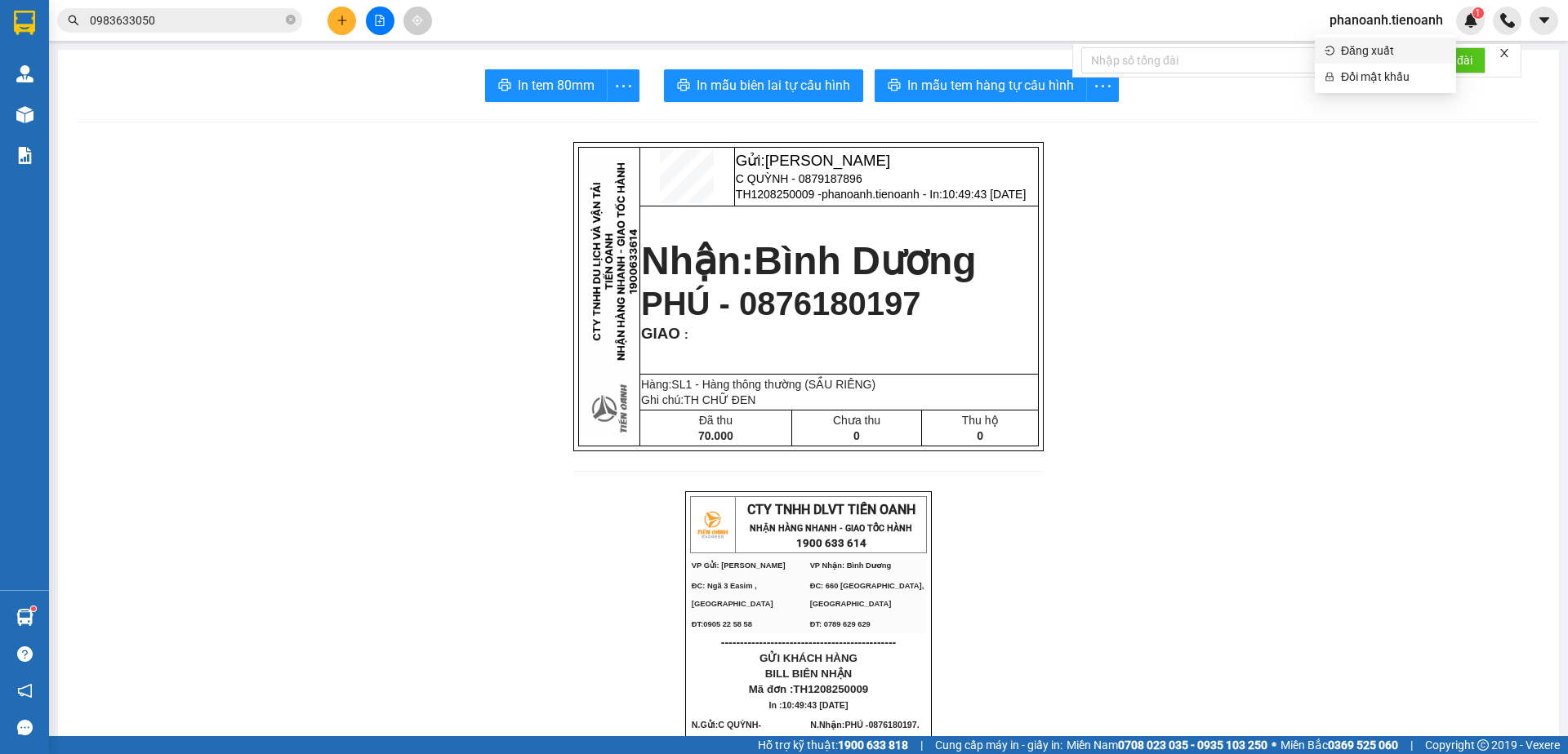
click at [1390, 48] on span "Đăng xuất" at bounding box center [1393, 51] width 105 height 18
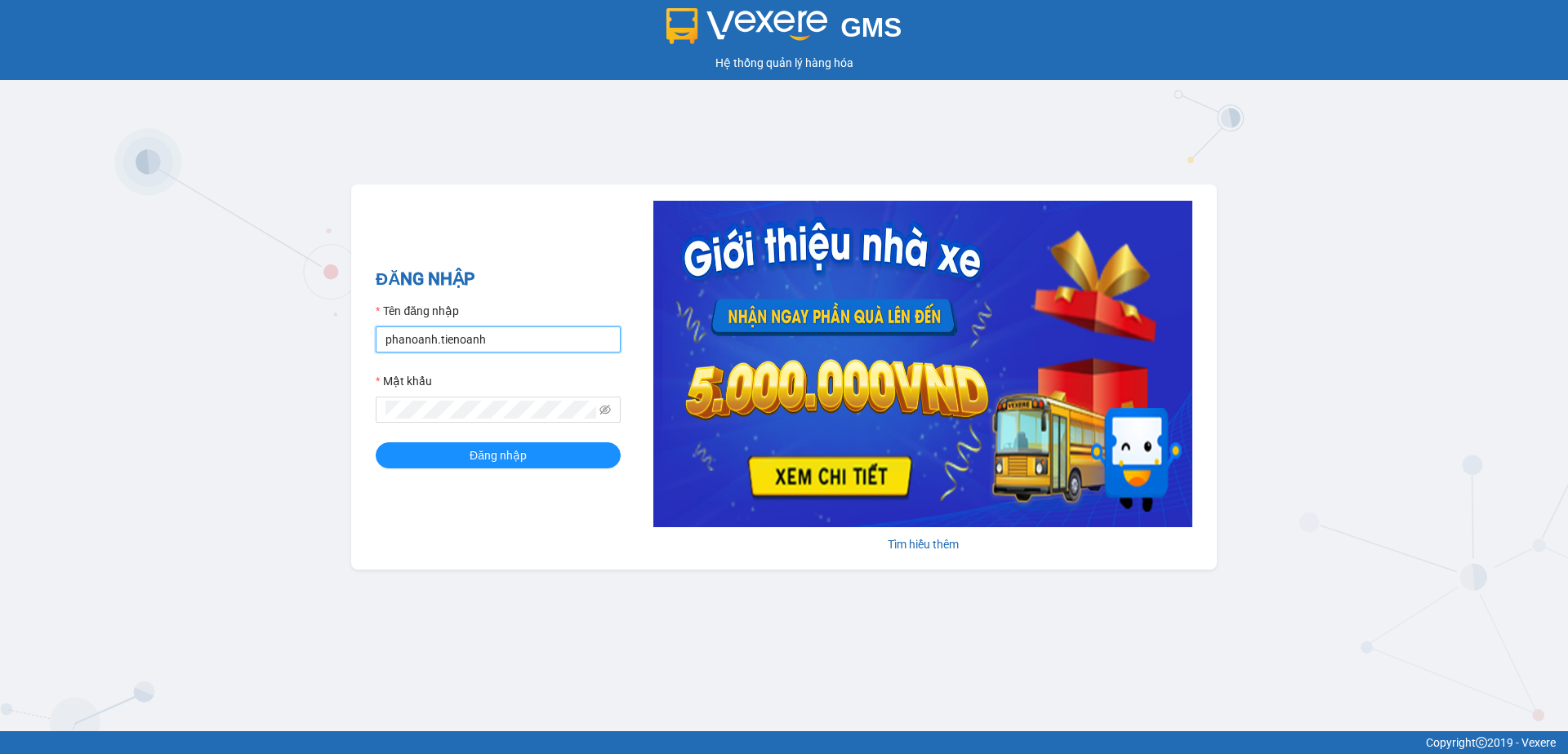
drag, startPoint x: 522, startPoint y: 346, endPoint x: 188, endPoint y: 366, distance: 334.6
click at [189, 366] on div "GMS Hệ thống quản lý hàng hóa ĐĂNG NHẬP Tên đăng nhập phanoanh.tienoanh Mật khẩ…" at bounding box center [784, 366] width 1568 height 732
type input "phamthao.tienoanh"
click at [474, 454] on span "Đăng nhập" at bounding box center [497, 455] width 57 height 18
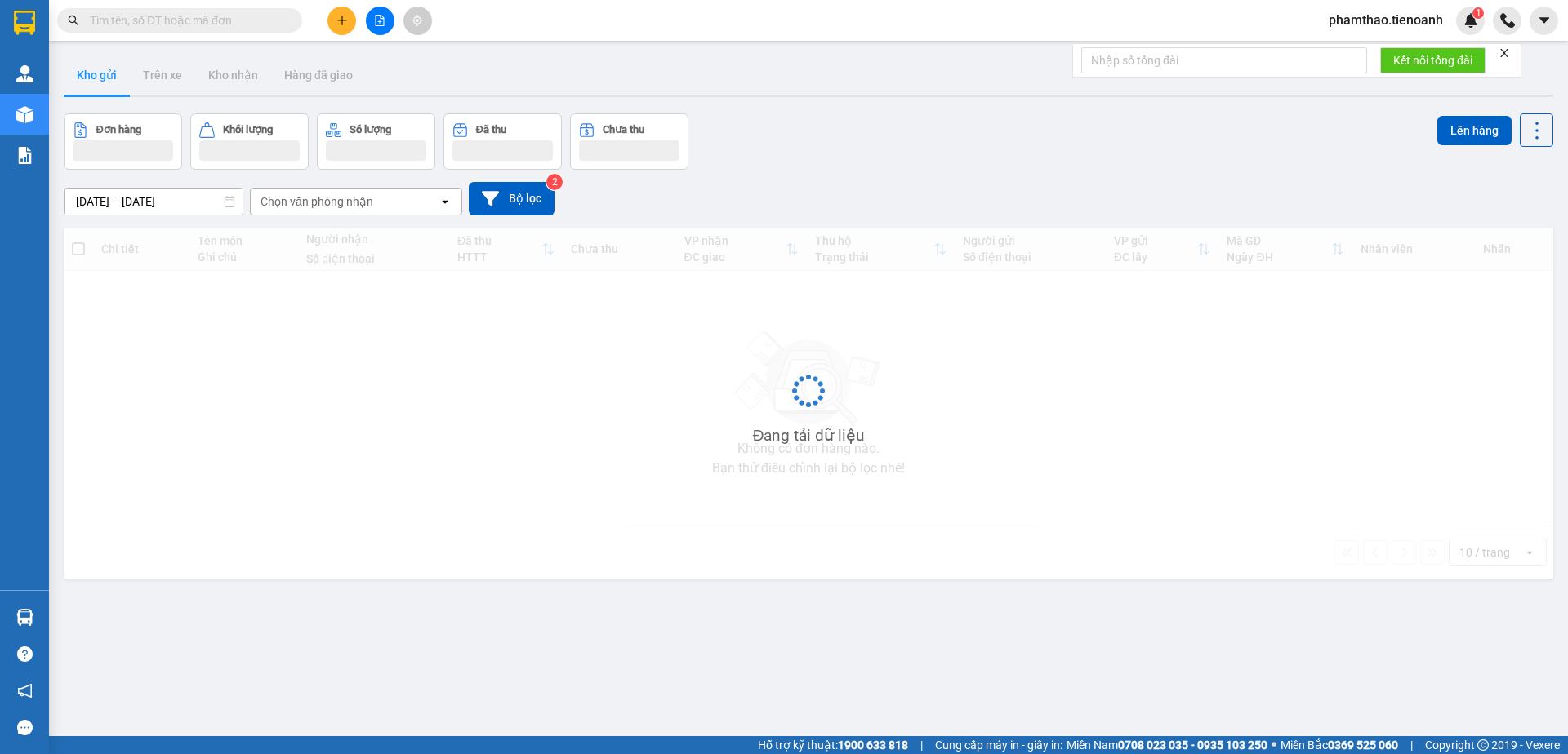
click at [337, 21] on icon "plus" at bounding box center [343, 20] width 12 height 12
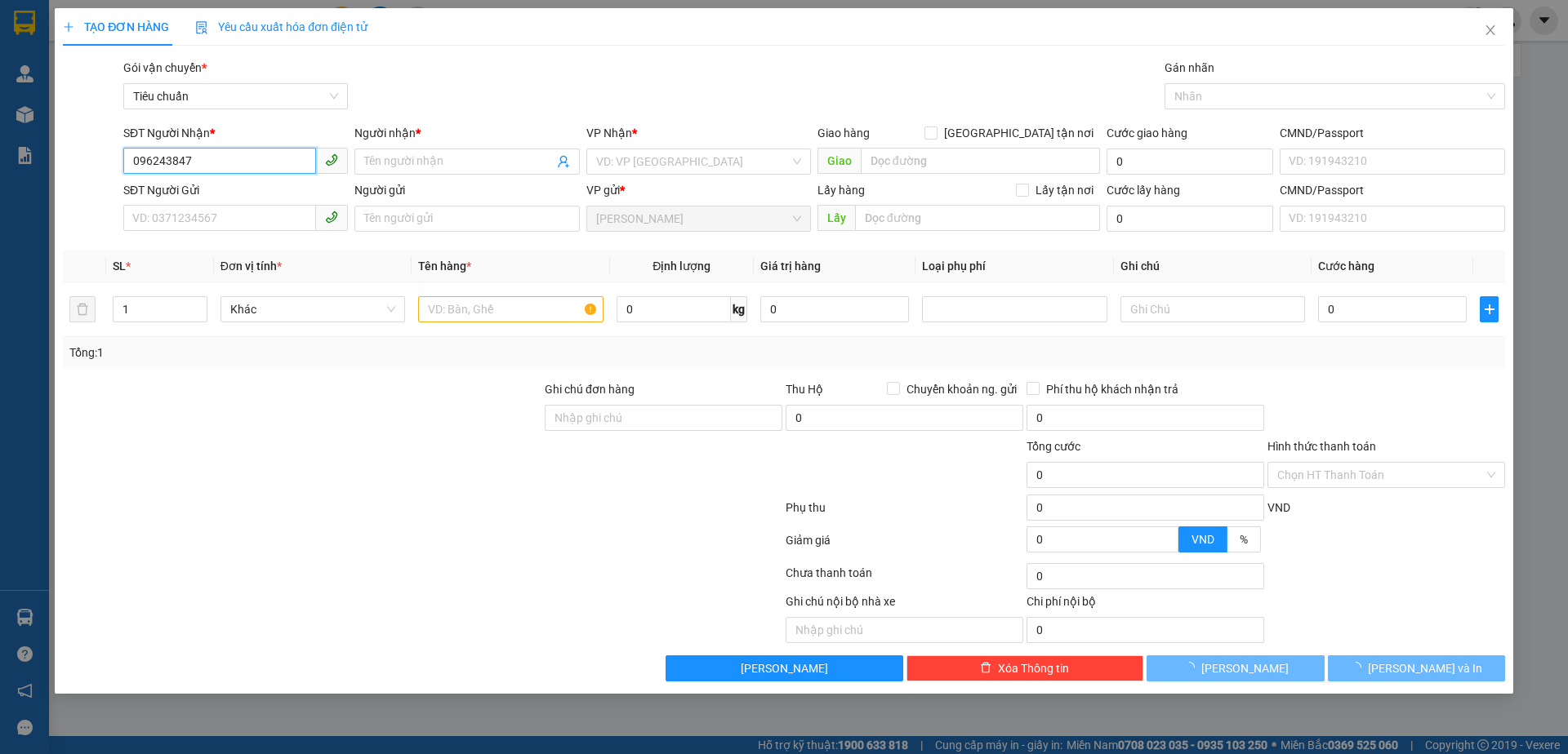
type input "0962438477"
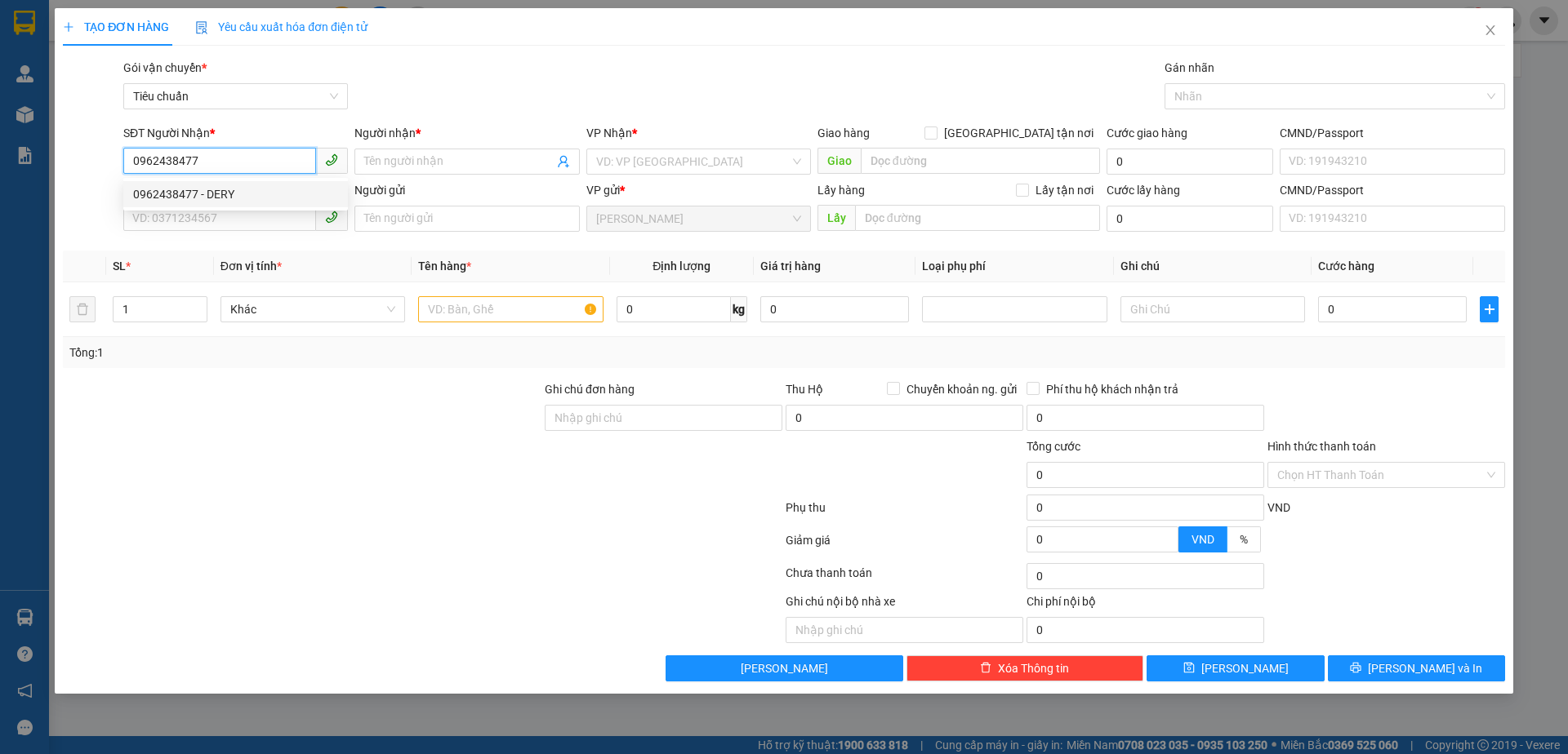
drag, startPoint x: 210, startPoint y: 198, endPoint x: 229, endPoint y: 171, distance: 33.0
click at [210, 194] on div "0962438477 - DERY" at bounding box center [236, 194] width 205 height 18
type input "DERY"
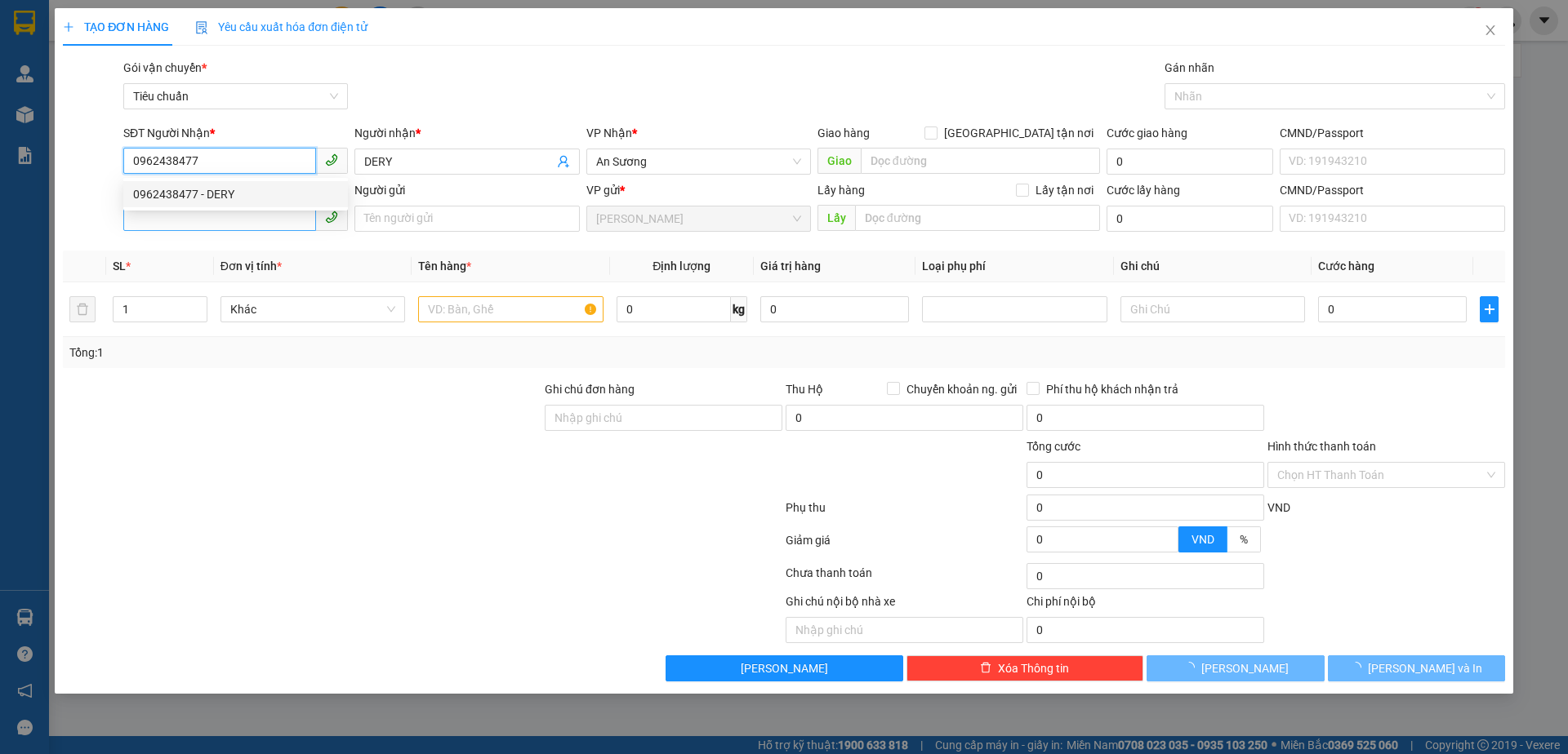
type input "40.000"
type input "0962438477"
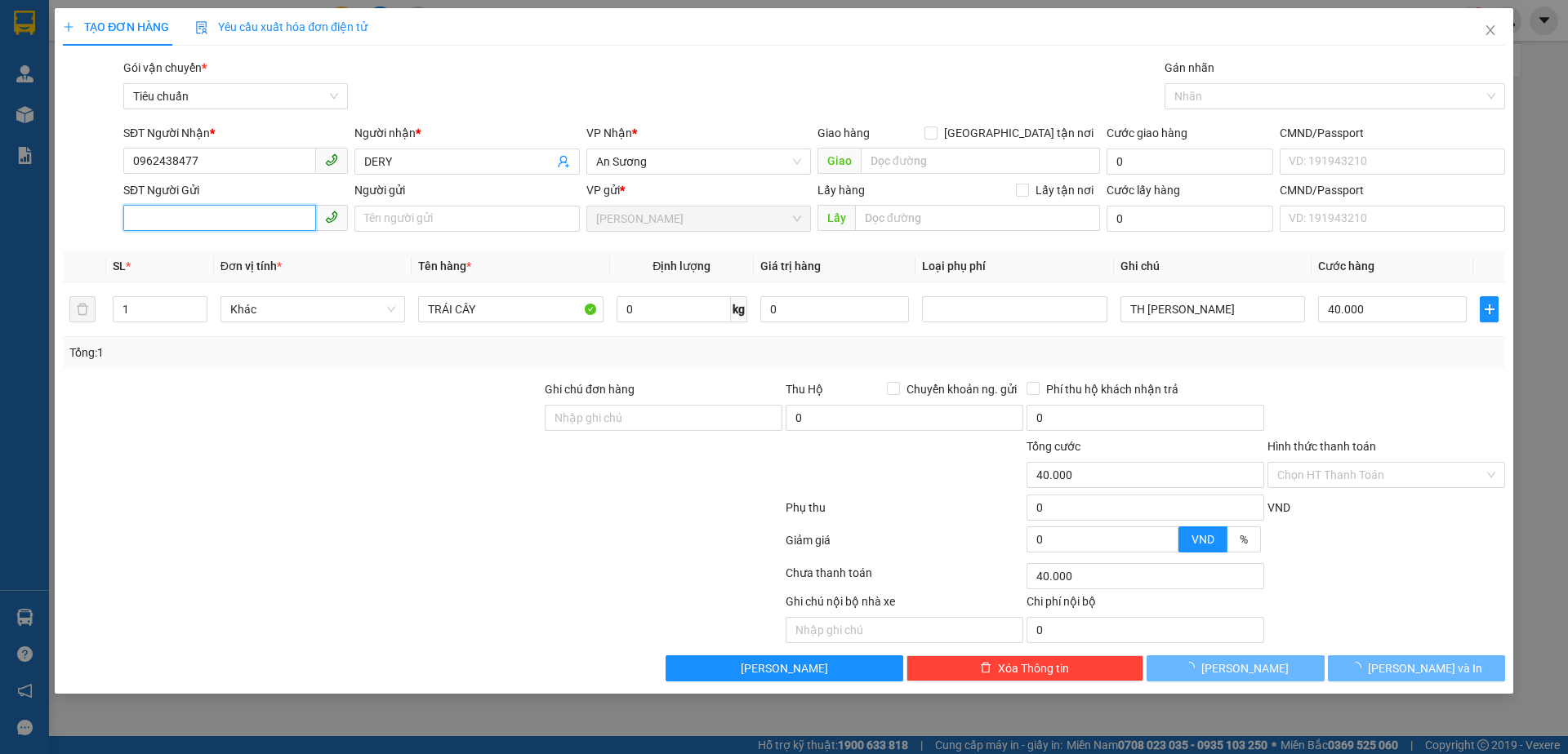
click at [265, 223] on input "SĐT Người Gửi" at bounding box center [220, 218] width 193 height 26
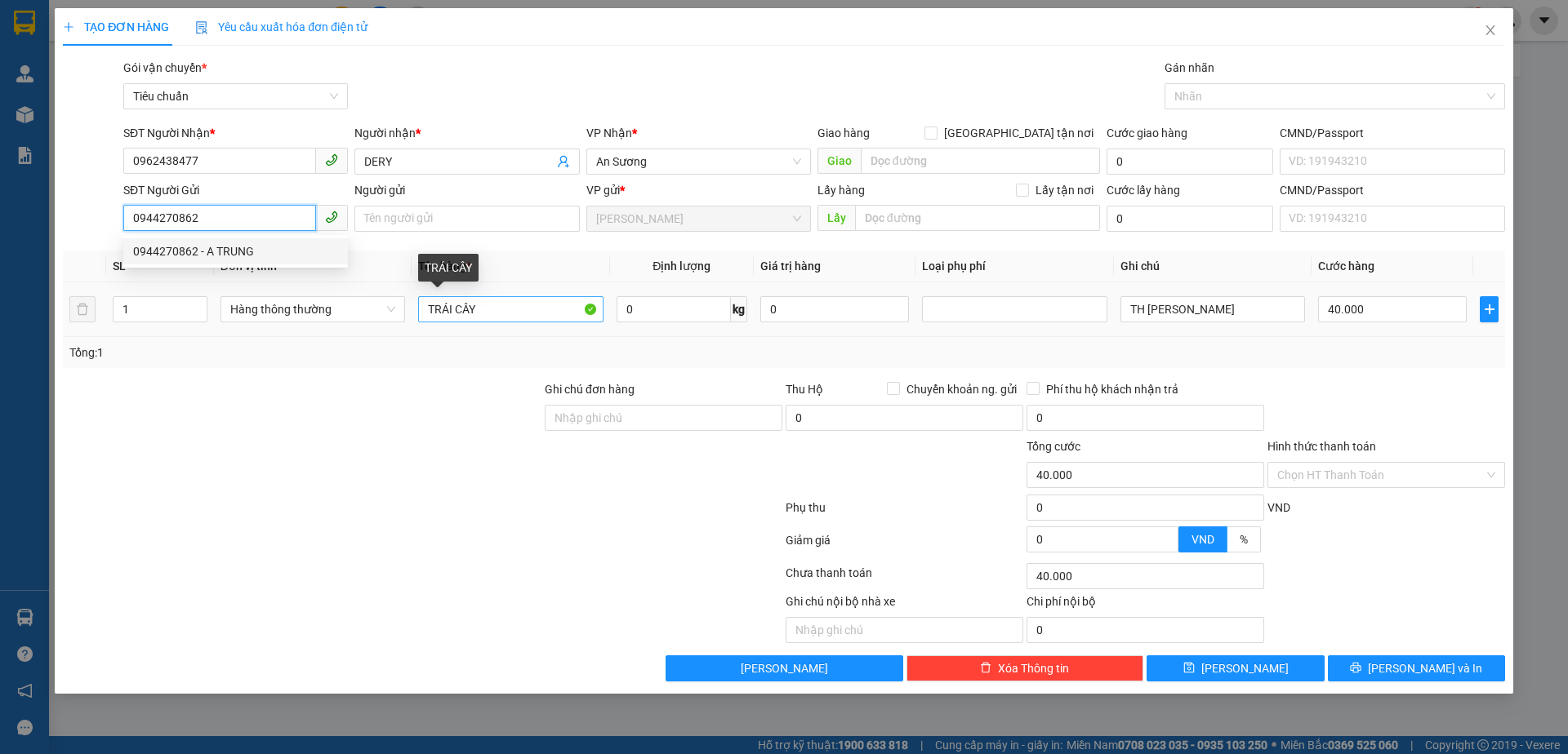
type input "0944270862"
click at [529, 313] on input "TRÁI CÂY" at bounding box center [511, 309] width 185 height 26
type input "TRÁI CÂY+ GÀ"
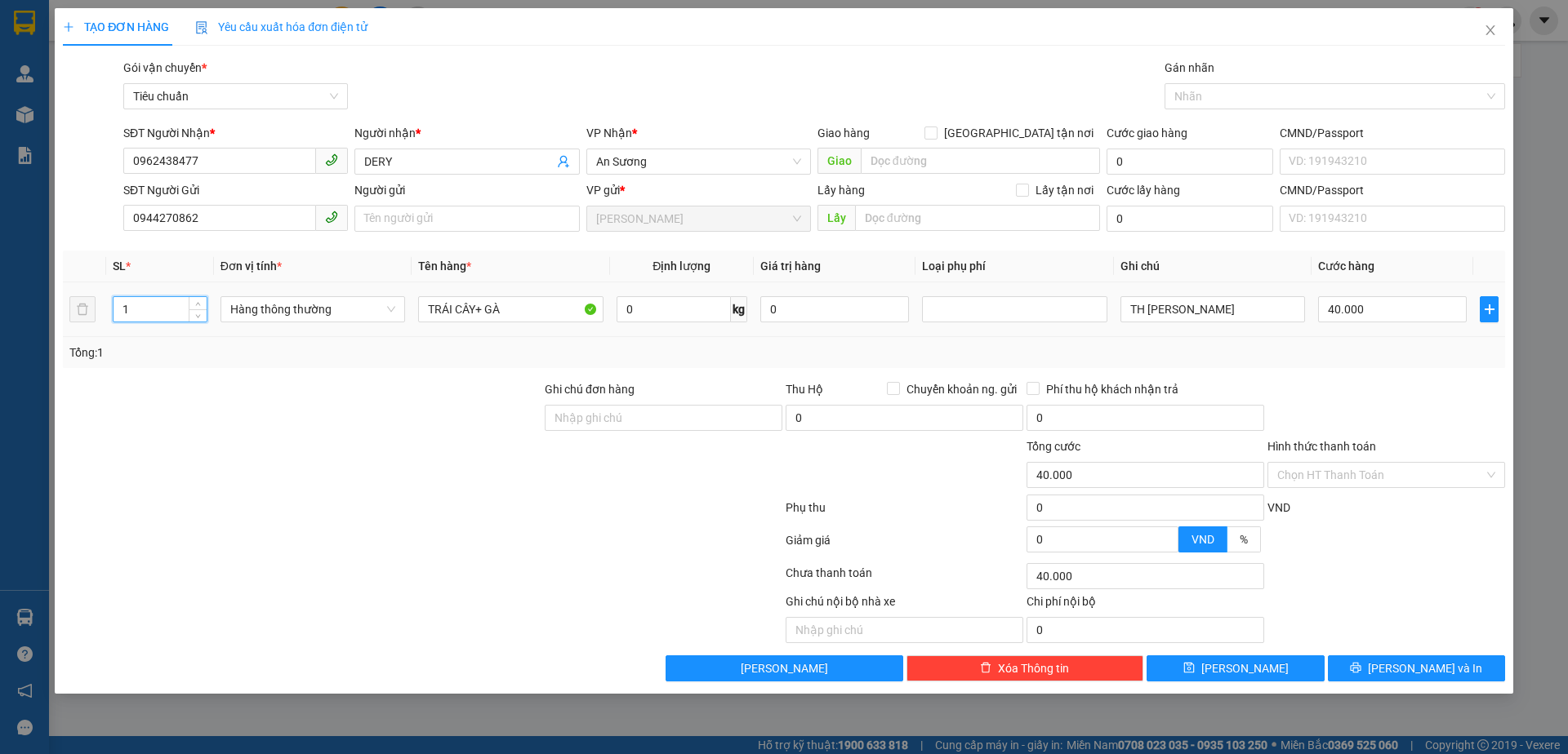
drag, startPoint x: 164, startPoint y: 315, endPoint x: 54, endPoint y: 320, distance: 110.1
click at [54, 320] on div "TẠO ĐƠN HÀNG Yêu cầu xuất hóa đơn điện tử Transit Pickup Surcharge Ids Transit …" at bounding box center [784, 377] width 1568 height 754
type input "2"
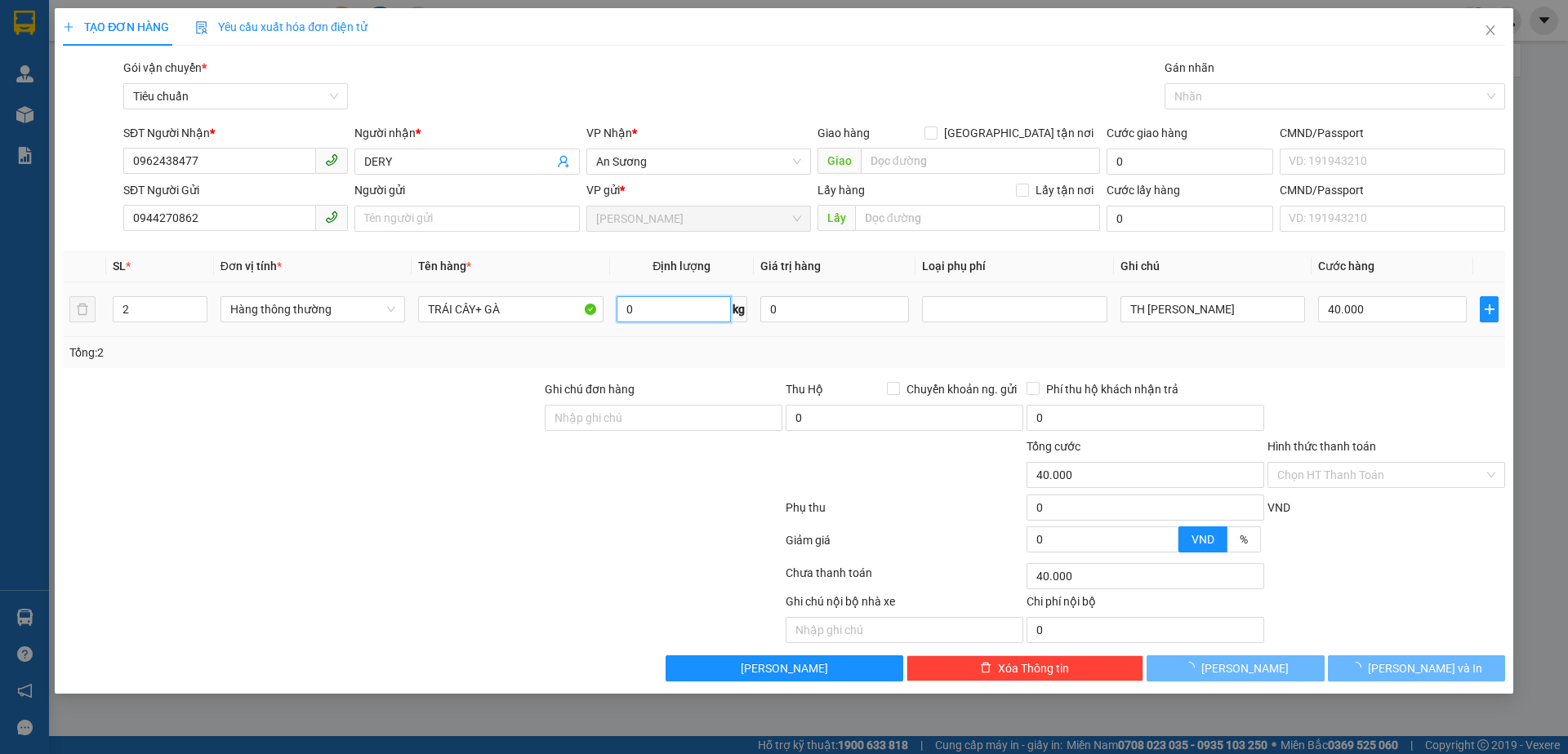
click at [676, 297] on input "0" at bounding box center [673, 309] width 114 height 26
type input "0"
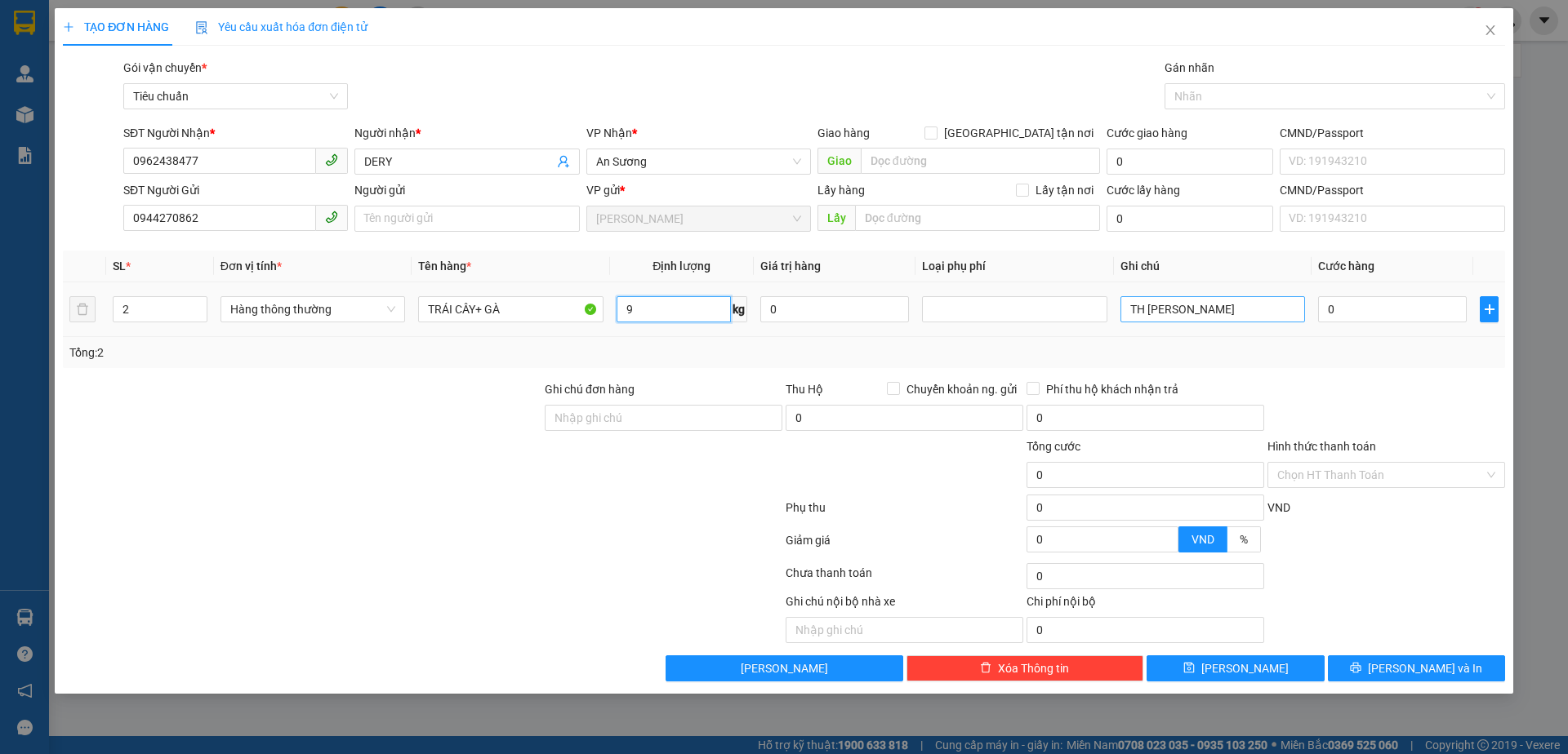
type input "9"
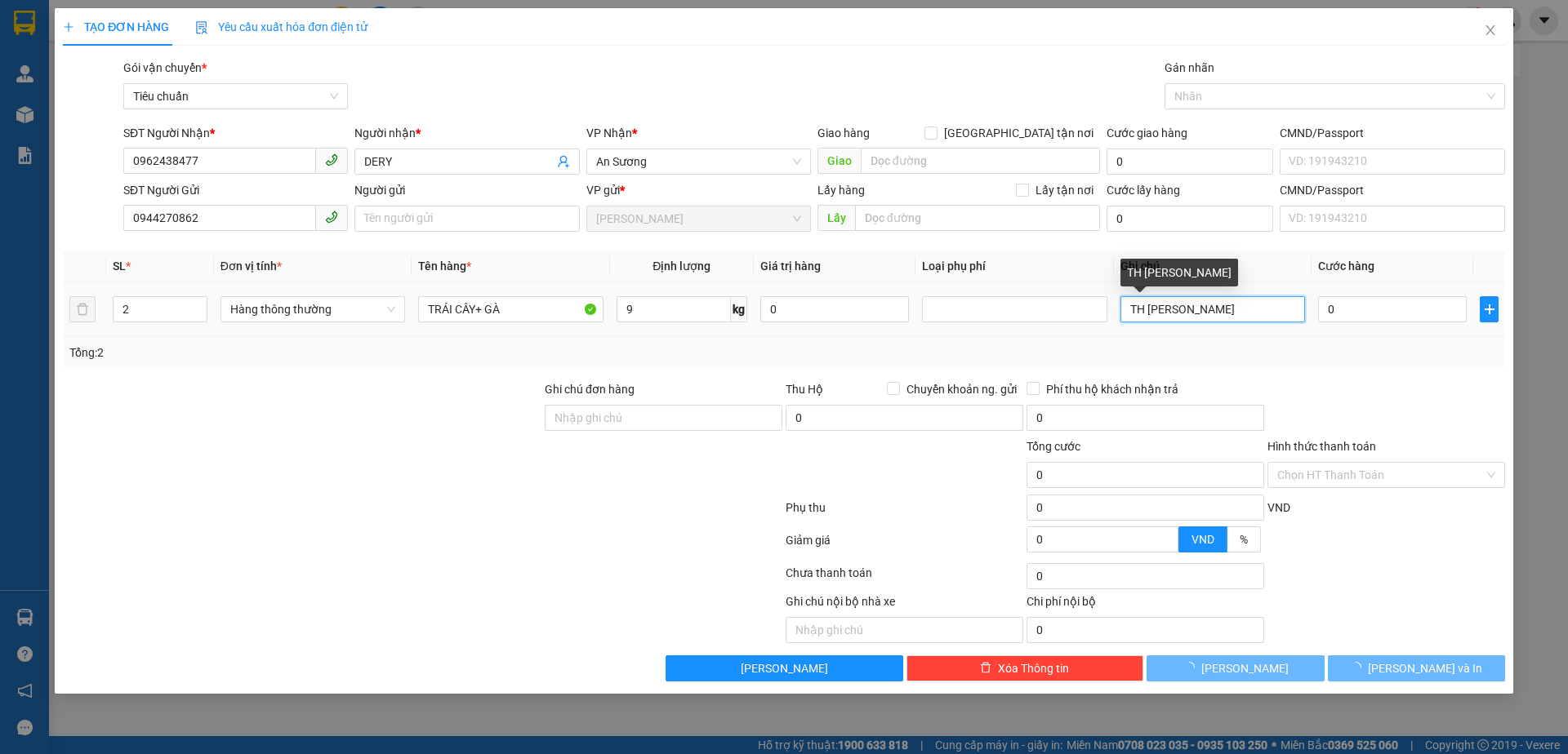
drag, startPoint x: 1238, startPoint y: 312, endPoint x: 1126, endPoint y: 322, distance: 112.4
click at [1132, 326] on td "TH MAX KLEEN" at bounding box center [1212, 309] width 198 height 54
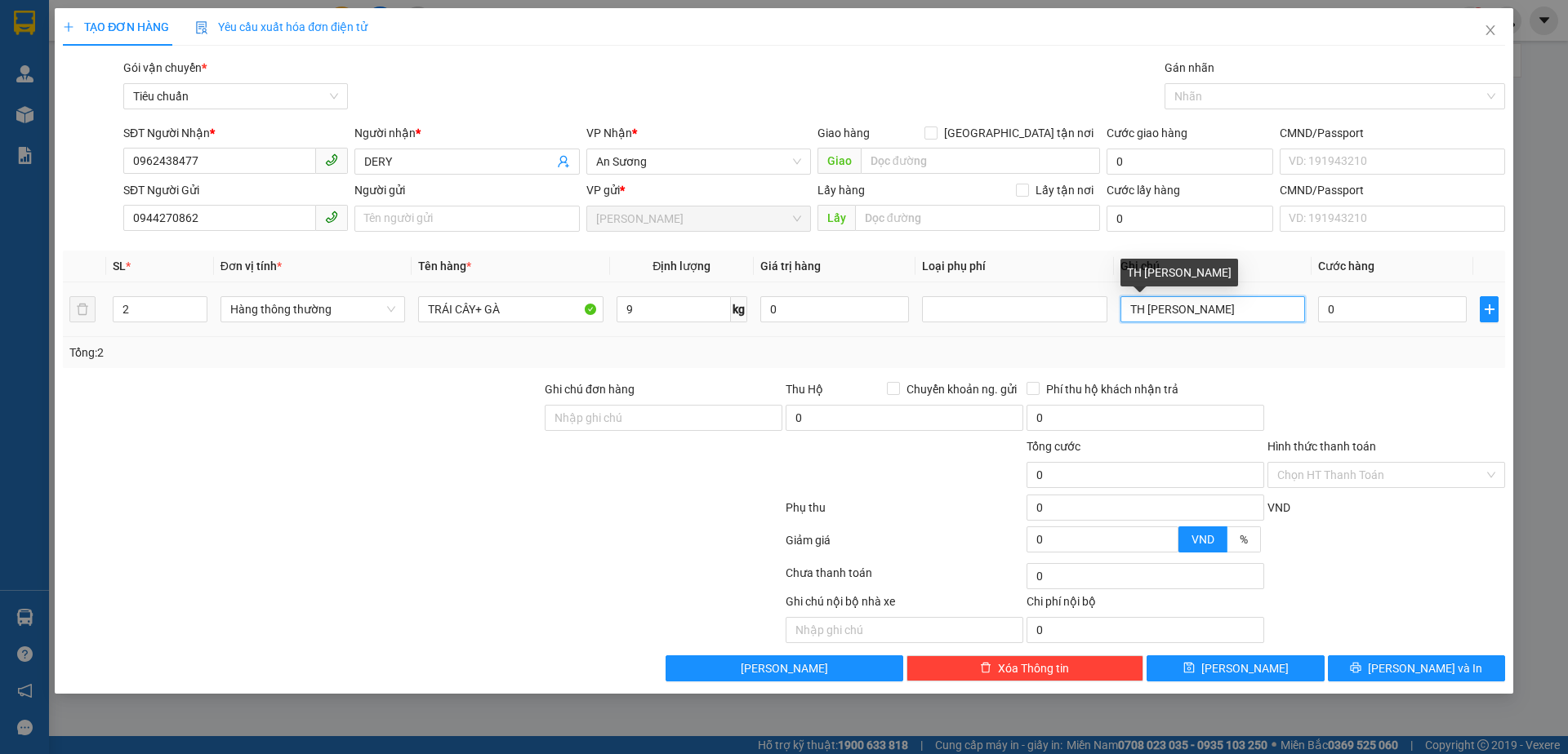
type input "40.000"
type input "TXV + XÔ XANH TRẮNG"
click at [1340, 302] on input "40.000" at bounding box center [1392, 309] width 149 height 26
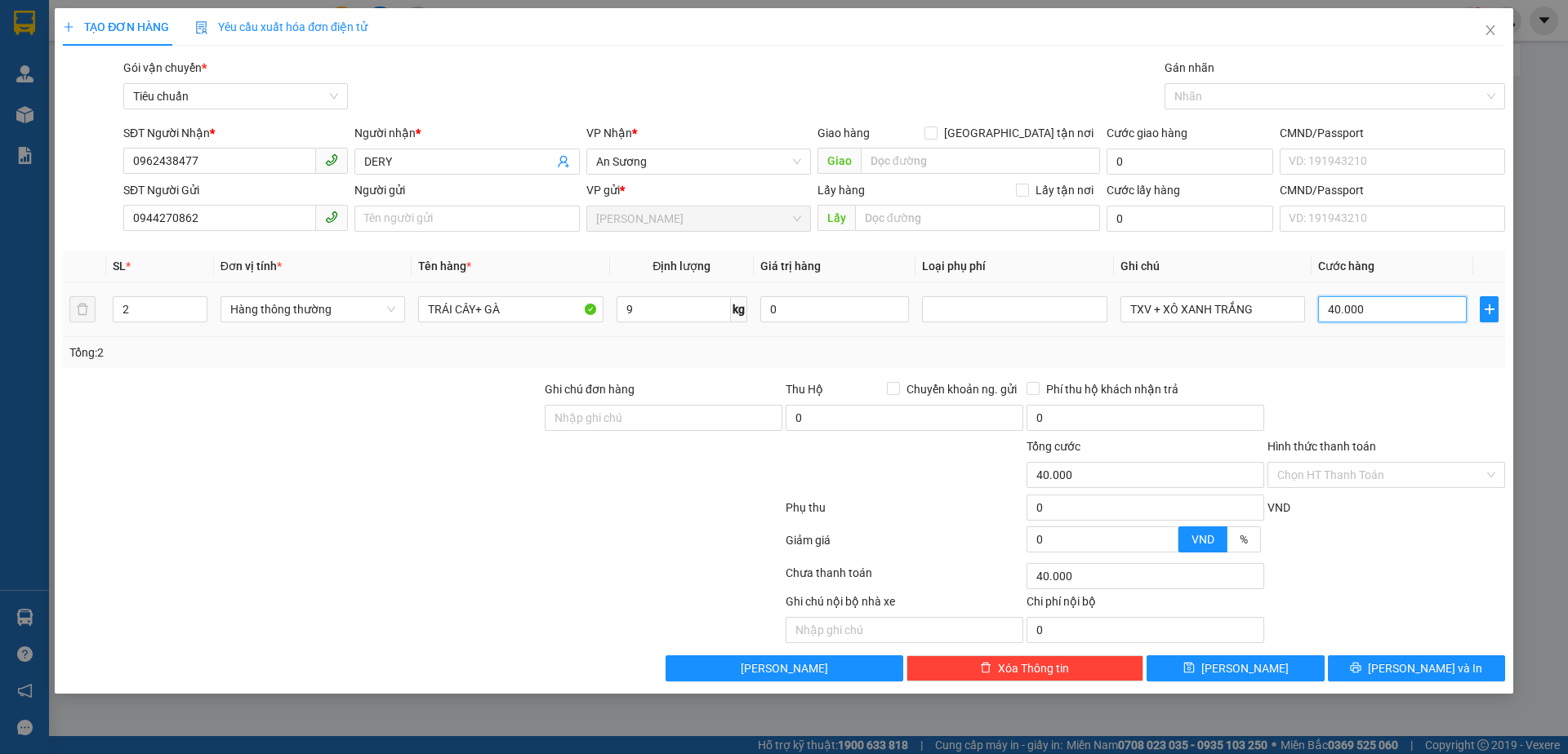
type input "8"
type input "80"
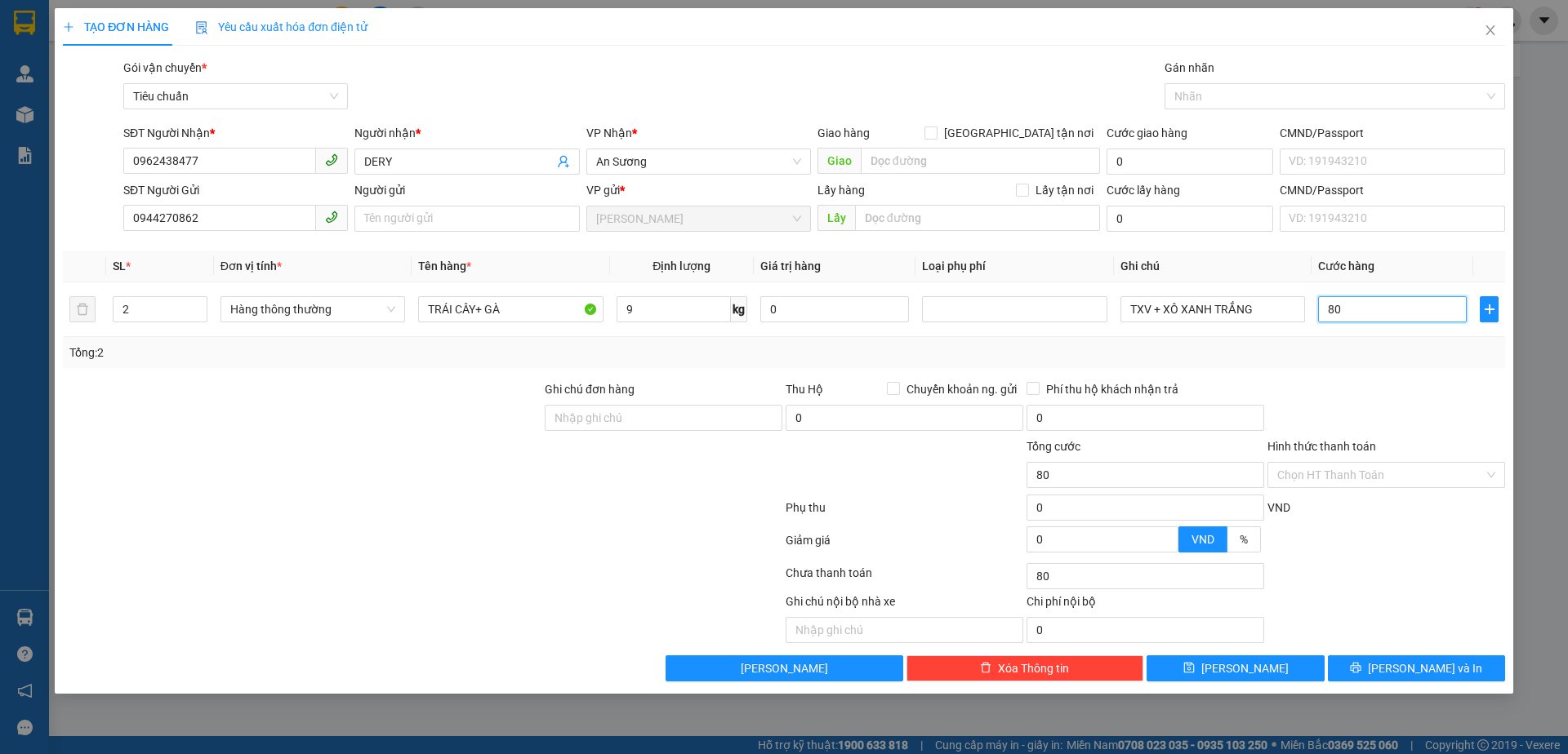
type input "80"
type input "80.000"
click at [1378, 387] on div at bounding box center [1385, 409] width 240 height 57
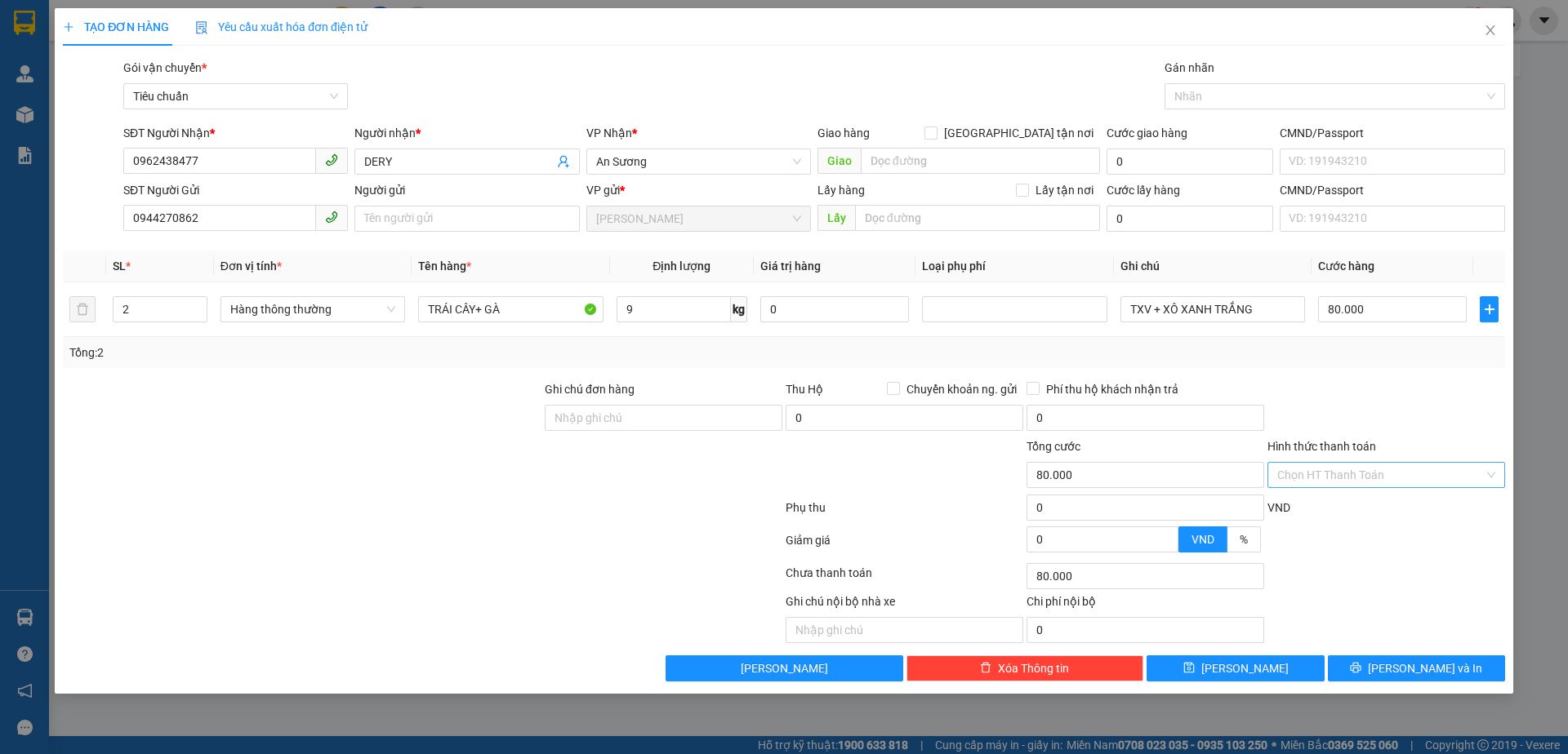
click at [1356, 474] on input "Hình thức thanh toán" at bounding box center [1380, 475] width 206 height 24
drag, startPoint x: 1349, startPoint y: 499, endPoint x: 1342, endPoint y: 575, distance: 76.3
click at [1348, 500] on div "Tại văn phòng" at bounding box center [1386, 508] width 218 height 18
type input "0"
click at [1375, 666] on button "[PERSON_NAME] và In" at bounding box center [1416, 668] width 177 height 26
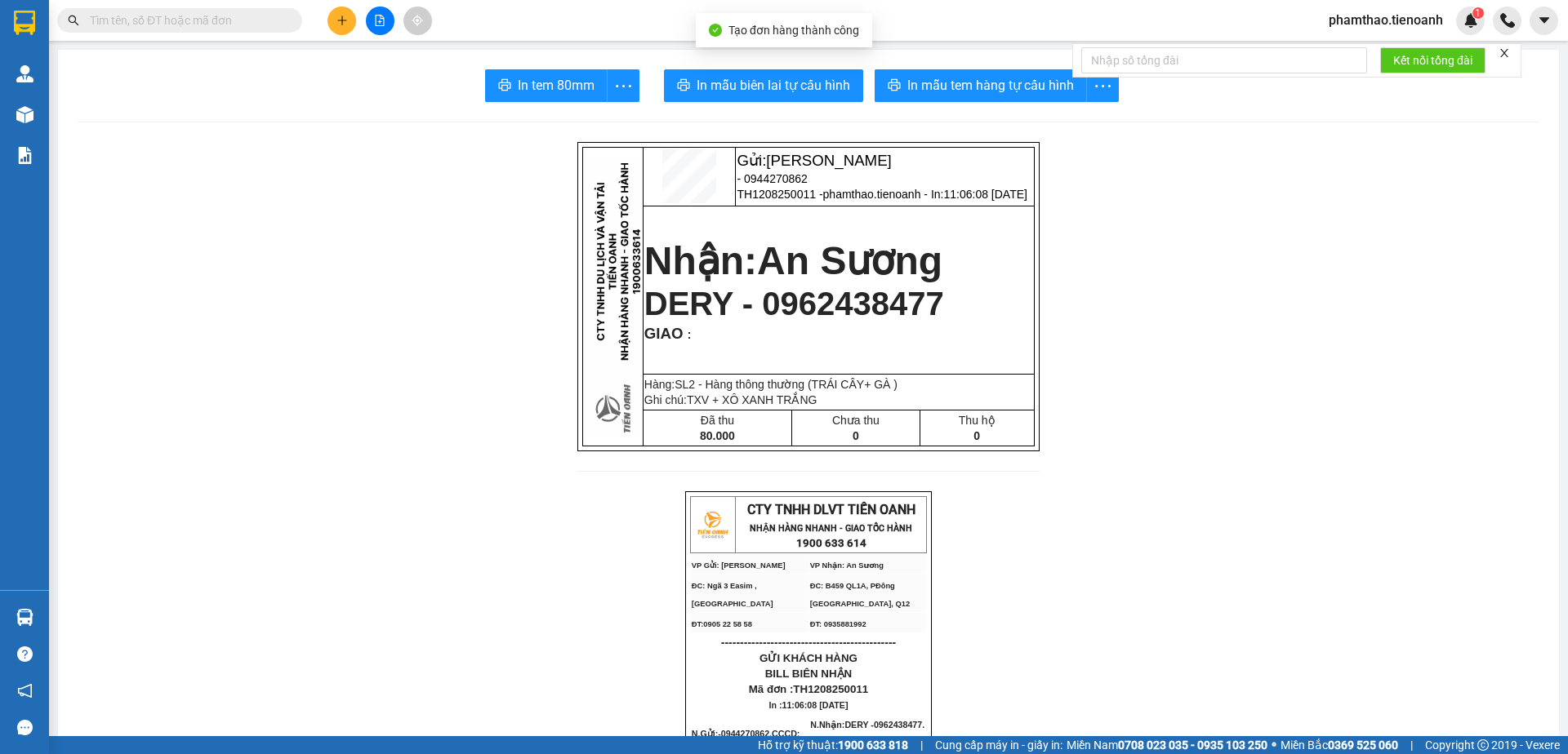
click at [1021, 84] on span "In mẫu tem hàng tự cấu hình" at bounding box center [990, 85] width 166 height 20
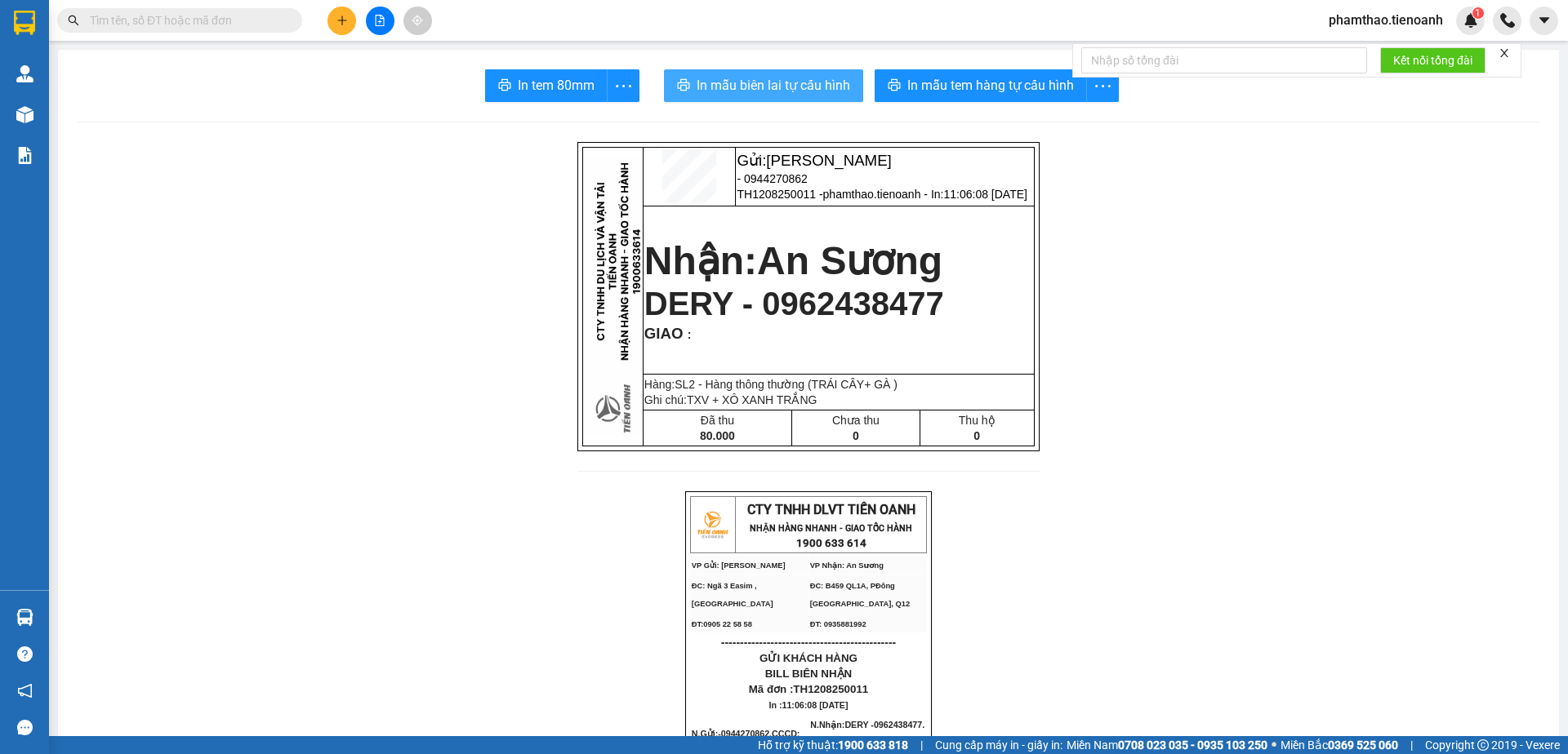
click at [798, 97] on button "In mẫu biên lai tự cấu hình" at bounding box center [763, 86] width 200 height 33
